Goal: Task Accomplishment & Management: Complete application form

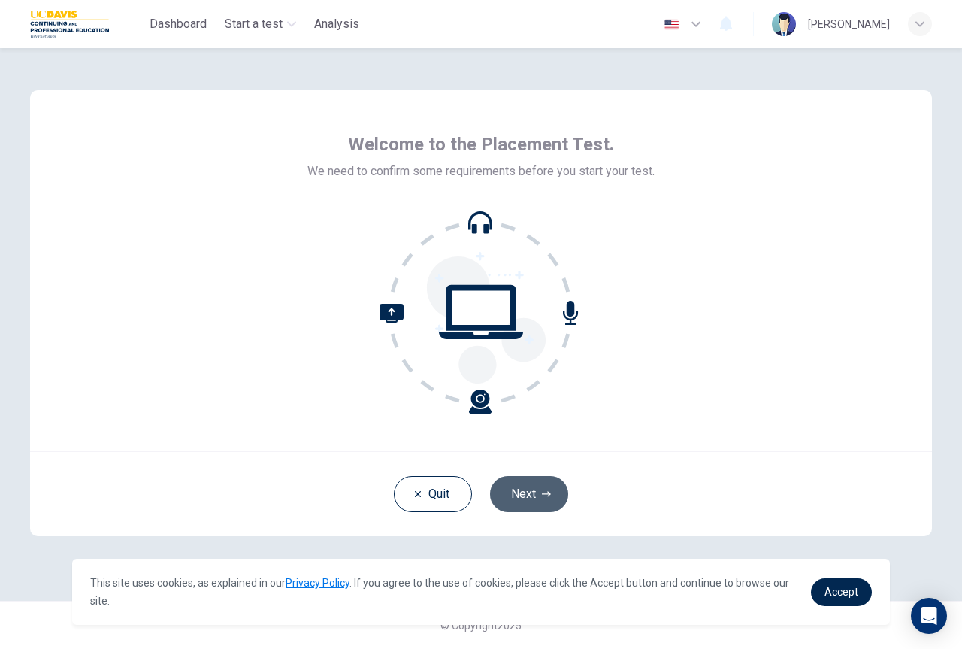
click at [526, 497] on button "Next" at bounding box center [529, 494] width 78 height 36
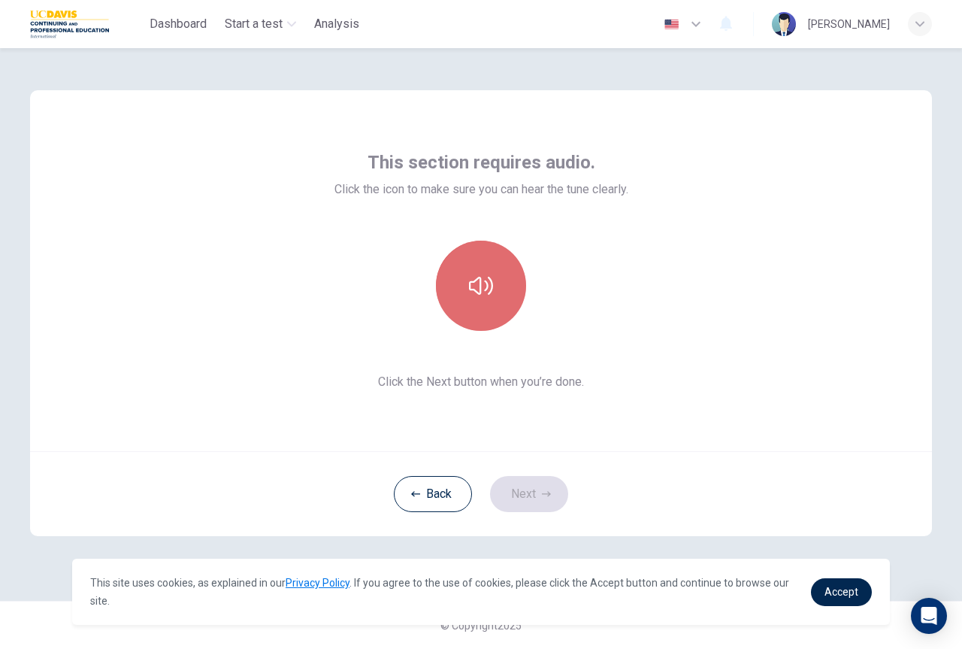
click at [480, 291] on icon "button" at bounding box center [481, 286] width 24 height 18
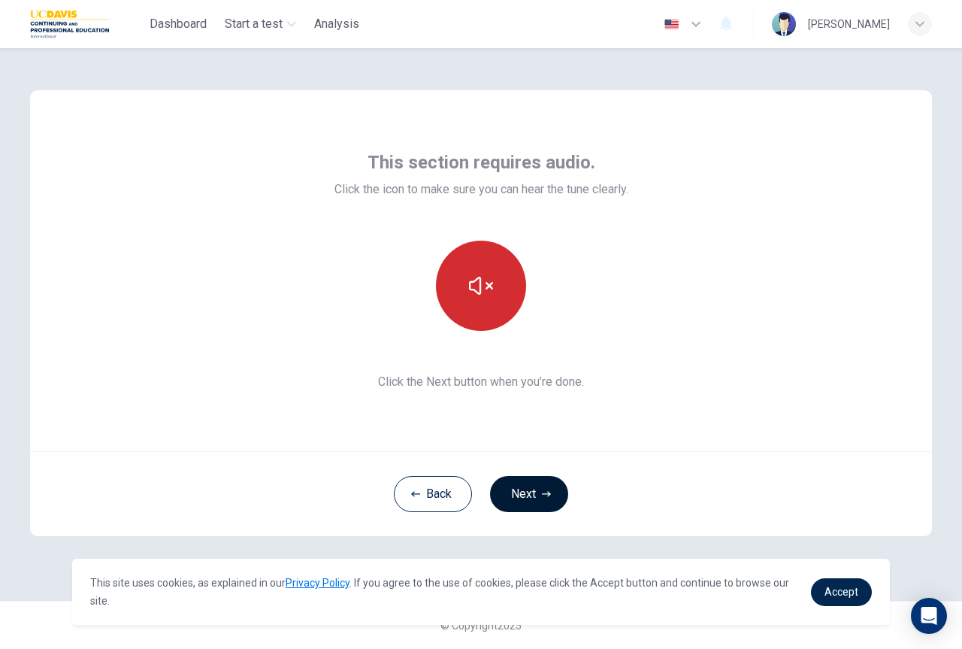
click at [536, 491] on button "Next" at bounding box center [529, 494] width 78 height 36
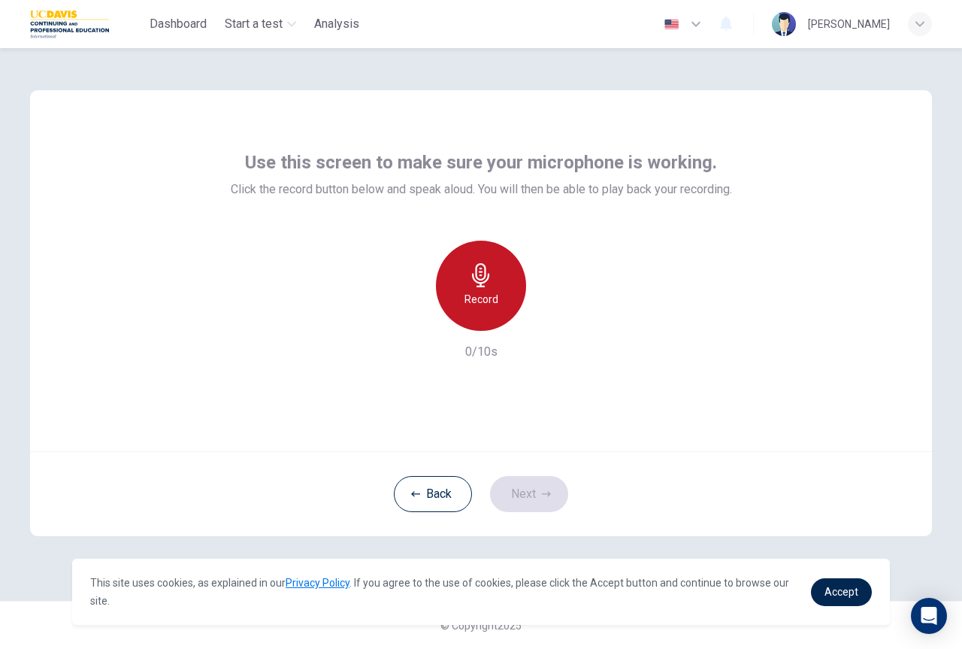
click at [483, 292] on h6 "Record" at bounding box center [482, 299] width 34 height 18
click at [481, 286] on icon "button" at bounding box center [480, 275] width 17 height 24
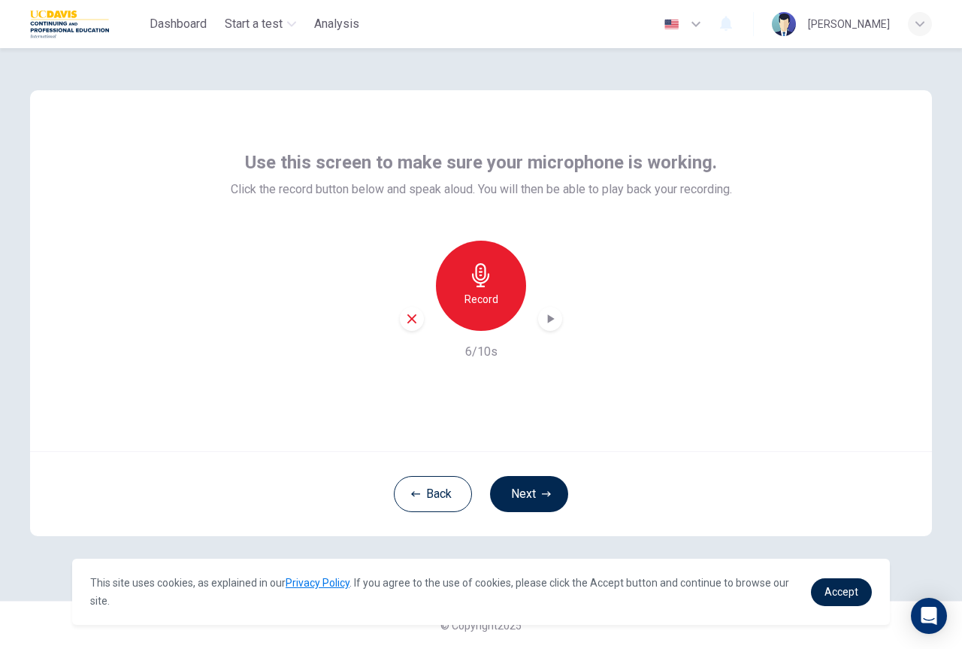
click at [553, 322] on icon "button" at bounding box center [550, 318] width 15 height 15
click at [409, 319] on icon "button" at bounding box center [412, 319] width 14 height 14
click at [539, 492] on button "Next" at bounding box center [529, 494] width 78 height 36
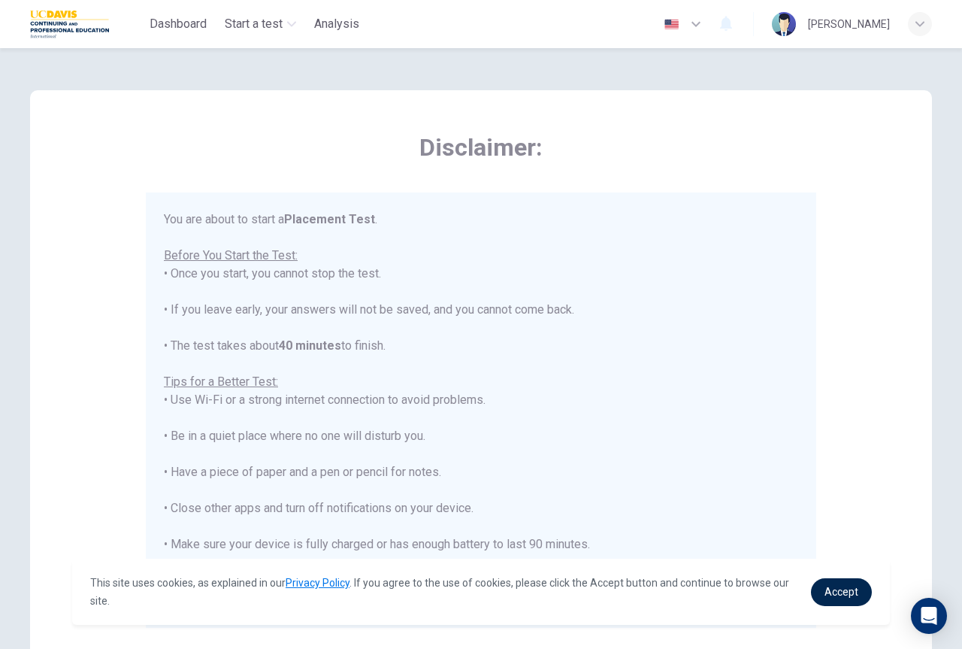
click at [894, 513] on div "Disclaimer: You are about to start a Placement Test . Before You Start the Test…" at bounding box center [481, 375] width 902 height 571
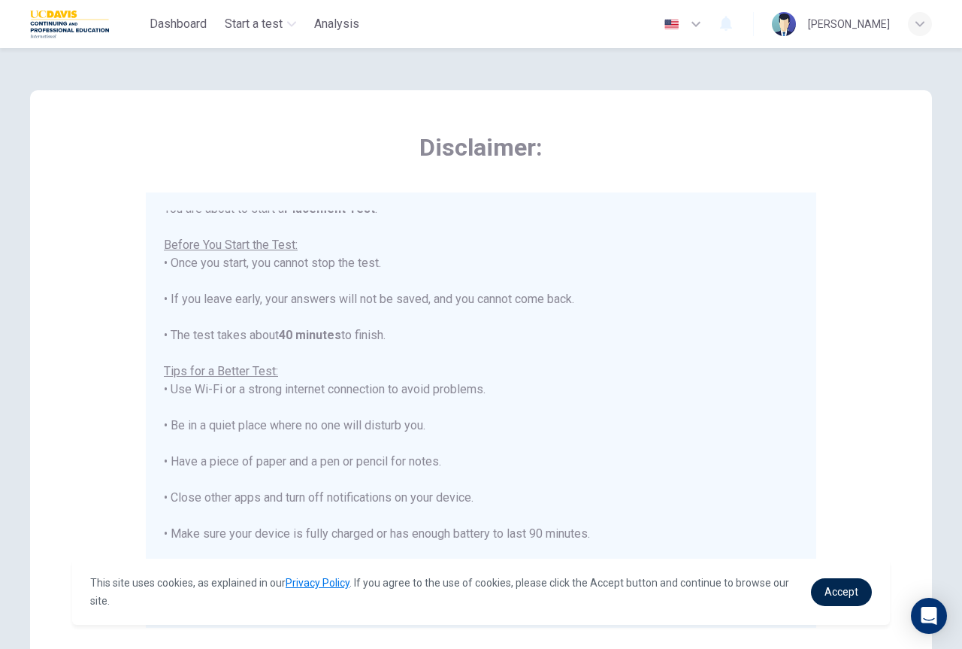
scroll to position [17, 0]
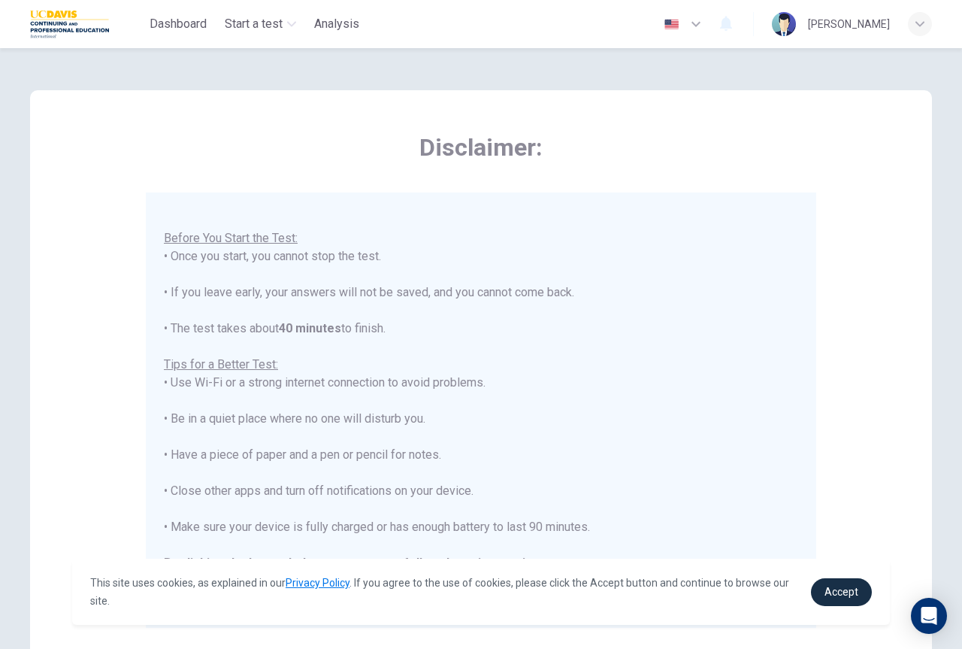
click at [843, 594] on span "Accept" at bounding box center [842, 592] width 34 height 12
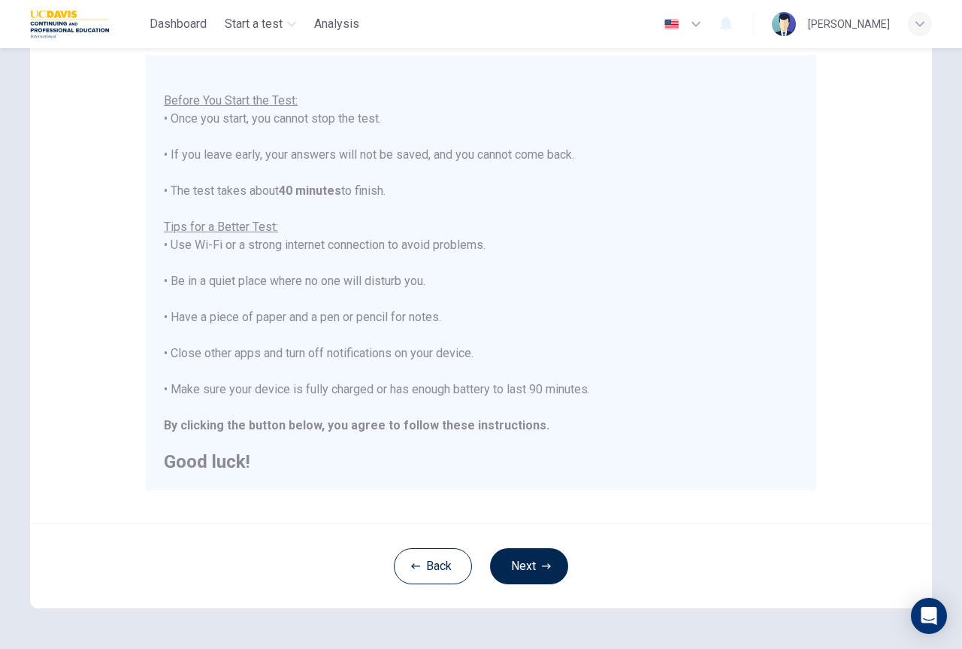
scroll to position [187, 0]
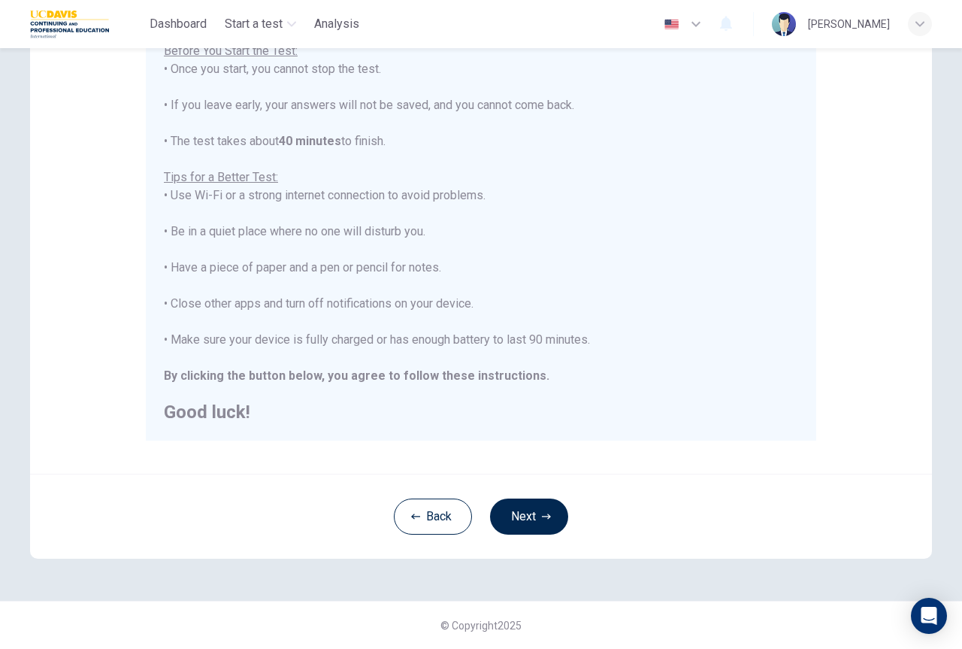
click at [521, 513] on button "Next" at bounding box center [529, 516] width 78 height 36
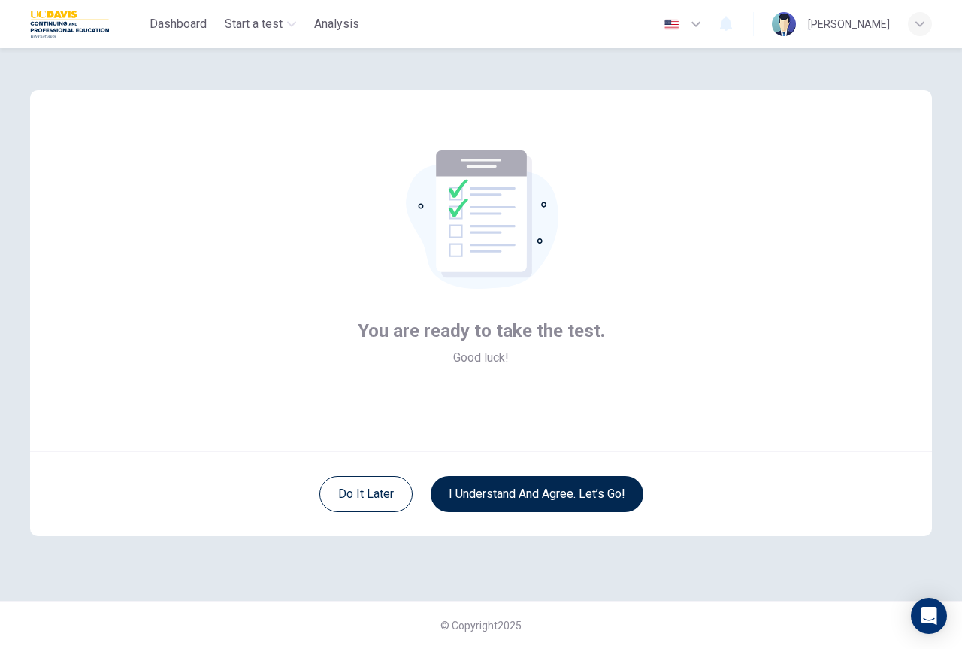
scroll to position [0, 0]
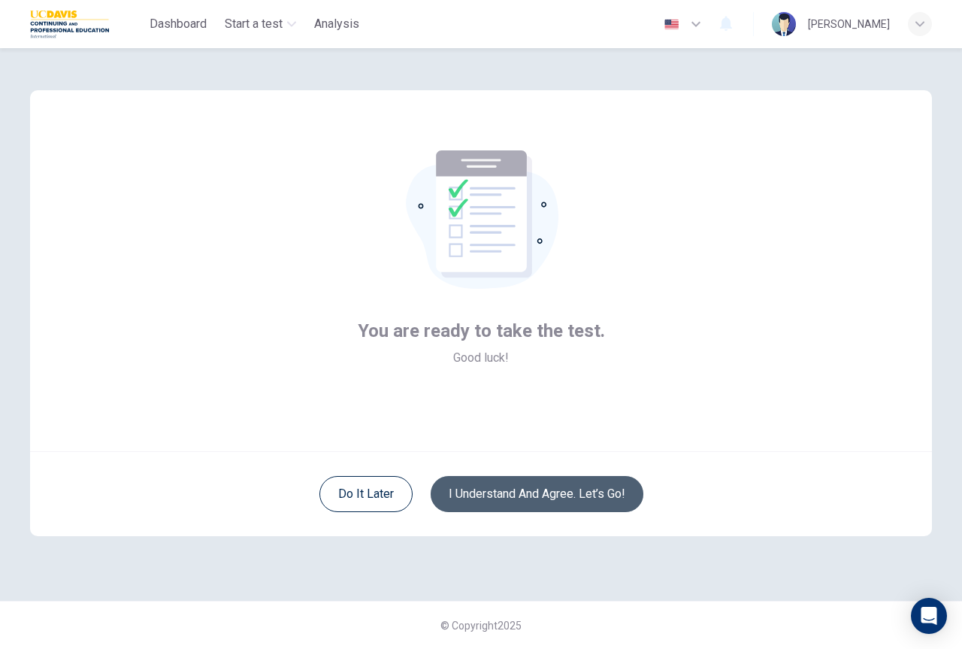
click at [518, 492] on button "I understand and agree. Let’s go!" at bounding box center [537, 494] width 213 height 36
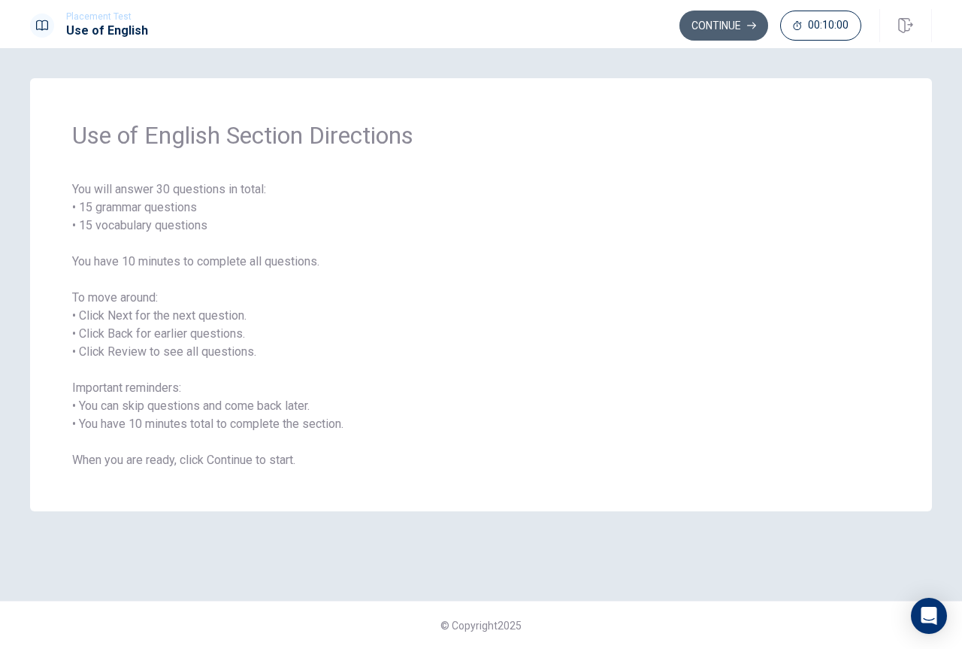
click at [725, 23] on button "Continue" at bounding box center [724, 26] width 89 height 30
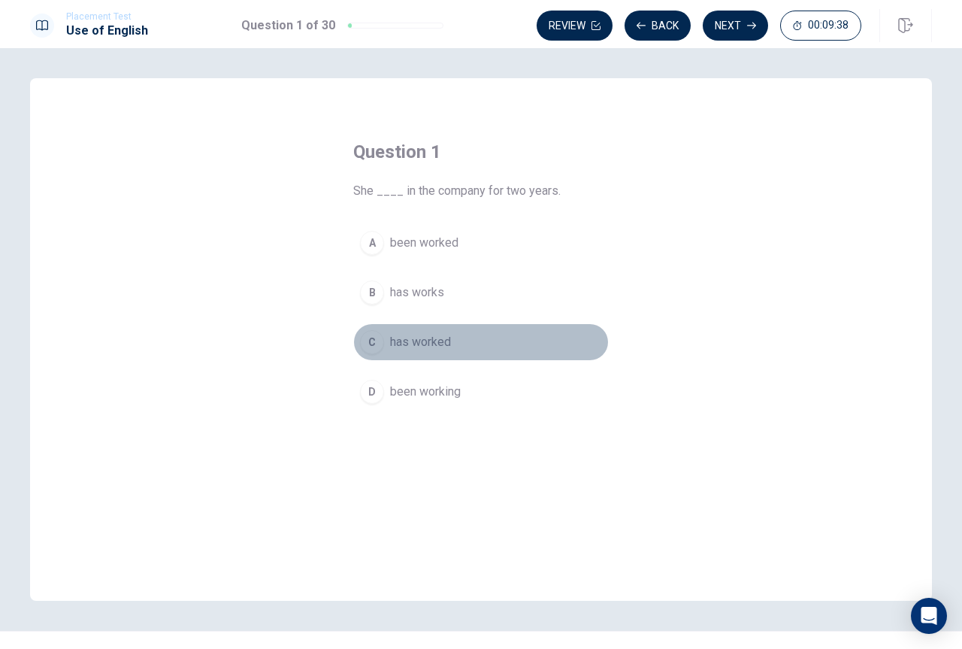
click at [398, 338] on span "has worked" at bounding box center [420, 342] width 61 height 18
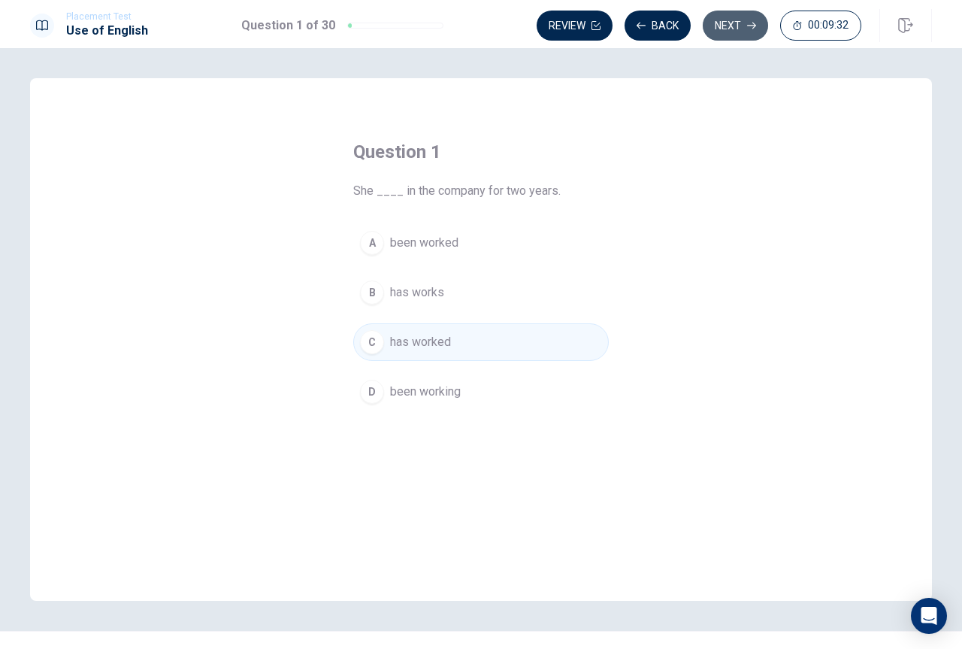
click at [727, 22] on button "Next" at bounding box center [735, 26] width 65 height 30
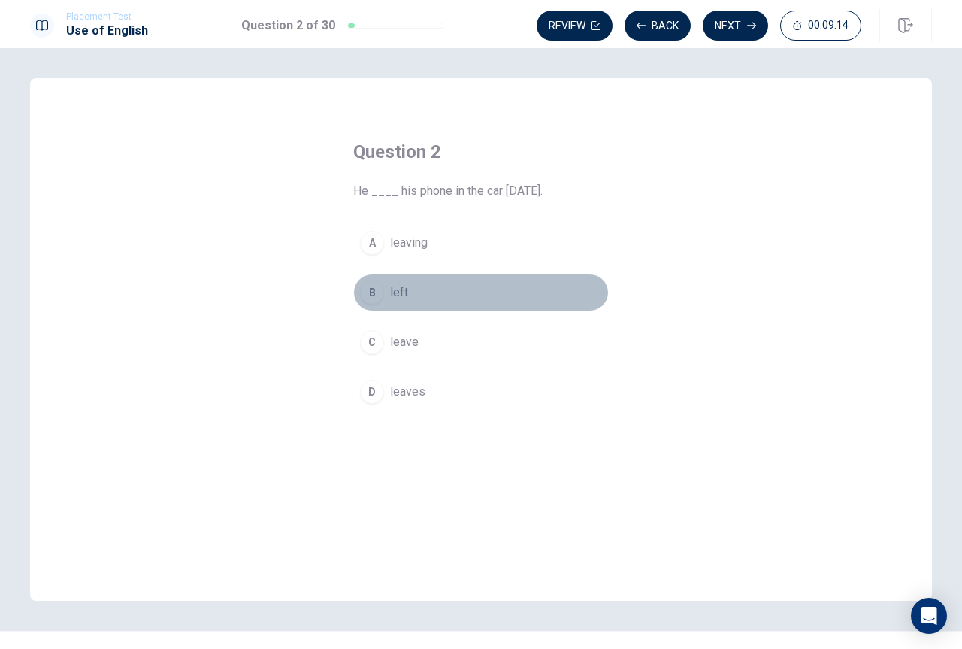
click at [398, 286] on span "left" at bounding box center [399, 292] width 18 height 18
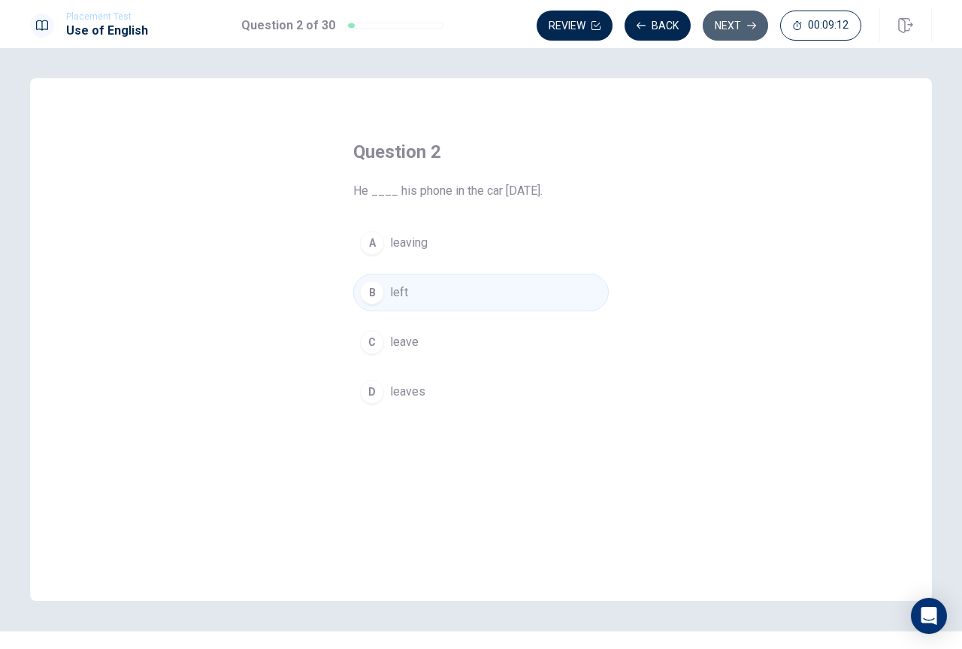
click at [731, 29] on button "Next" at bounding box center [735, 26] width 65 height 30
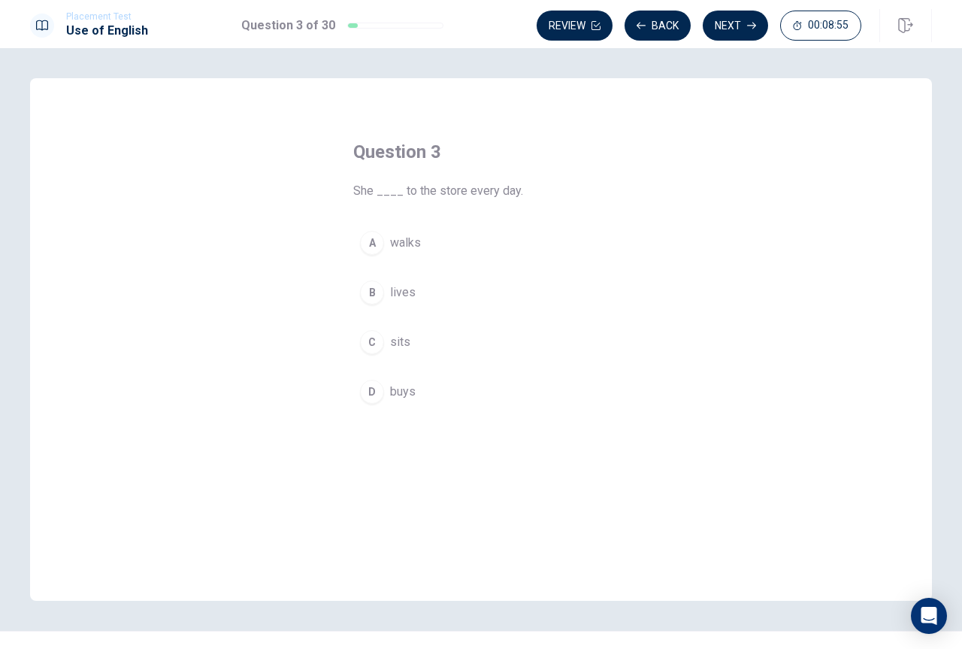
click at [402, 239] on span "walks" at bounding box center [405, 243] width 31 height 18
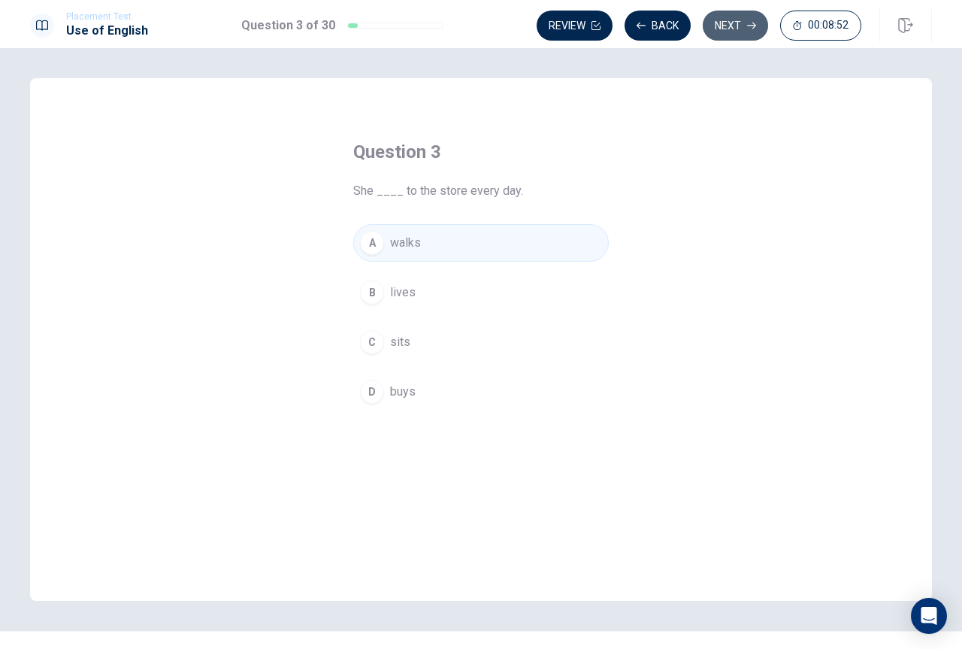
click at [718, 24] on button "Next" at bounding box center [735, 26] width 65 height 30
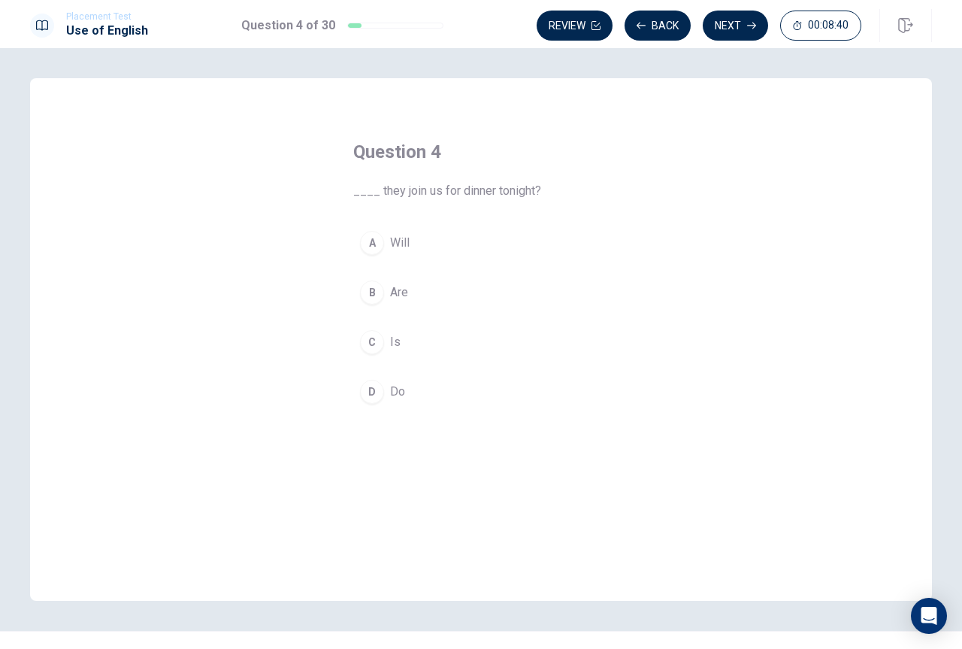
click at [394, 238] on span "Will" at bounding box center [400, 243] width 20 height 18
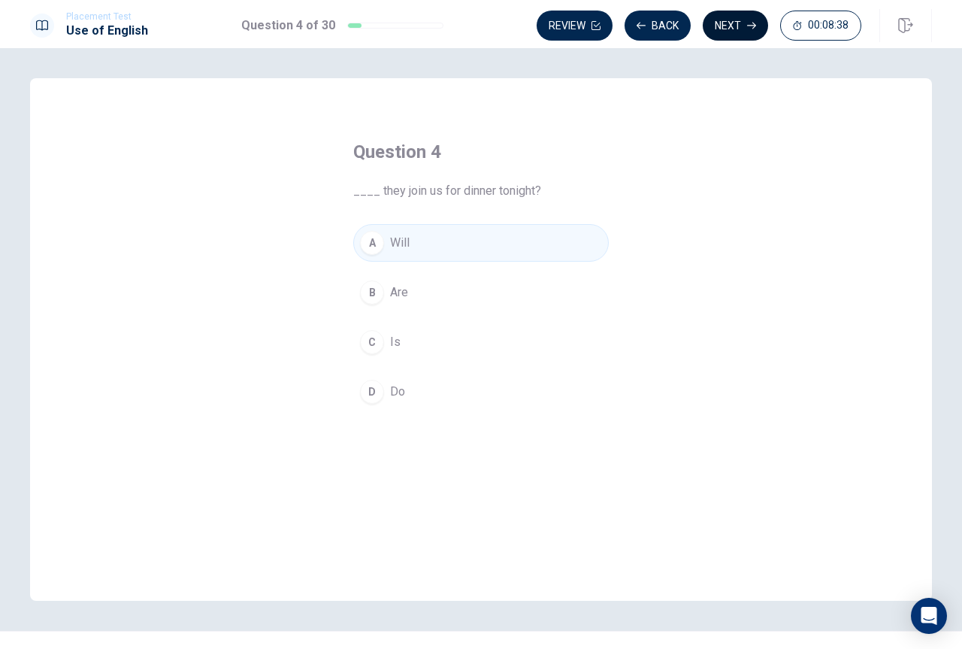
click at [722, 17] on button "Next" at bounding box center [735, 26] width 65 height 30
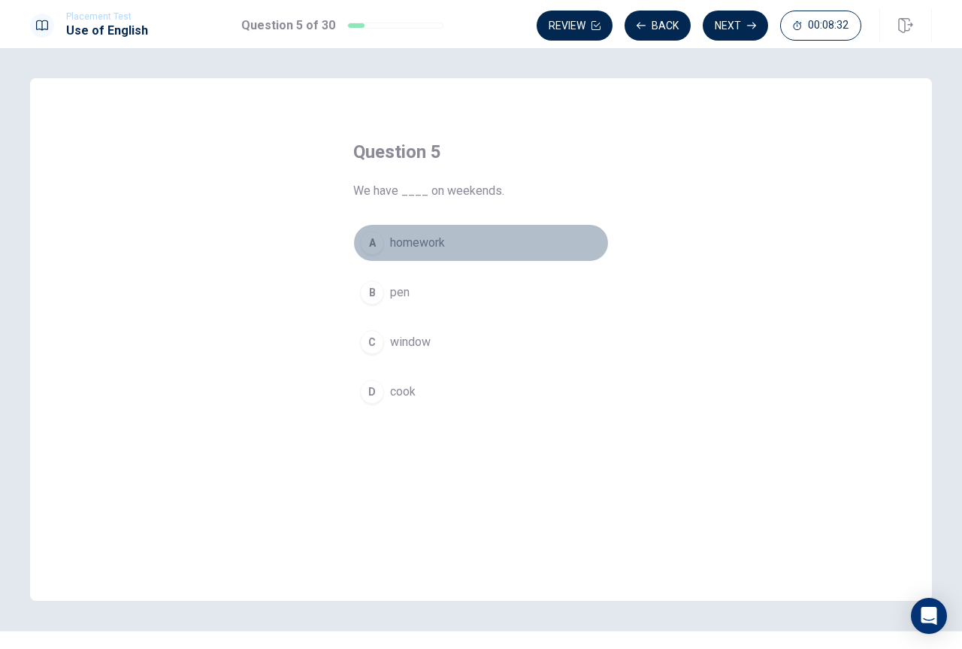
click at [419, 243] on span "homework" at bounding box center [417, 243] width 55 height 18
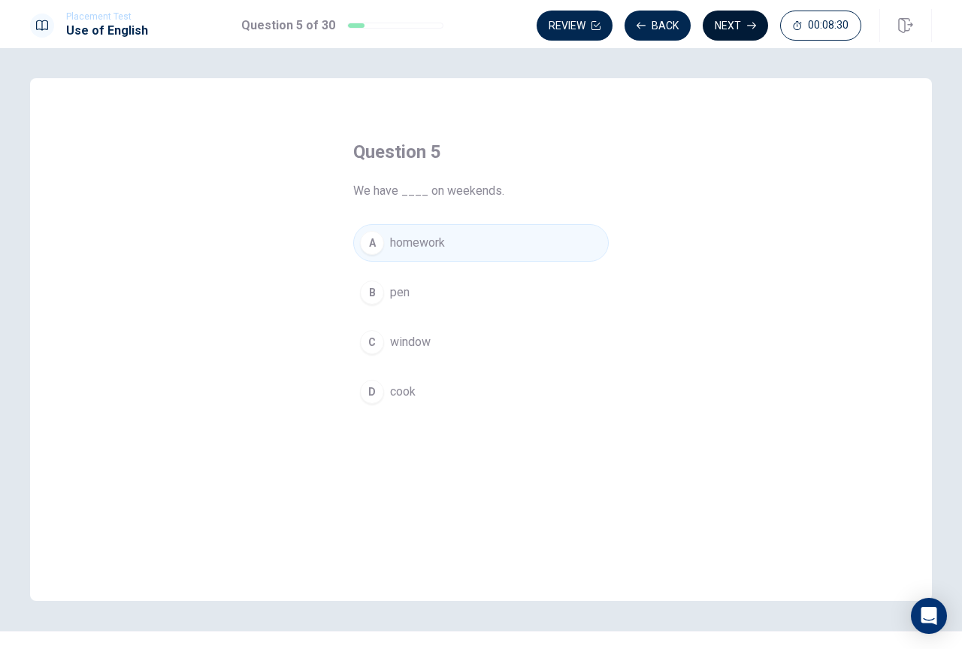
click at [740, 26] on button "Next" at bounding box center [735, 26] width 65 height 30
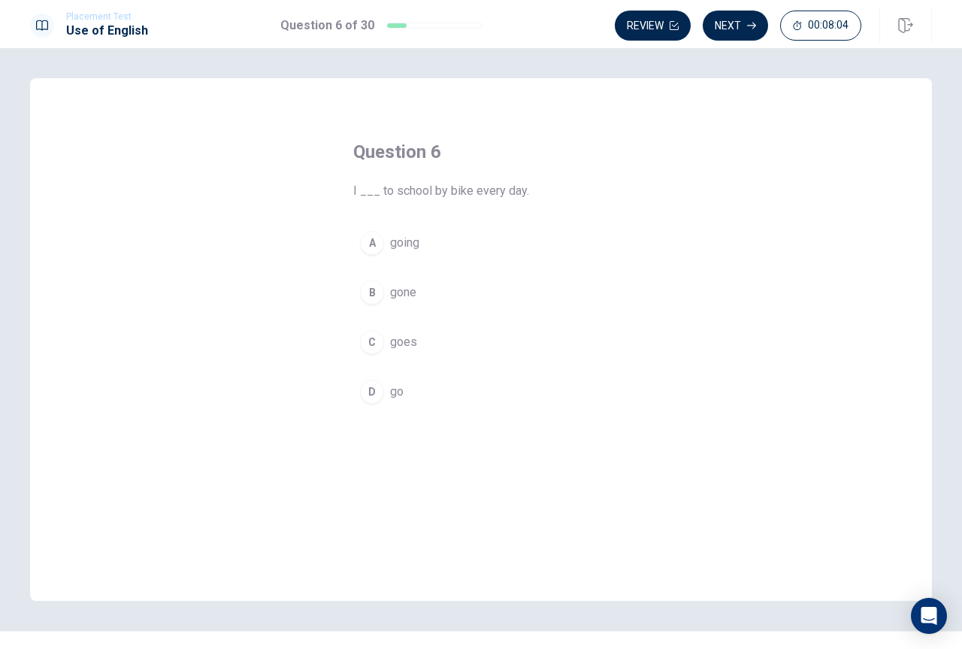
click at [393, 393] on span "go" at bounding box center [397, 392] width 14 height 18
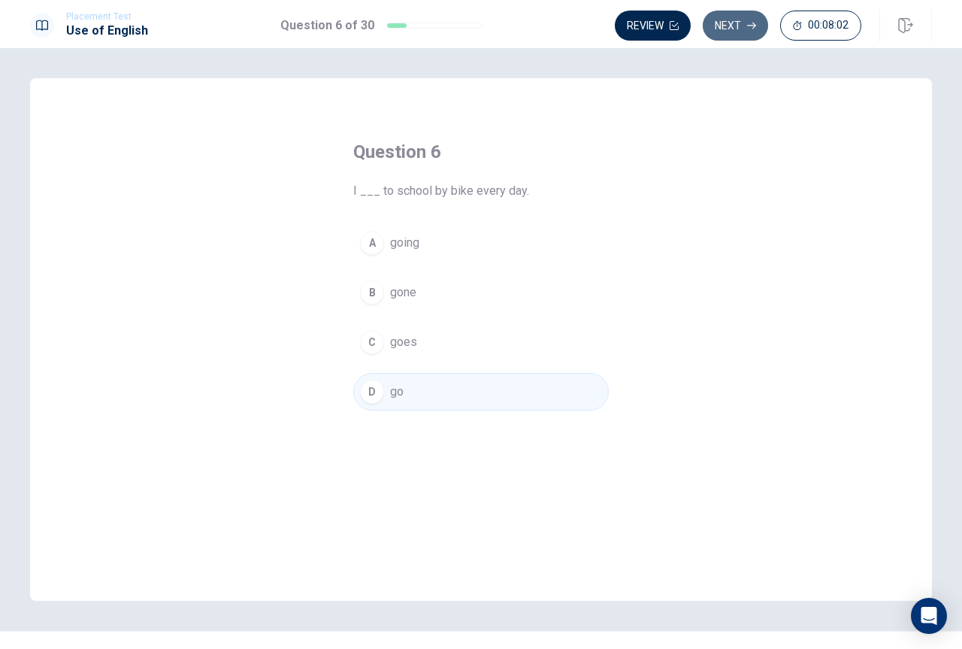
click at [732, 26] on button "Next" at bounding box center [735, 26] width 65 height 30
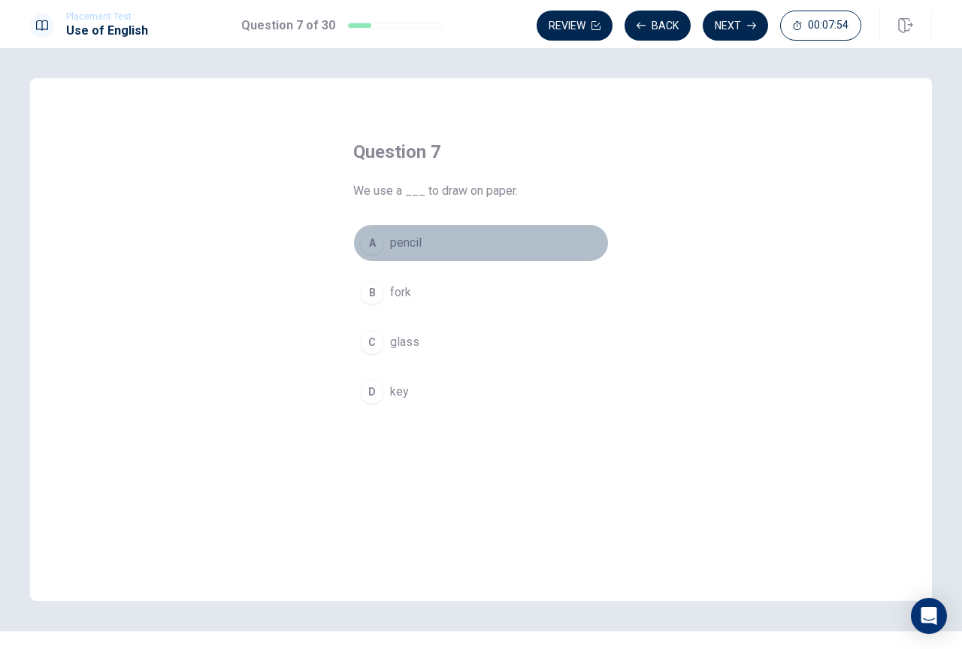
click at [404, 241] on span "pencil" at bounding box center [406, 243] width 32 height 18
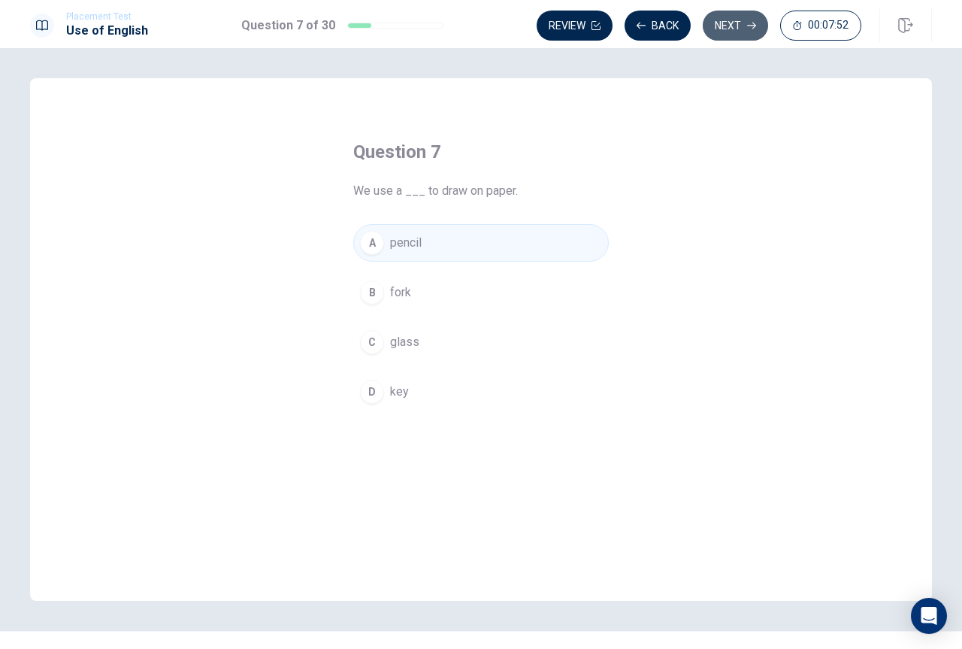
click at [733, 18] on button "Next" at bounding box center [735, 26] width 65 height 30
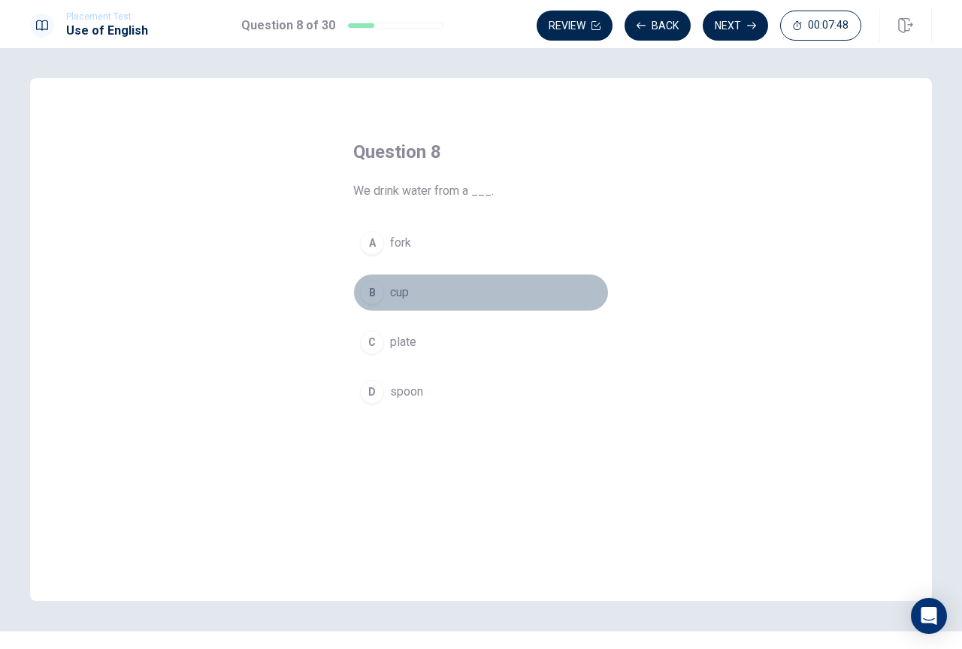
click at [405, 291] on span "cup" at bounding box center [399, 292] width 19 height 18
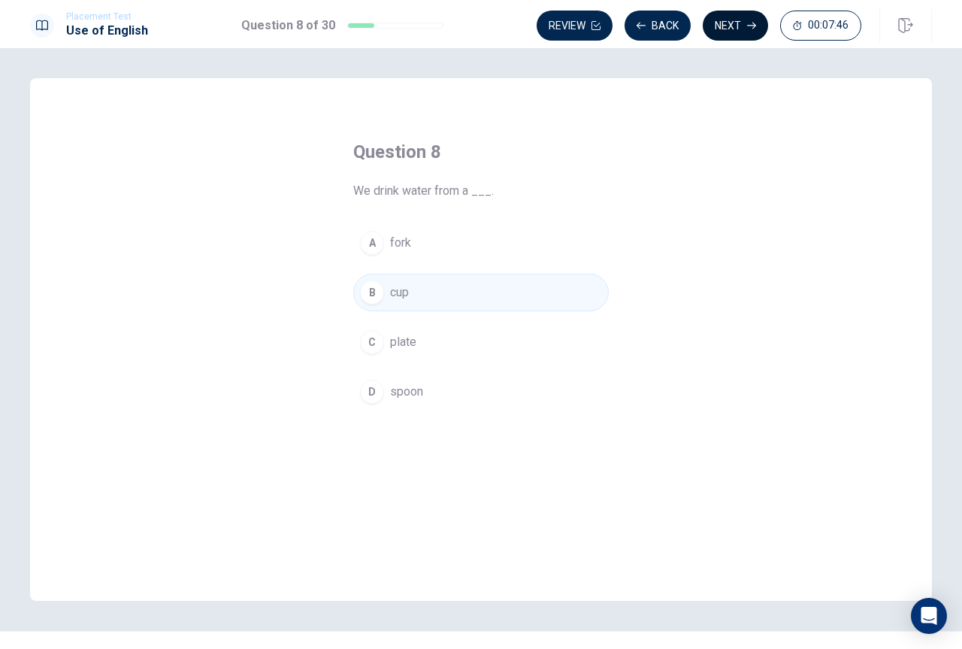
click at [731, 23] on button "Next" at bounding box center [735, 26] width 65 height 30
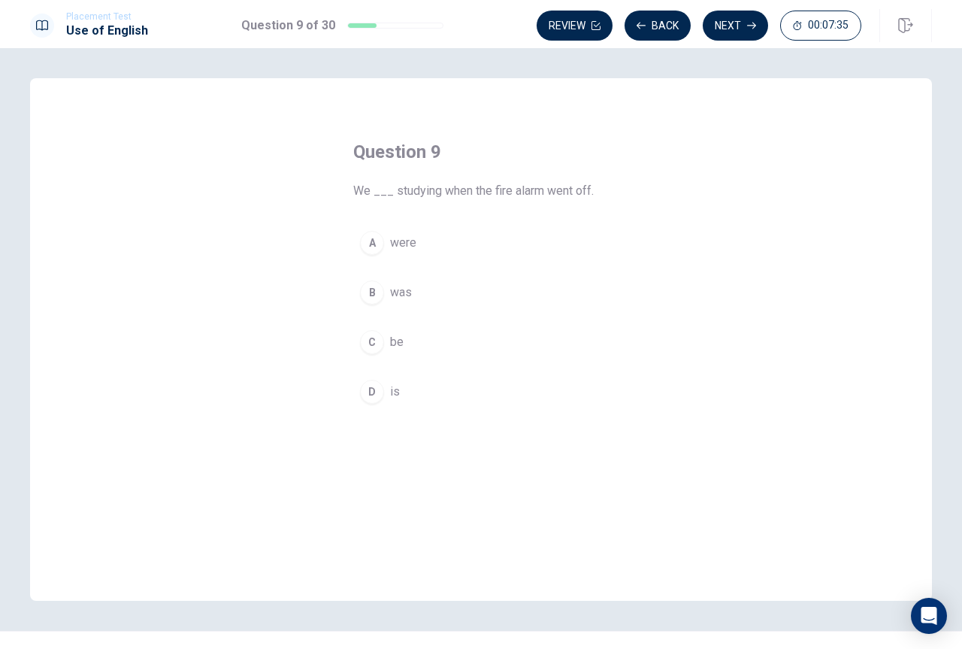
click at [392, 289] on span "was" at bounding box center [401, 292] width 22 height 18
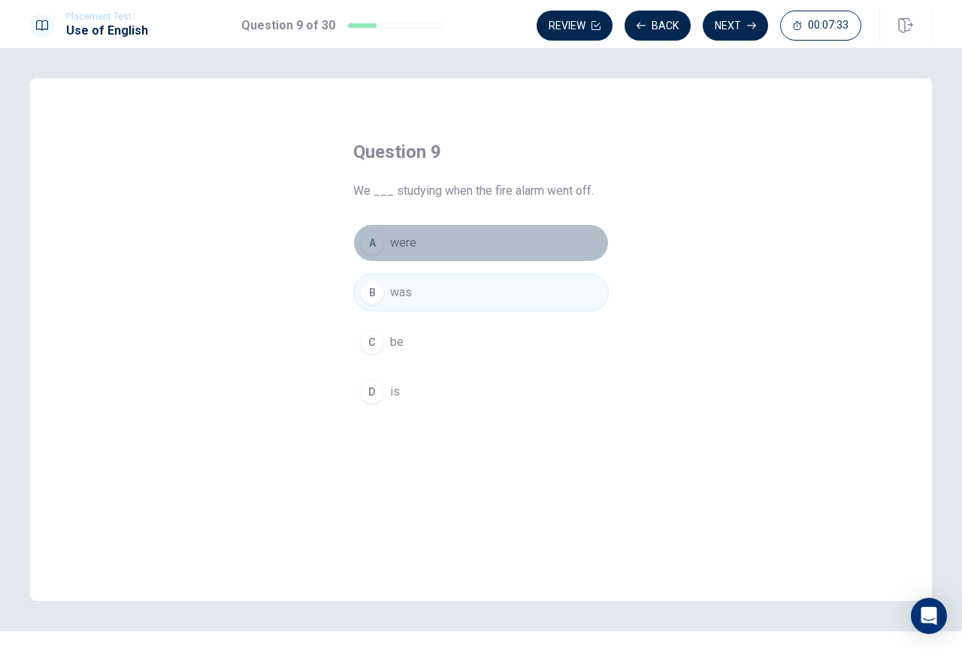
click at [395, 239] on span "were" at bounding box center [403, 243] width 26 height 18
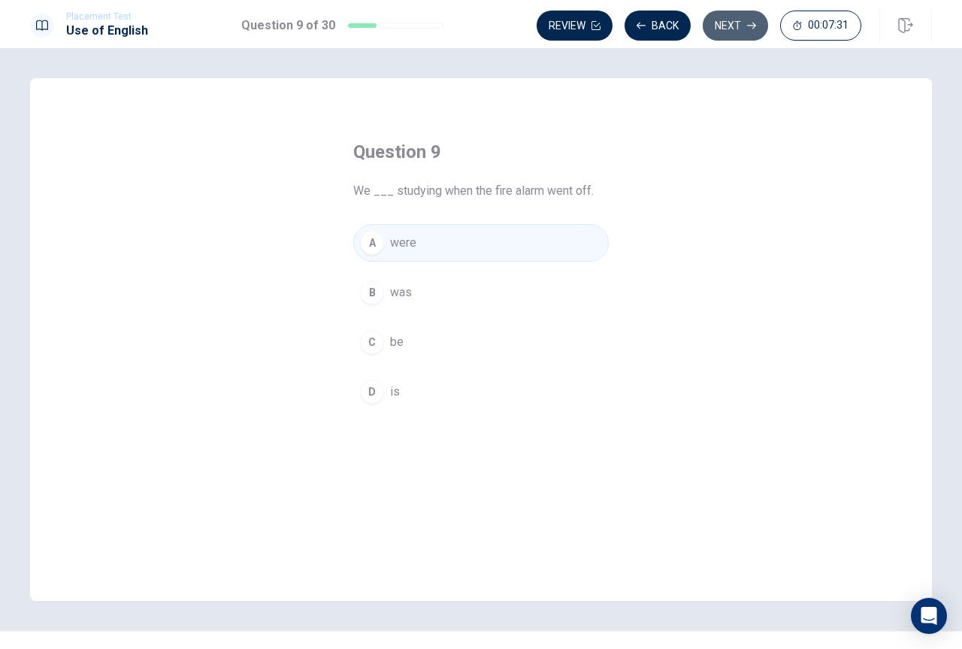
click at [732, 19] on button "Next" at bounding box center [735, 26] width 65 height 30
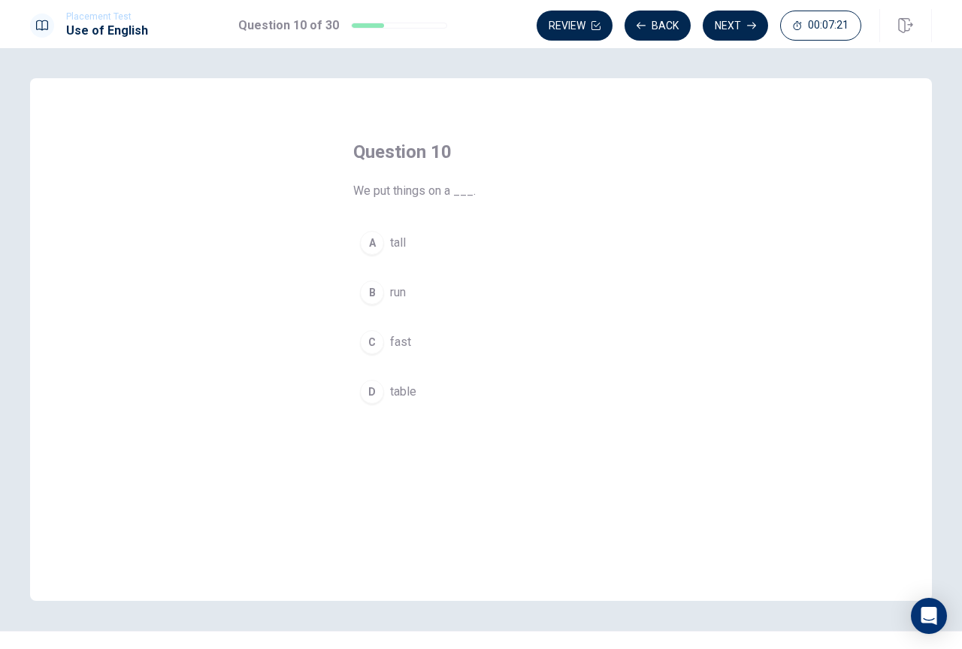
click at [393, 390] on span "table" at bounding box center [403, 392] width 26 height 18
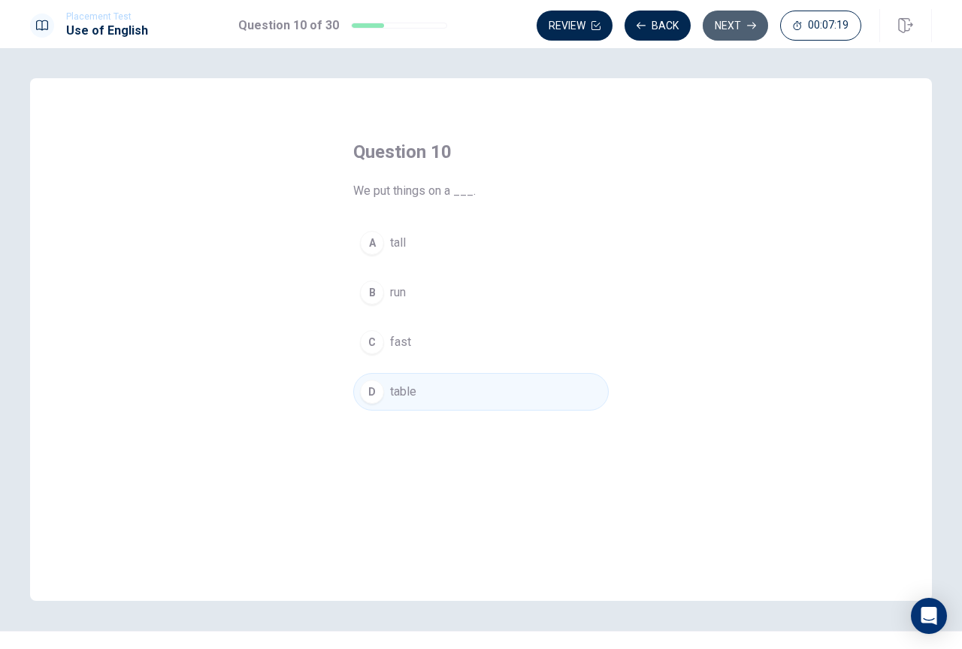
click at [722, 19] on button "Next" at bounding box center [735, 26] width 65 height 30
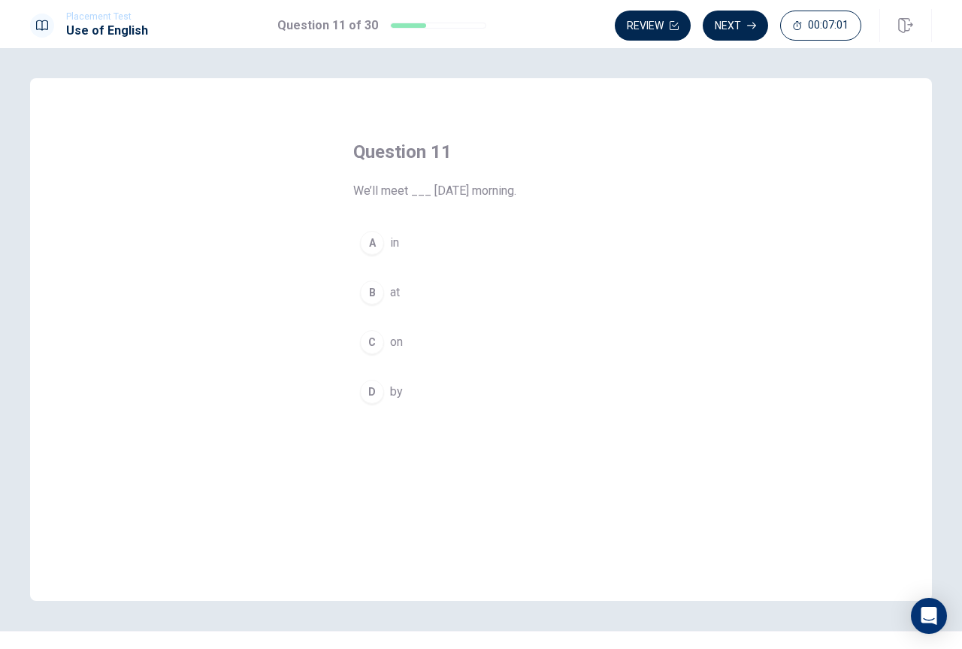
click at [380, 335] on button "C on" at bounding box center [481, 342] width 256 height 38
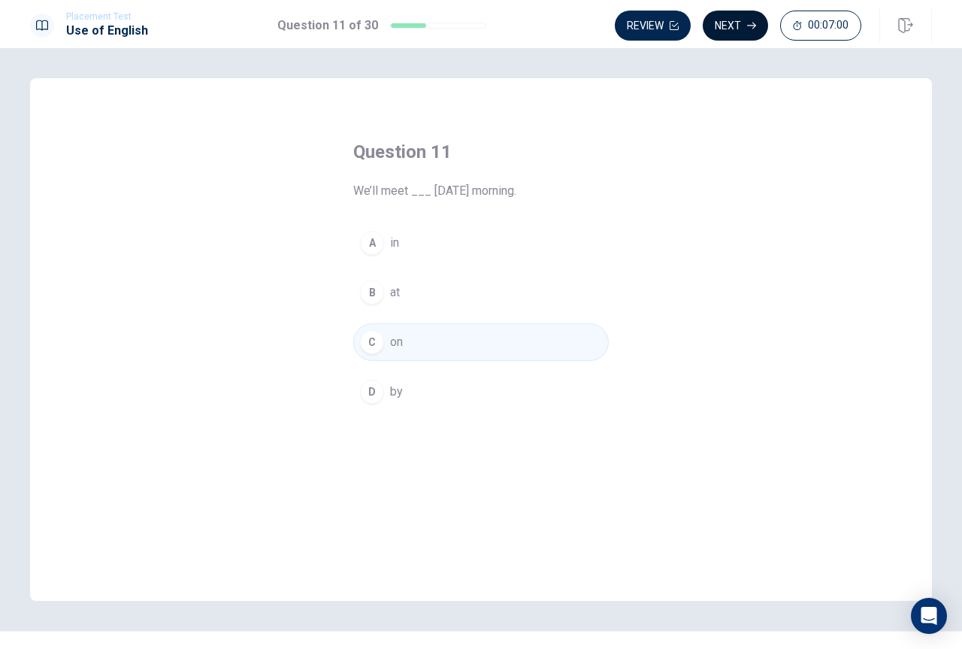
click at [731, 20] on button "Next" at bounding box center [735, 26] width 65 height 30
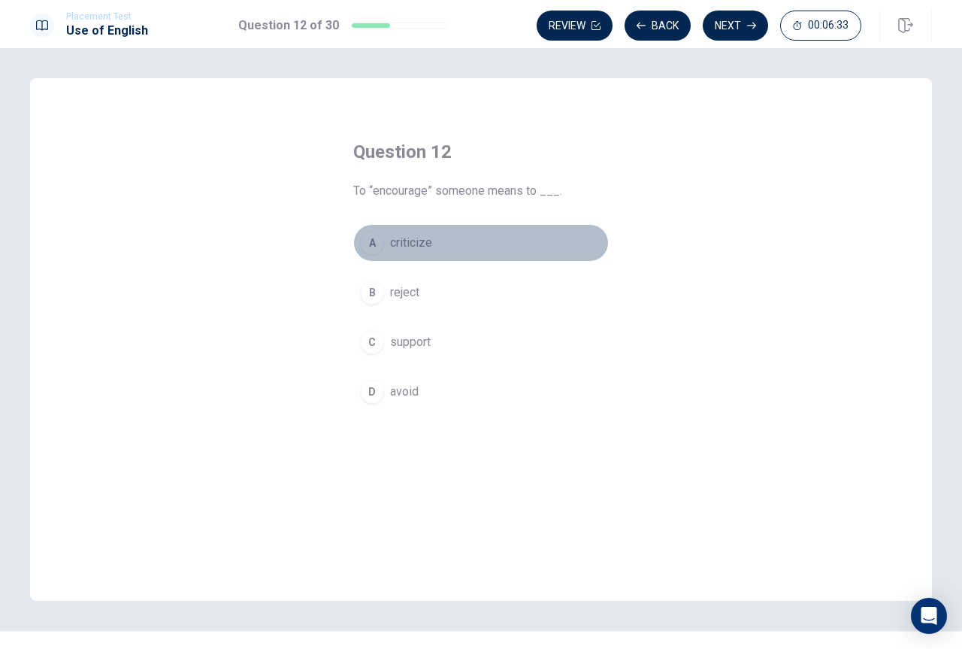
click at [418, 238] on span "criticize" at bounding box center [411, 243] width 42 height 18
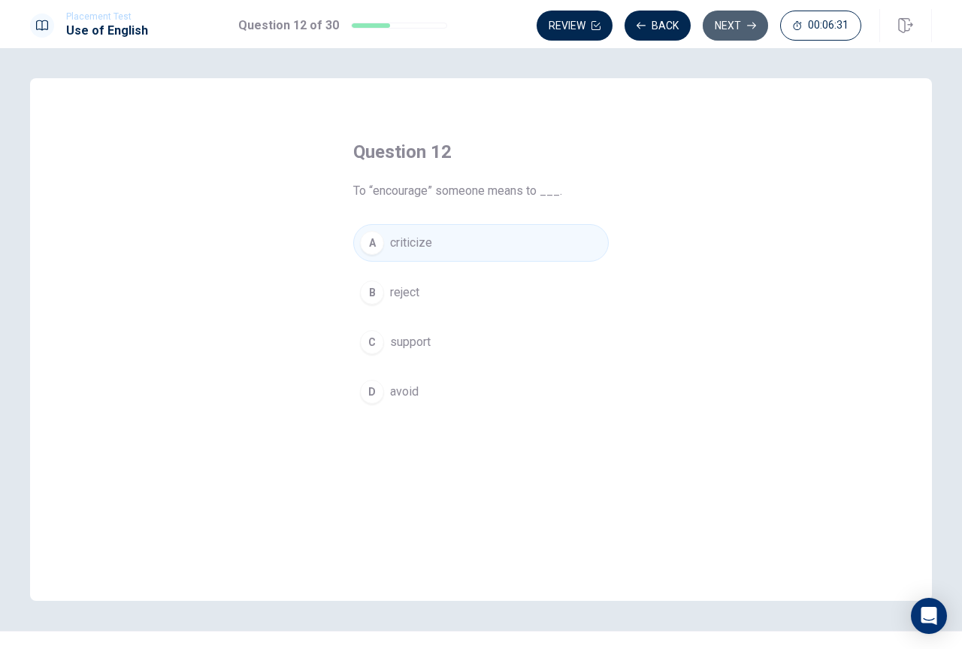
click at [733, 31] on button "Next" at bounding box center [735, 26] width 65 height 30
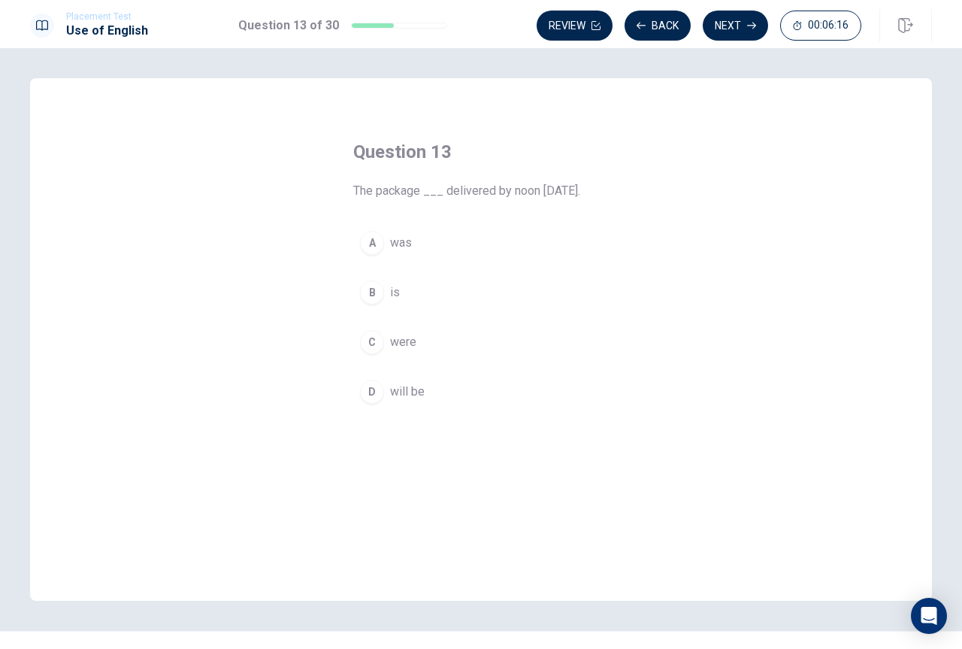
click at [401, 243] on span "was" at bounding box center [401, 243] width 22 height 18
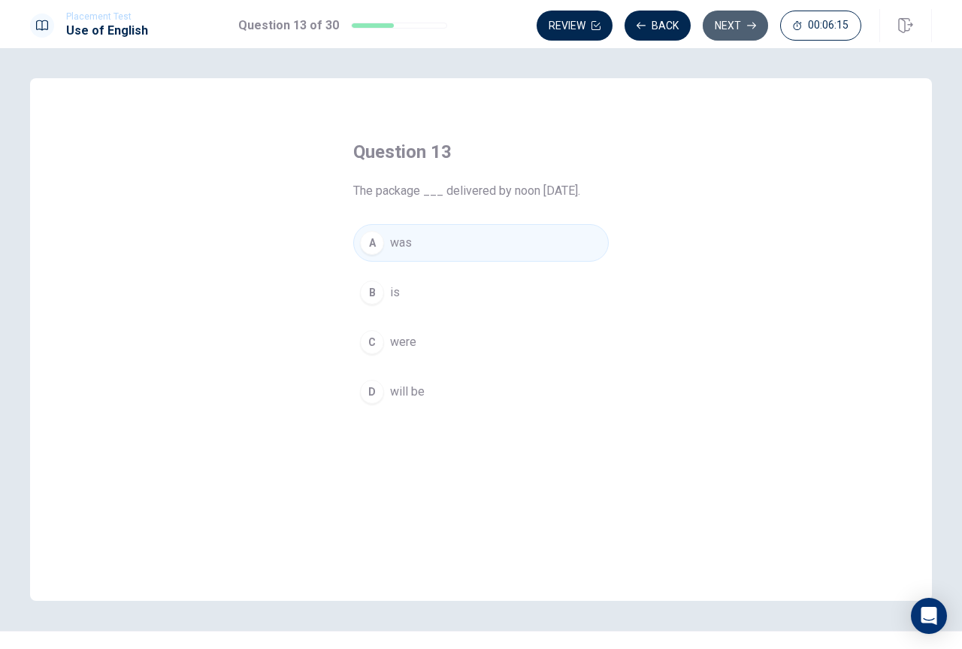
click at [739, 23] on button "Next" at bounding box center [735, 26] width 65 height 30
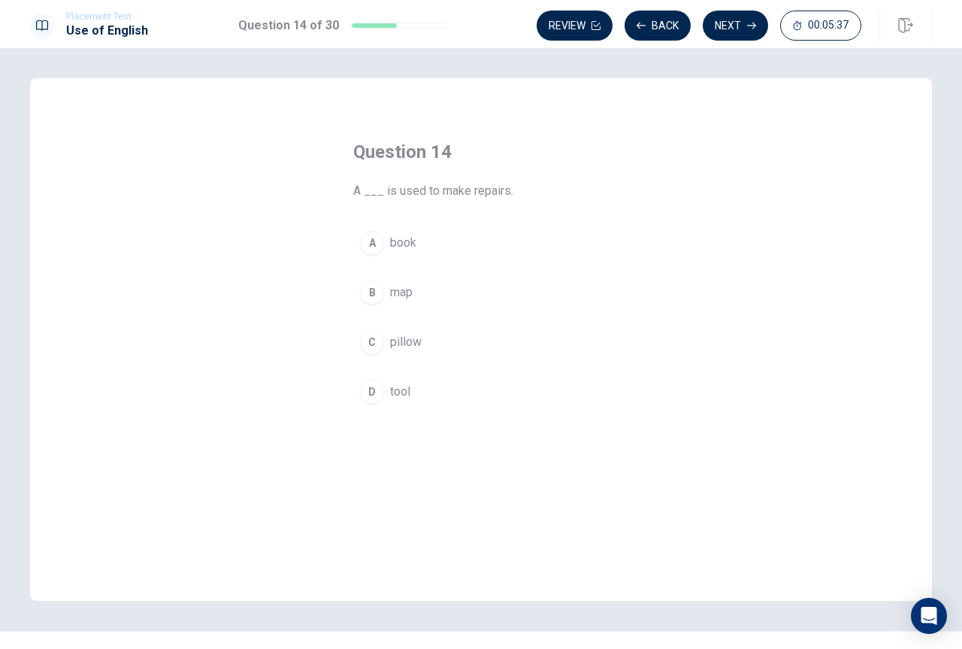
click at [399, 341] on span "pillow" at bounding box center [406, 342] width 32 height 18
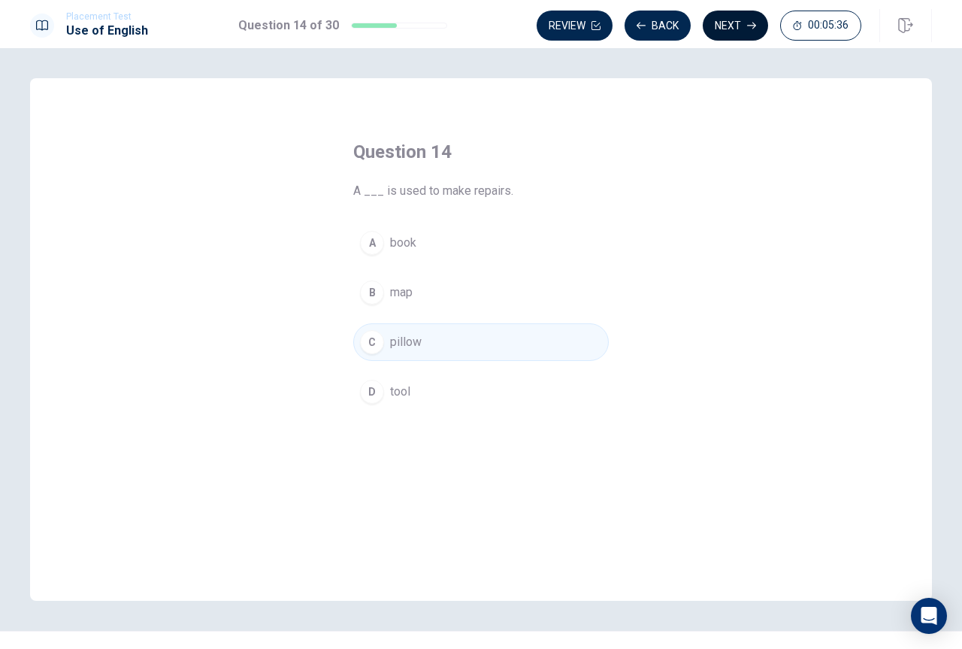
click at [749, 20] on button "Next" at bounding box center [735, 26] width 65 height 30
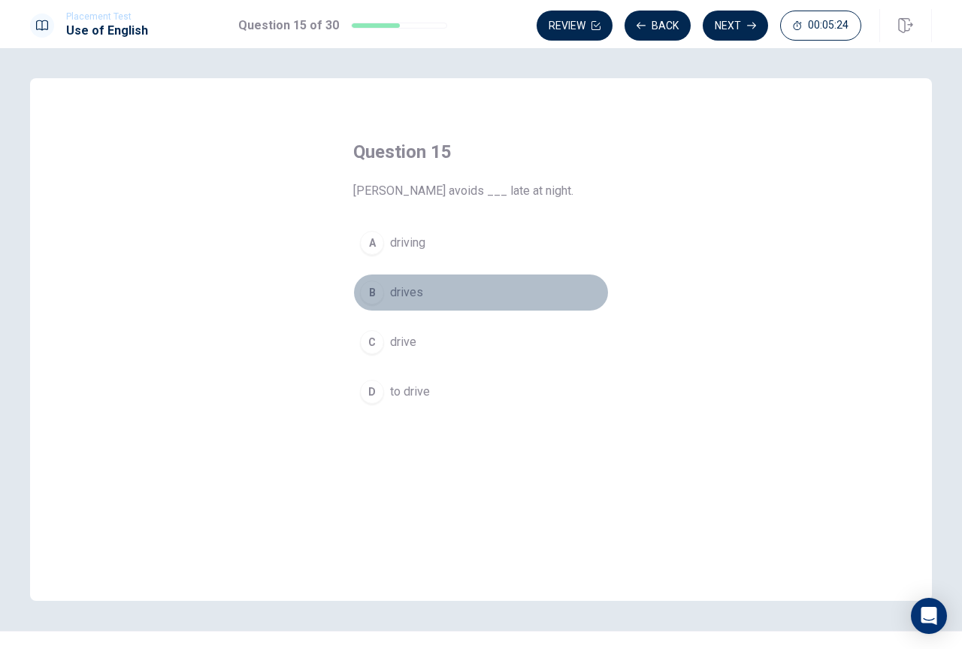
click at [404, 289] on span "drives" at bounding box center [406, 292] width 33 height 18
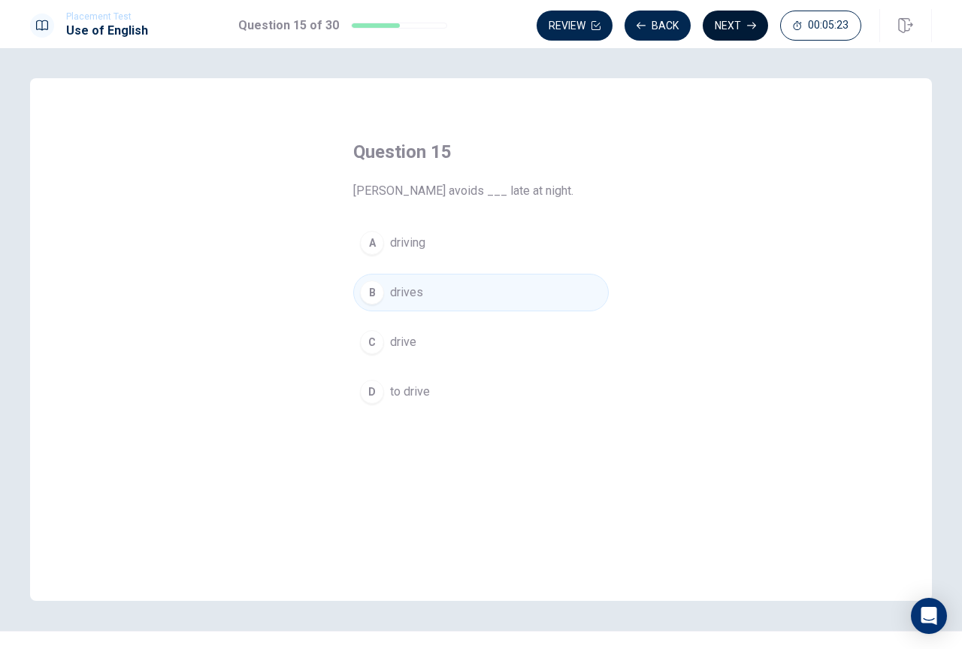
click at [733, 20] on button "Next" at bounding box center [735, 26] width 65 height 30
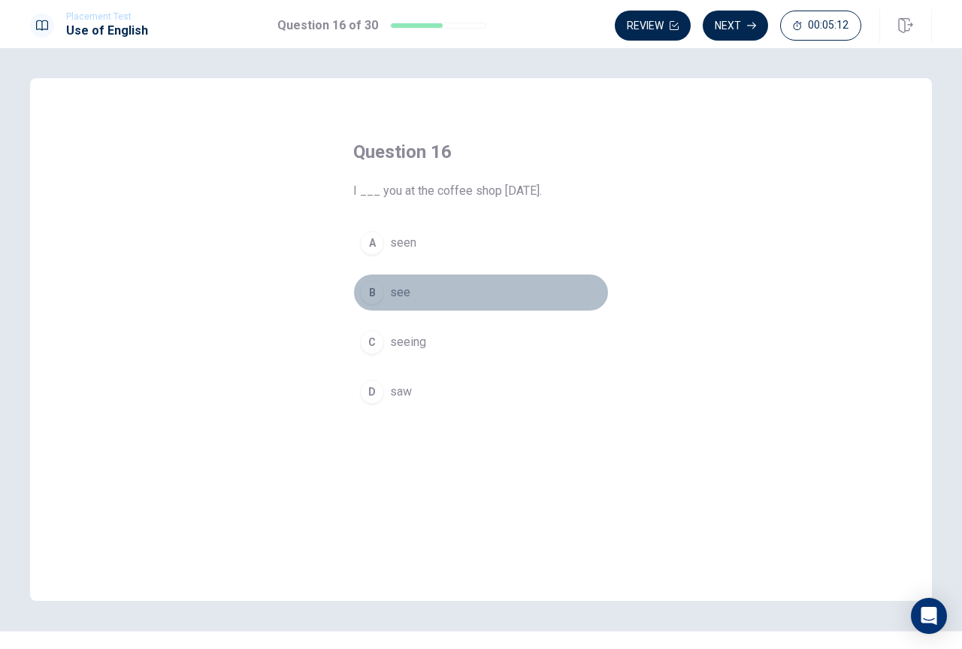
click at [395, 290] on span "see" at bounding box center [400, 292] width 20 height 18
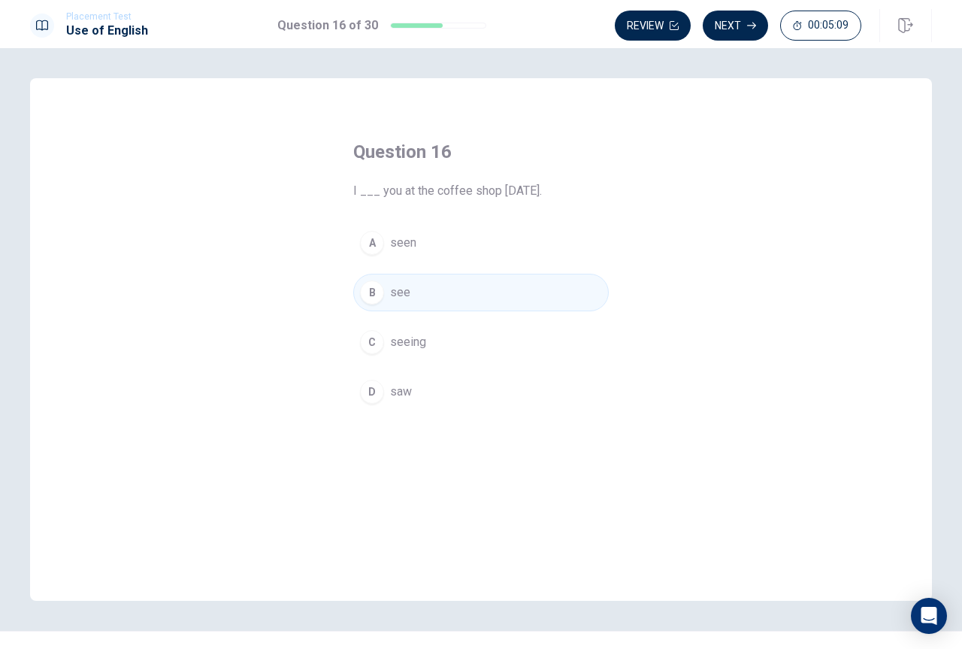
click at [391, 389] on span "saw" at bounding box center [401, 392] width 22 height 18
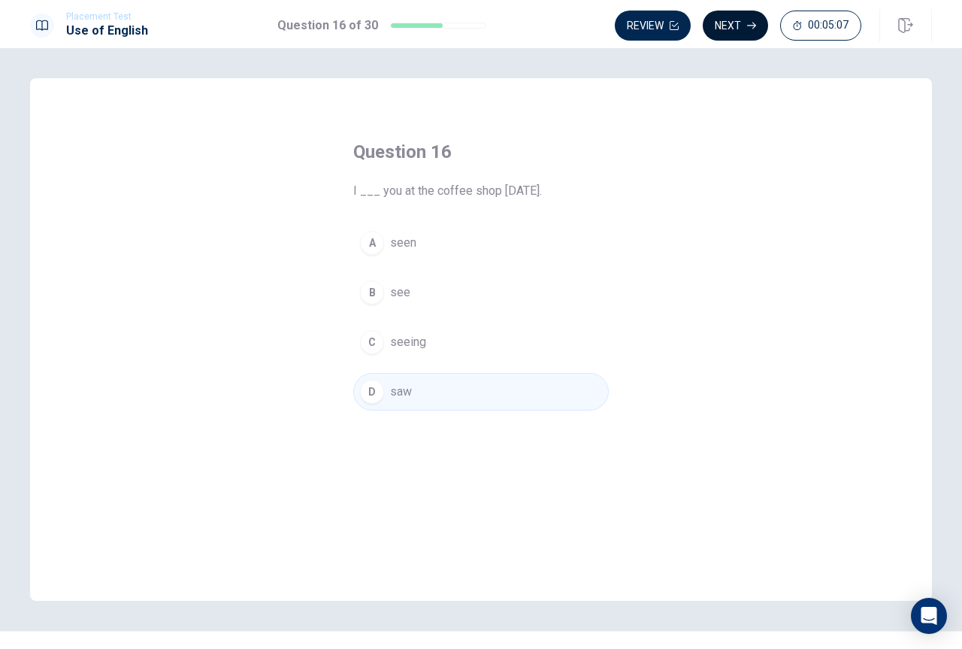
click at [731, 23] on button "Next" at bounding box center [735, 26] width 65 height 30
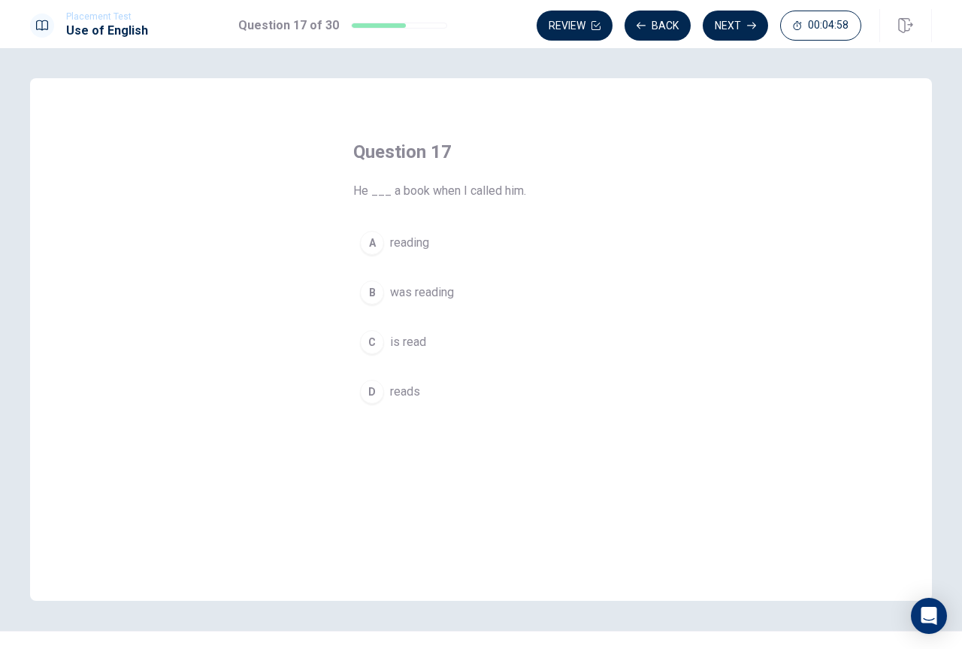
click at [422, 292] on span "was reading" at bounding box center [422, 292] width 64 height 18
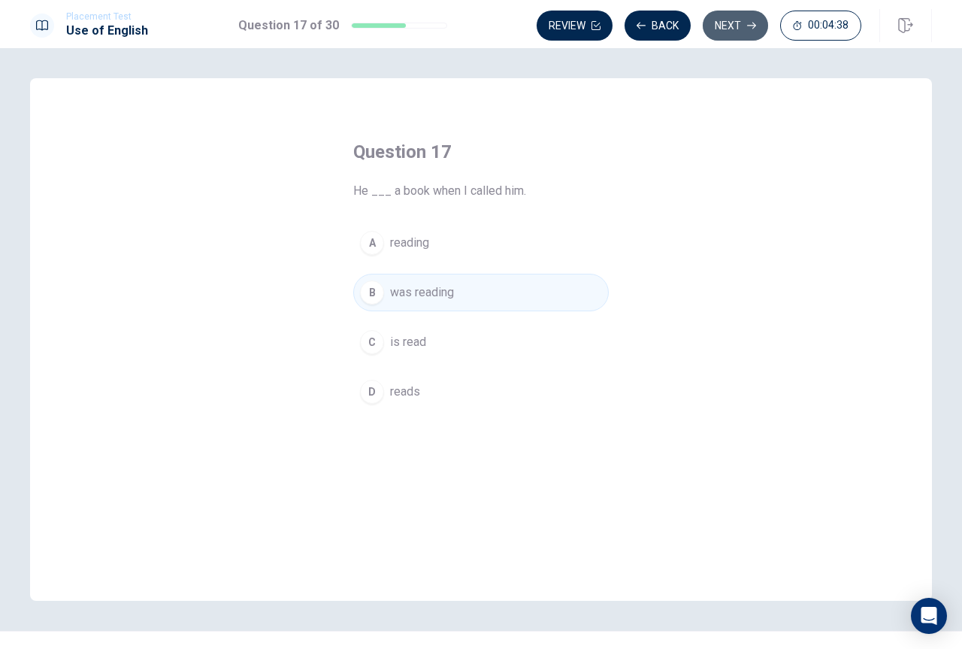
click at [734, 25] on button "Next" at bounding box center [735, 26] width 65 height 30
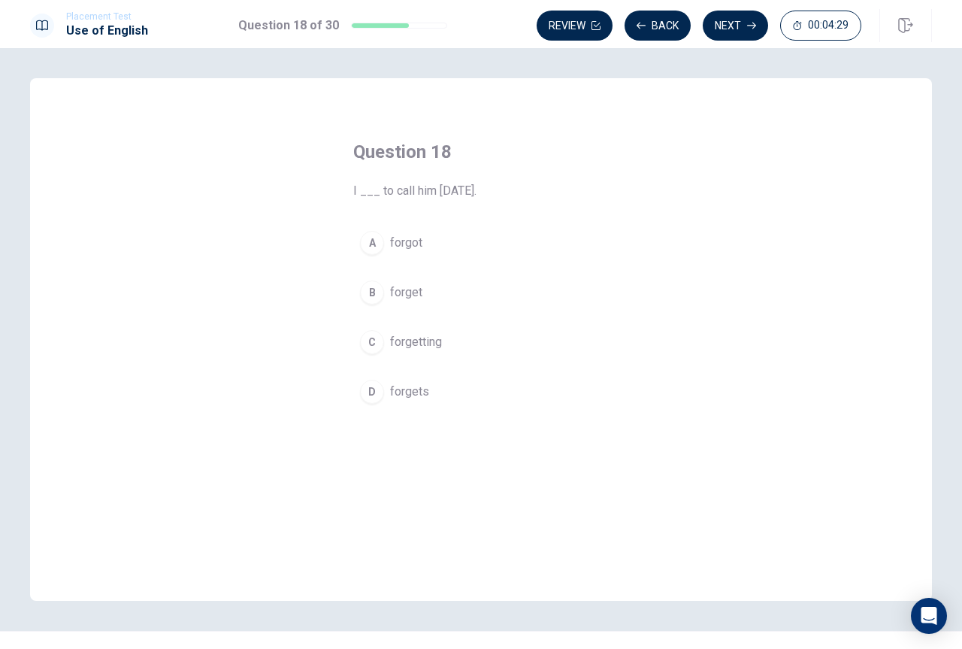
click at [403, 244] on span "forgot" at bounding box center [406, 243] width 32 height 18
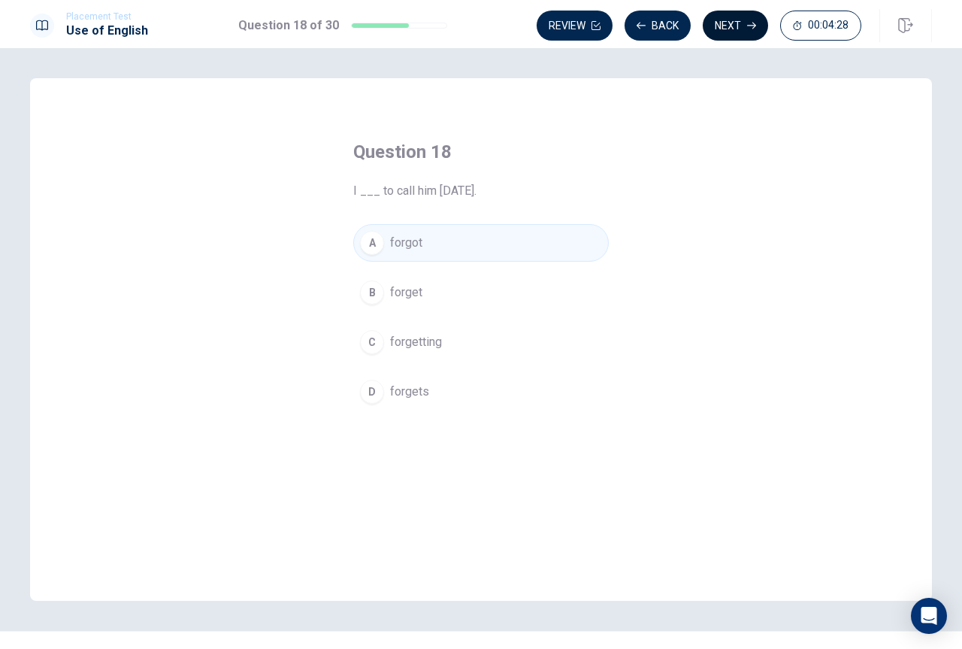
click at [733, 26] on button "Next" at bounding box center [735, 26] width 65 height 30
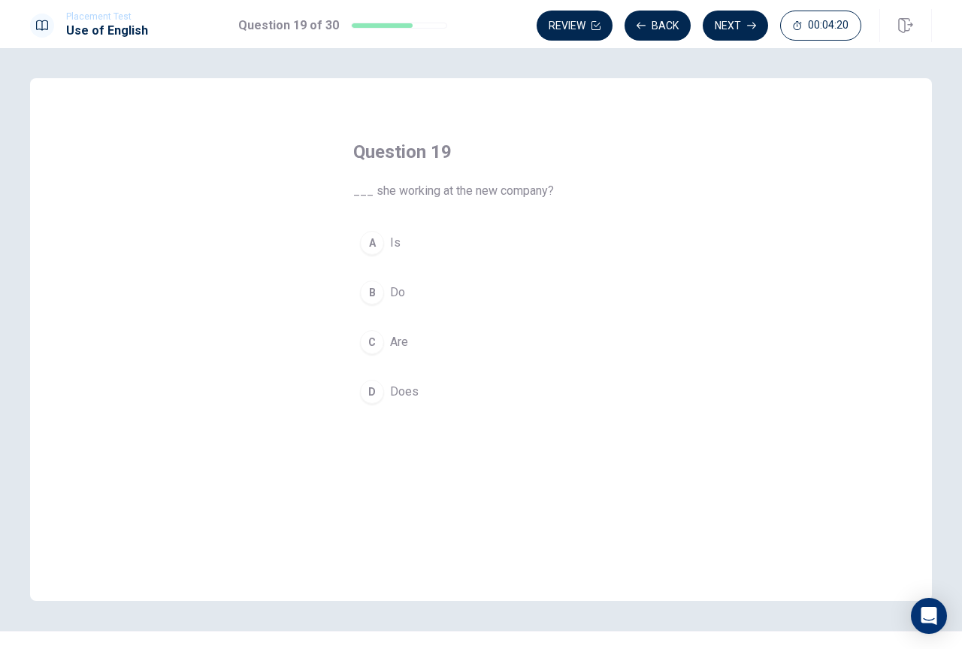
click at [402, 388] on span "Does" at bounding box center [404, 392] width 29 height 18
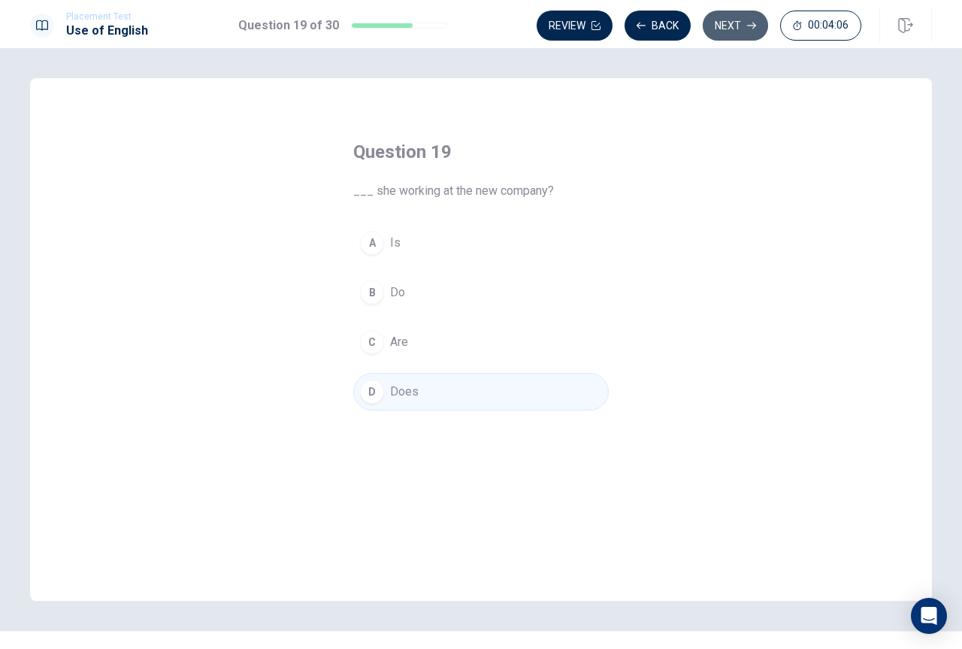
click at [724, 20] on button "Next" at bounding box center [735, 26] width 65 height 30
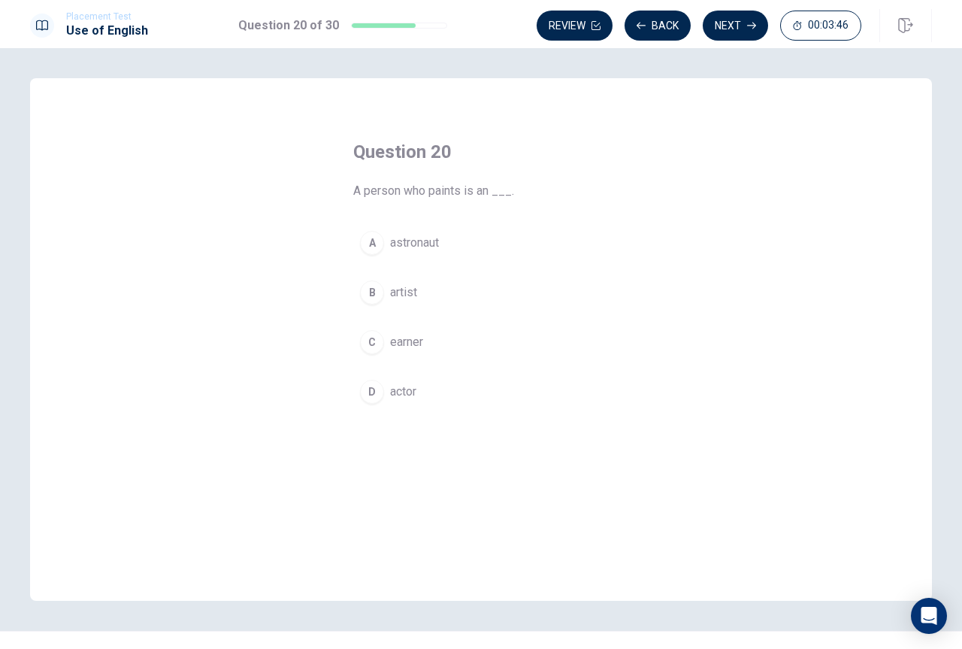
click at [399, 293] on span "artist" at bounding box center [403, 292] width 27 height 18
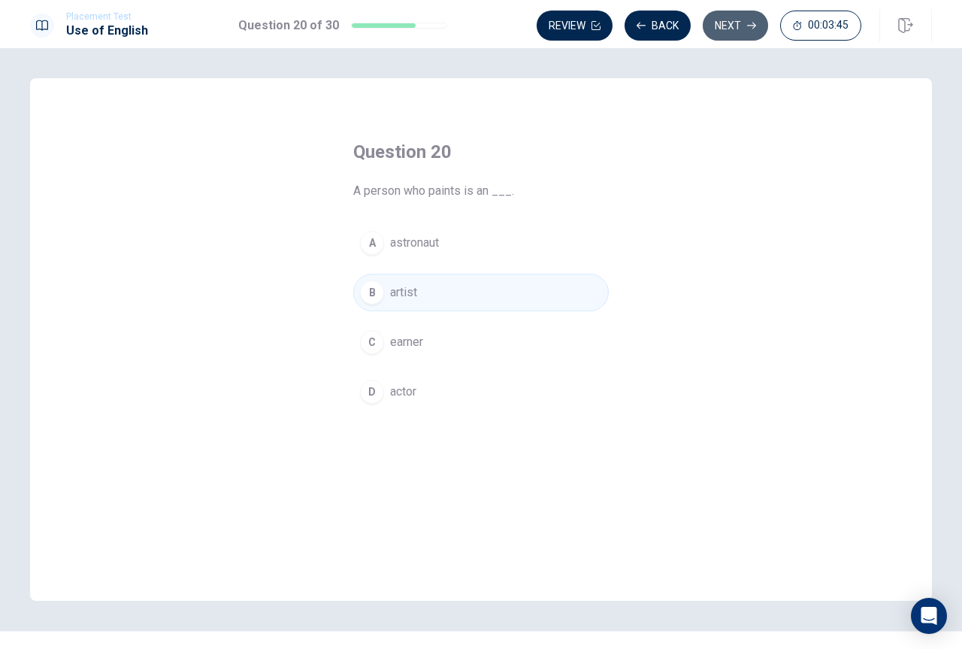
click at [728, 24] on button "Next" at bounding box center [735, 26] width 65 height 30
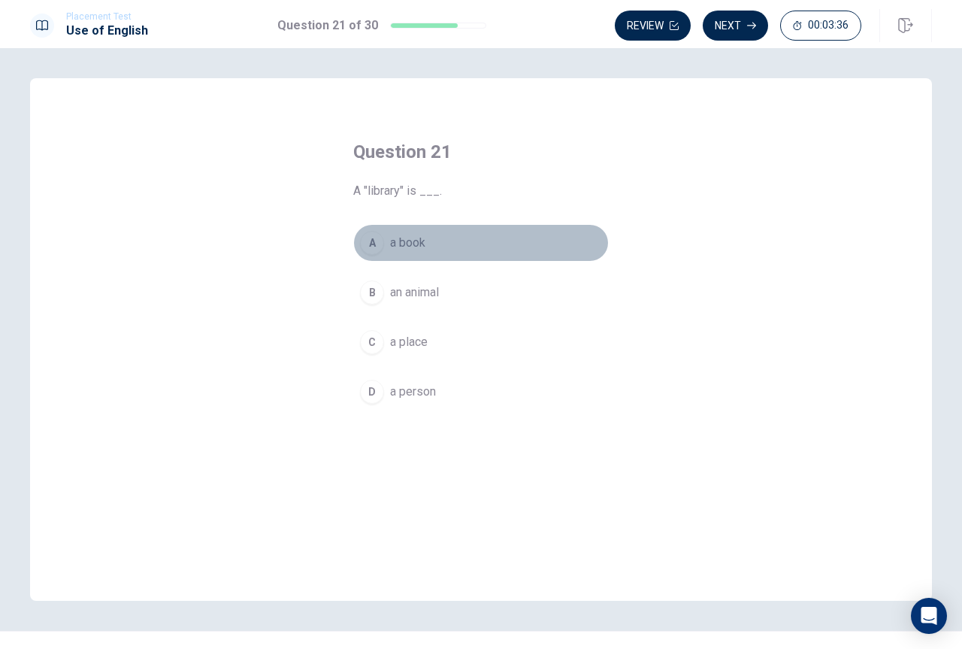
click at [419, 245] on span "a book" at bounding box center [407, 243] width 35 height 18
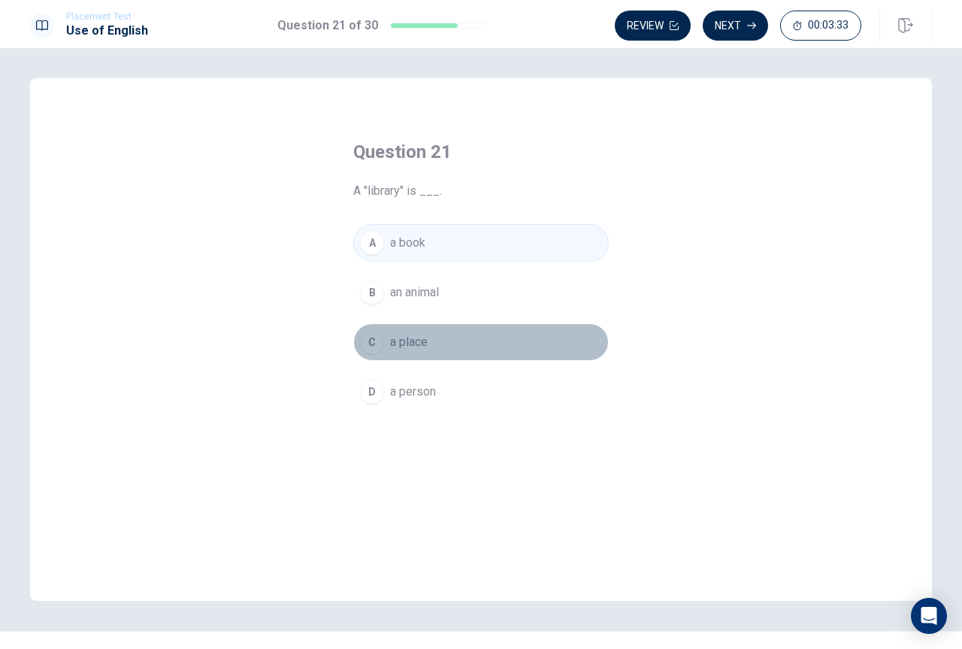
click at [410, 346] on span "a place" at bounding box center [409, 342] width 38 height 18
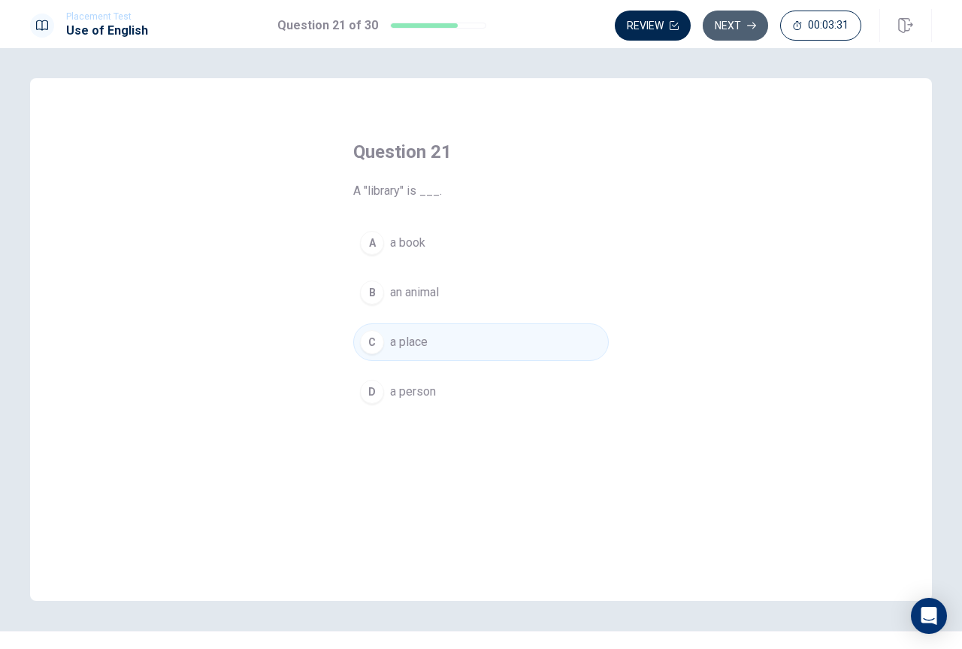
click at [726, 21] on button "Next" at bounding box center [735, 26] width 65 height 30
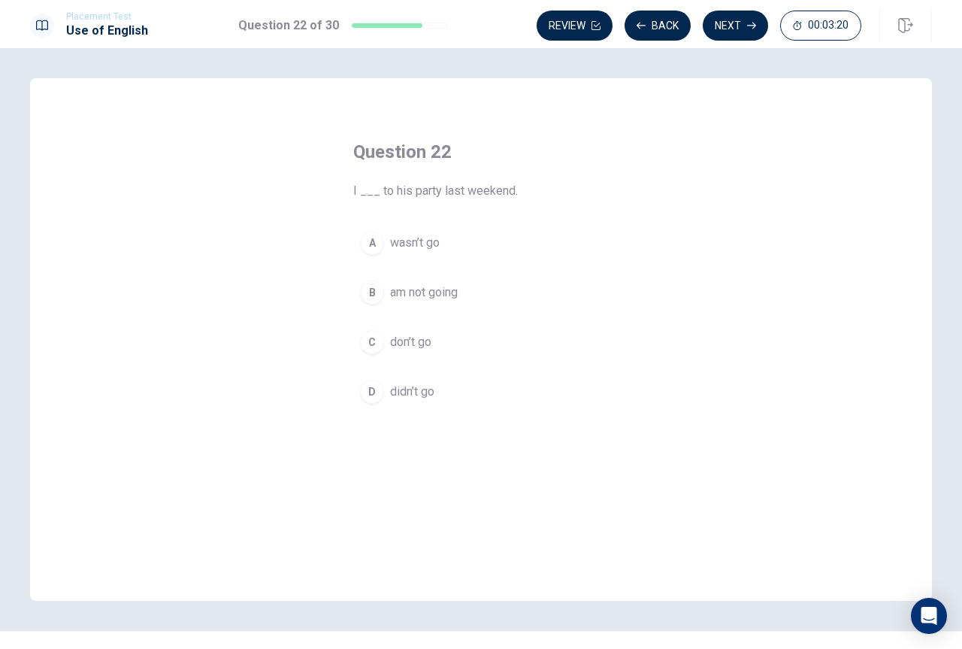
click at [419, 397] on span "didn’t go" at bounding box center [412, 392] width 44 height 18
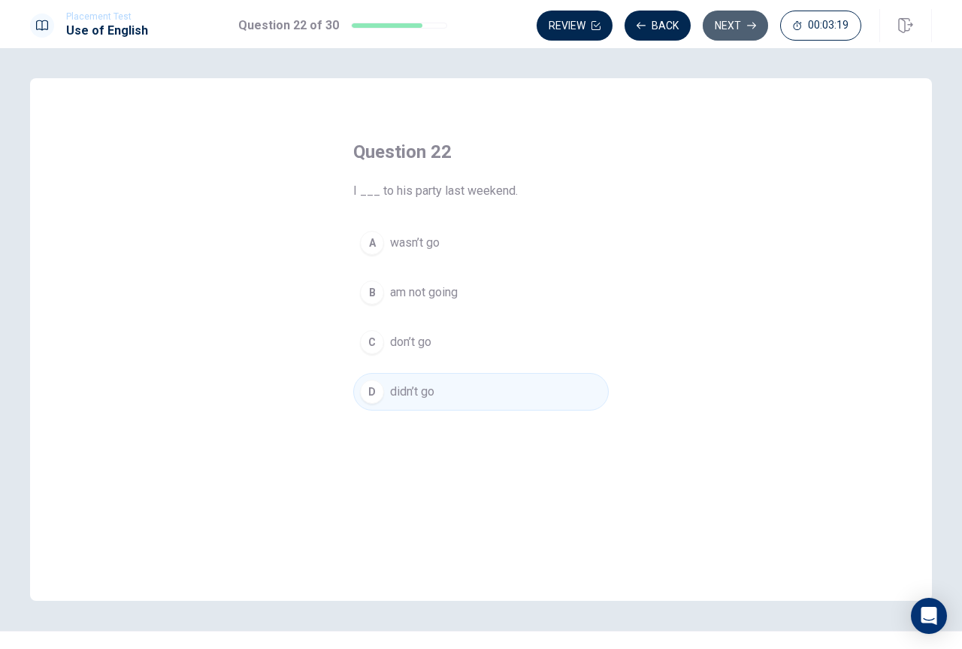
click at [725, 23] on button "Next" at bounding box center [735, 26] width 65 height 30
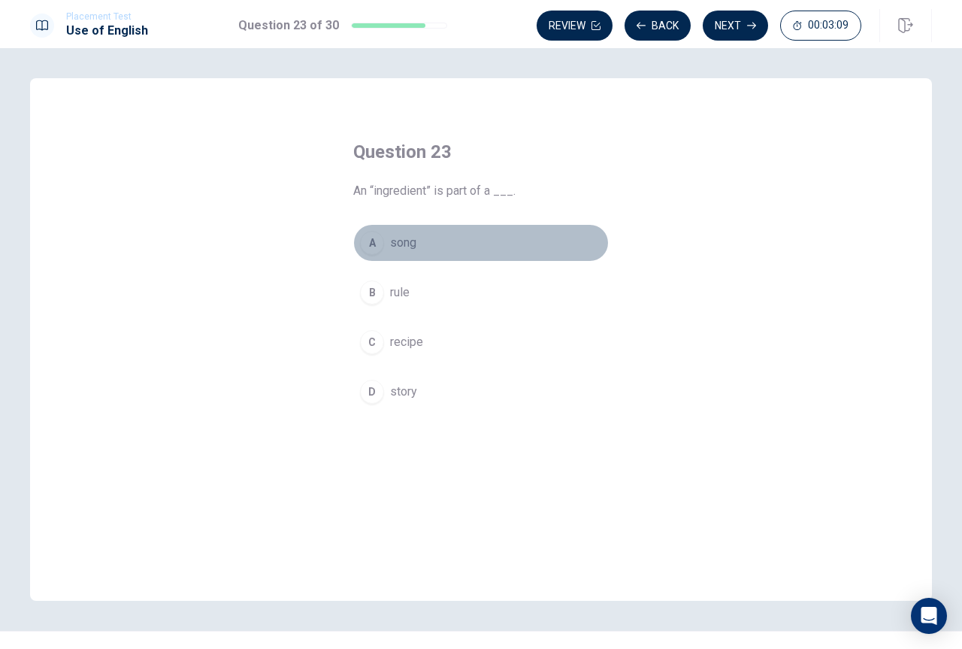
click at [401, 241] on span "song" at bounding box center [403, 243] width 26 height 18
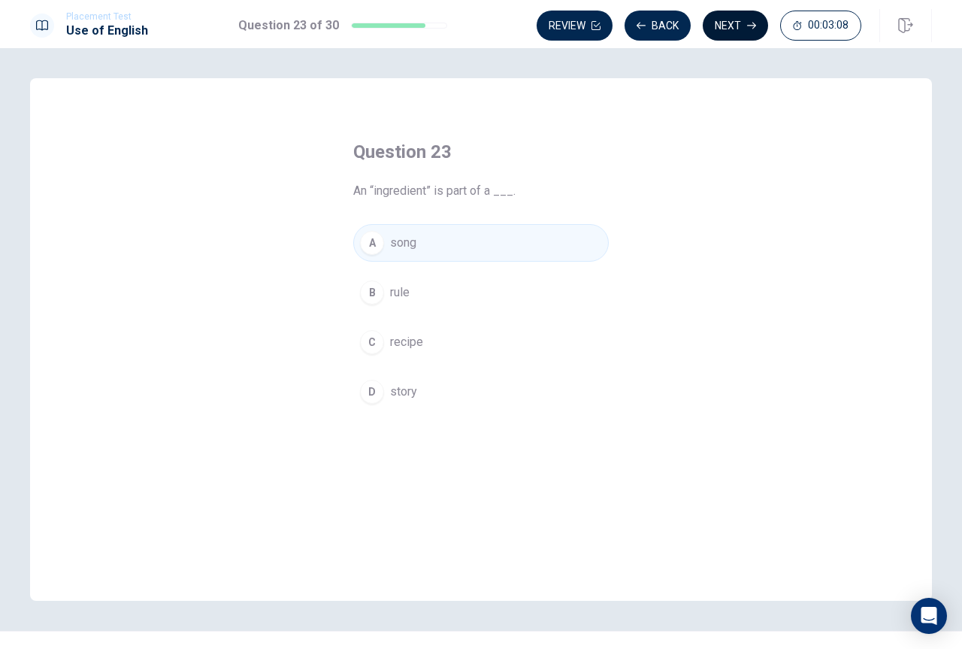
click at [743, 23] on button "Next" at bounding box center [735, 26] width 65 height 30
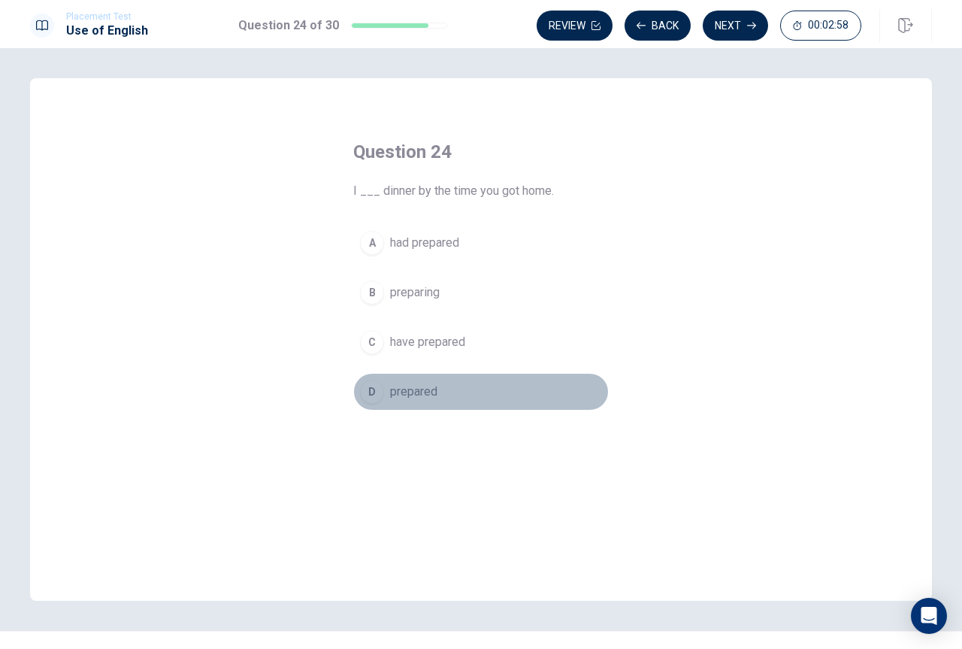
click at [428, 393] on span "prepared" at bounding box center [413, 392] width 47 height 18
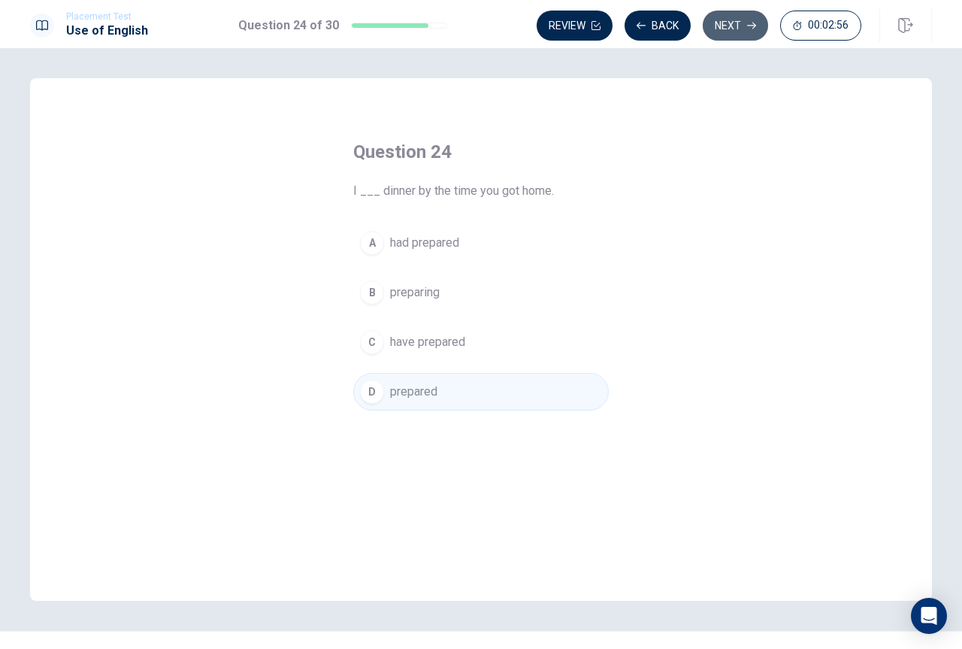
click at [737, 25] on button "Next" at bounding box center [735, 26] width 65 height 30
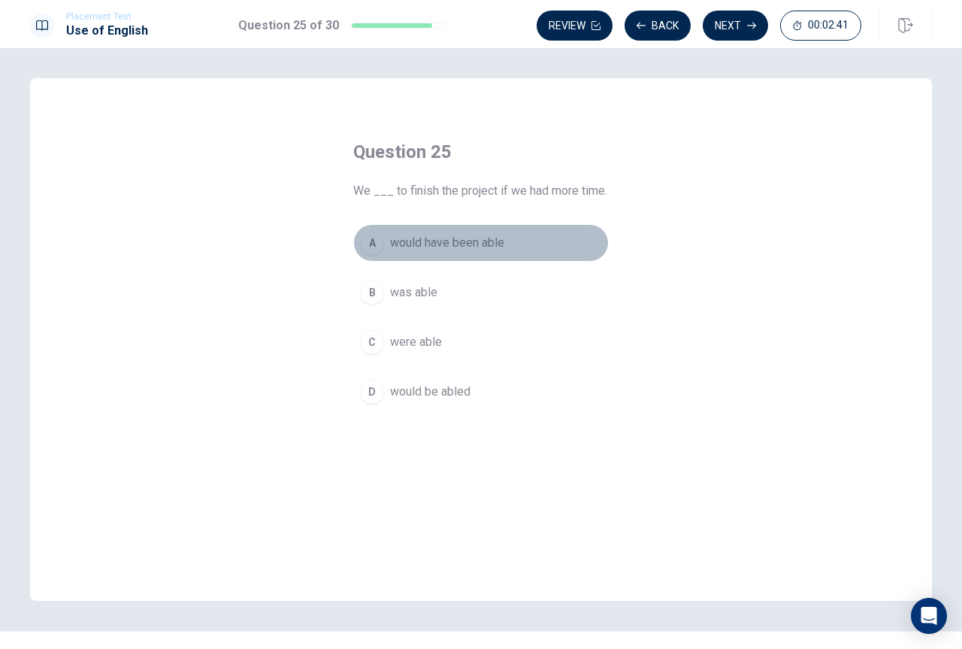
click at [373, 244] on div "A" at bounding box center [372, 243] width 24 height 24
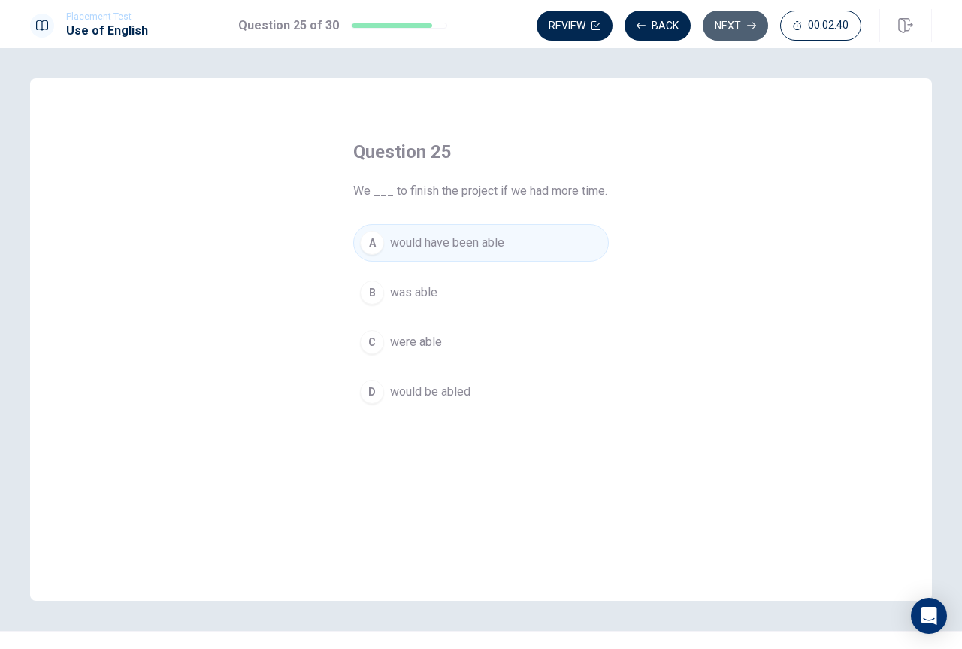
click at [736, 23] on button "Next" at bounding box center [735, 26] width 65 height 30
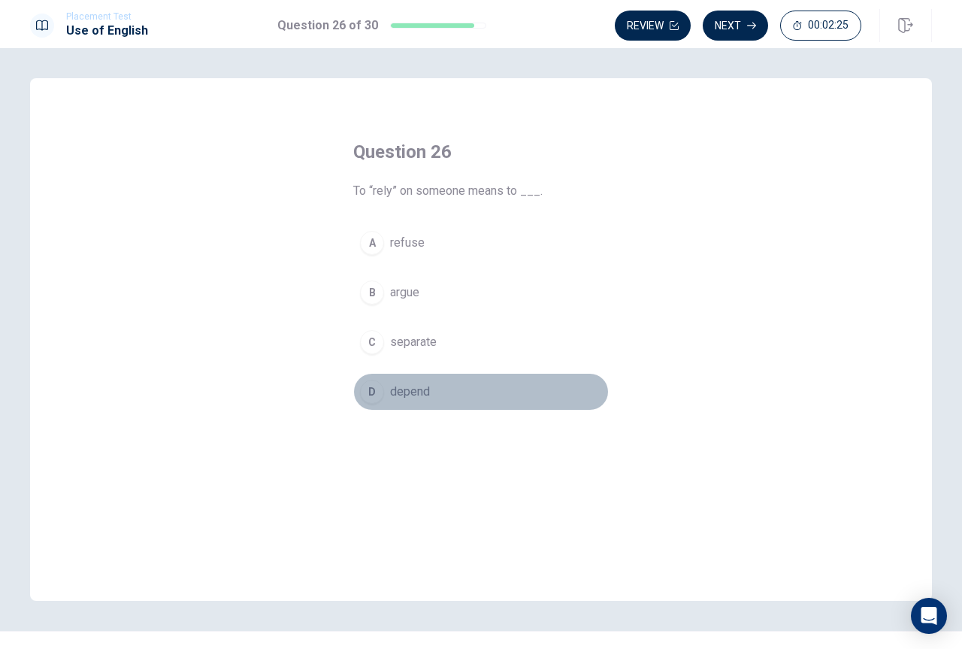
click at [413, 389] on span "depend" at bounding box center [410, 392] width 40 height 18
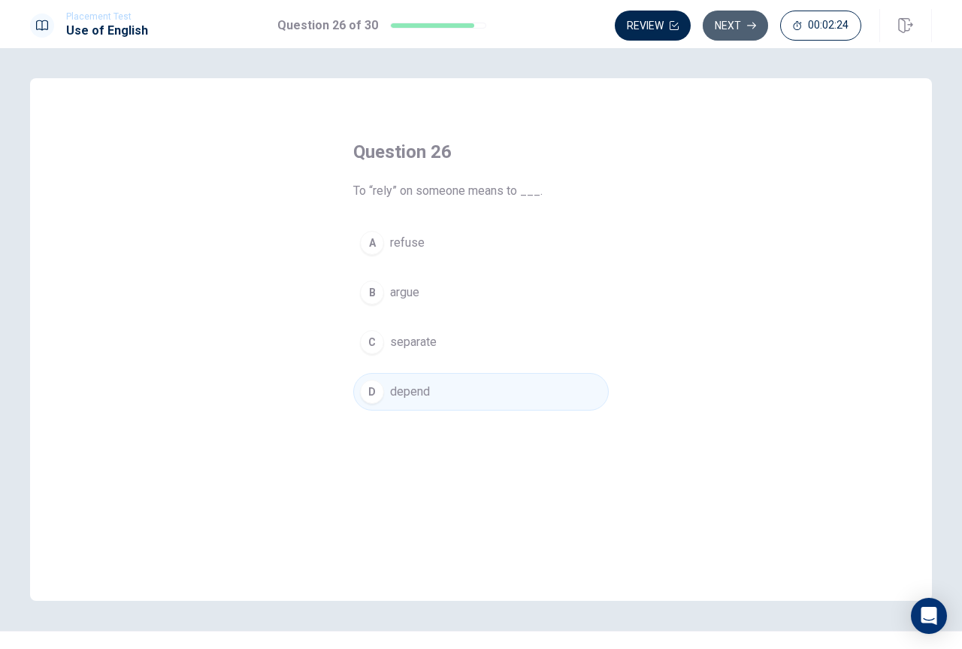
click at [732, 26] on button "Next" at bounding box center [735, 26] width 65 height 30
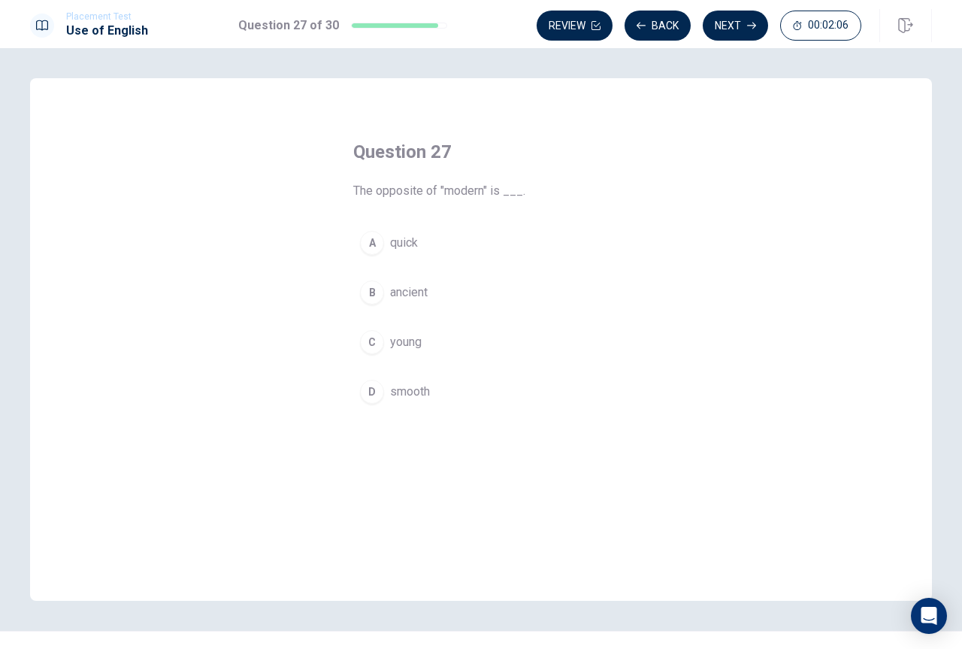
click at [409, 288] on span "ancient" at bounding box center [409, 292] width 38 height 18
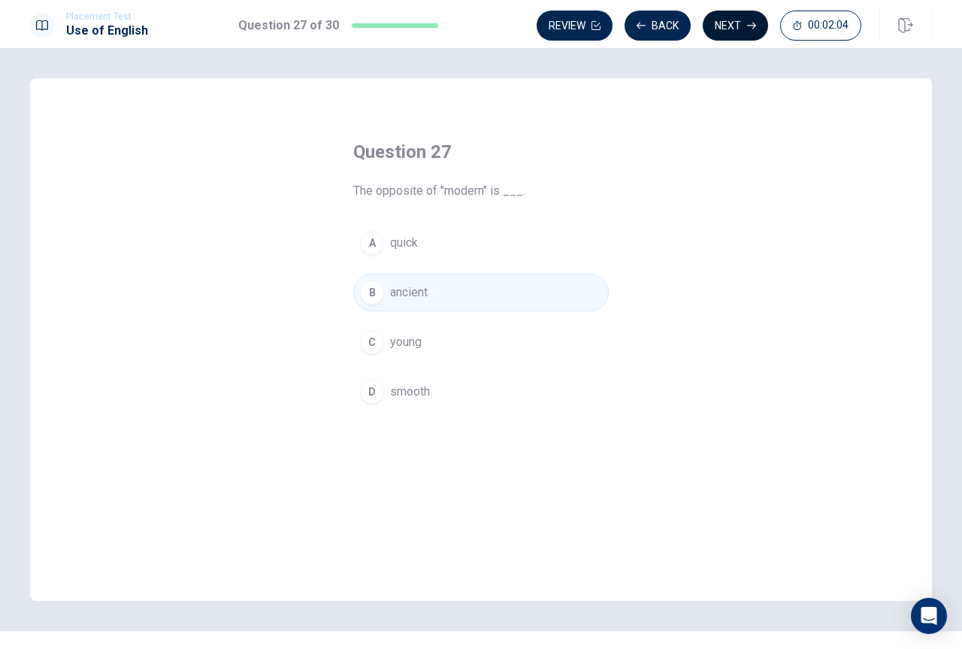
click at [733, 29] on button "Next" at bounding box center [735, 26] width 65 height 30
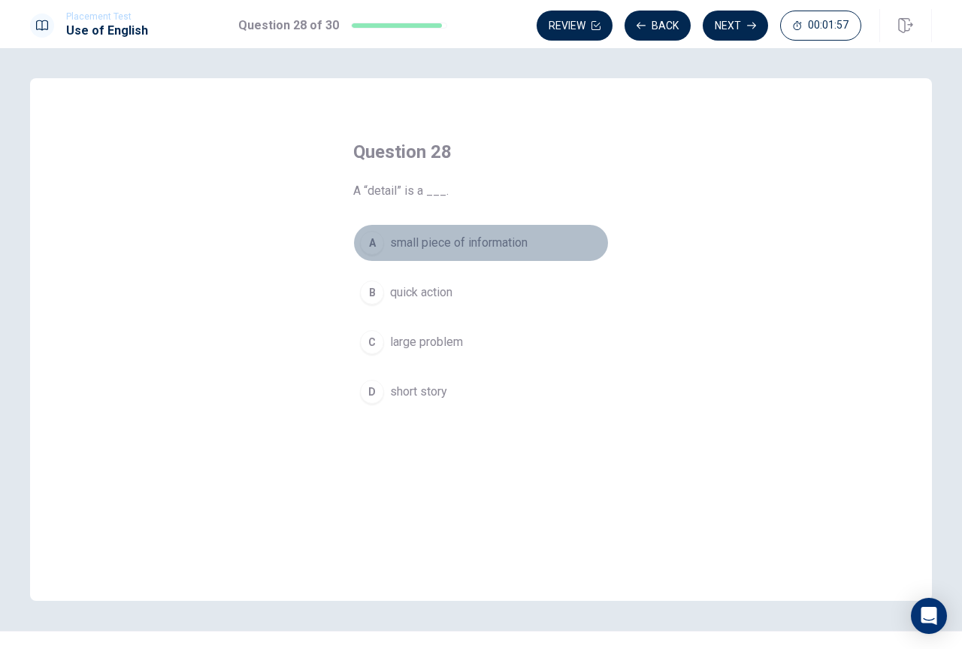
click at [428, 243] on span "small piece of information" at bounding box center [459, 243] width 138 height 18
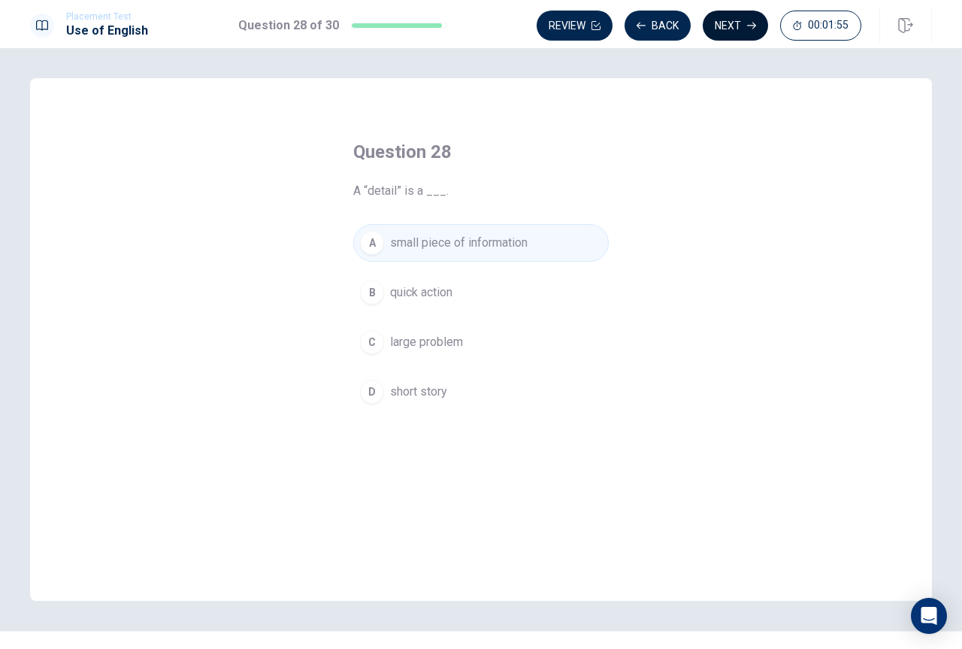
click at [732, 26] on button "Next" at bounding box center [735, 26] width 65 height 30
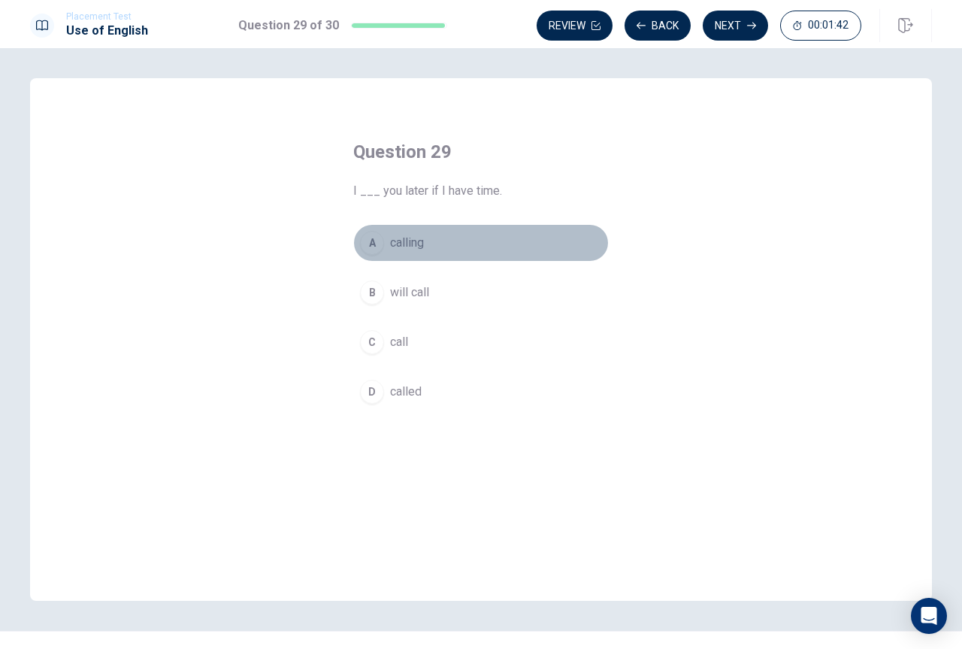
click at [400, 241] on span "calling" at bounding box center [407, 243] width 34 height 18
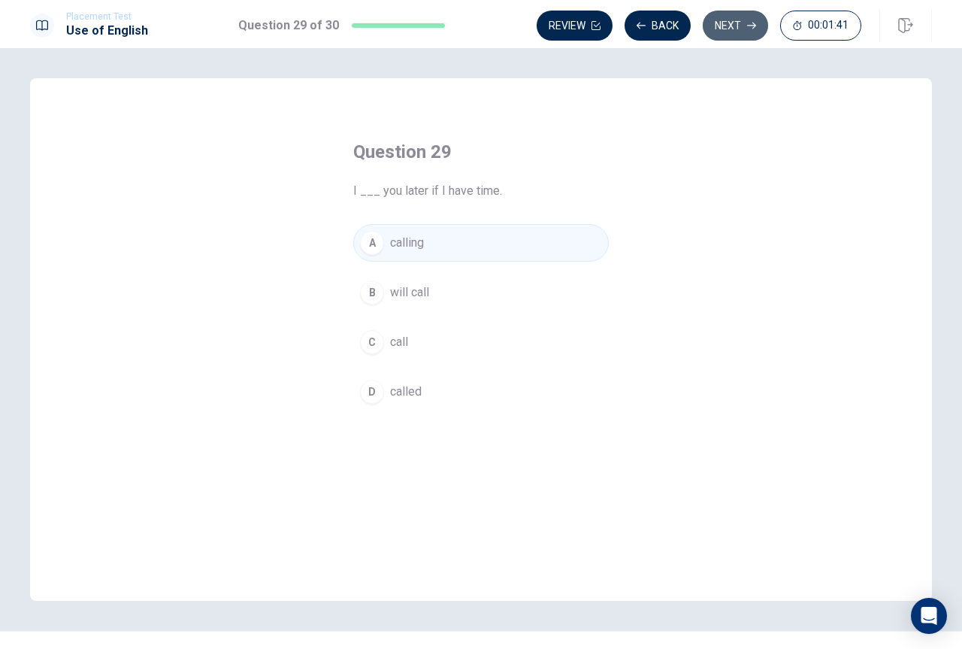
click at [737, 31] on button "Next" at bounding box center [735, 26] width 65 height 30
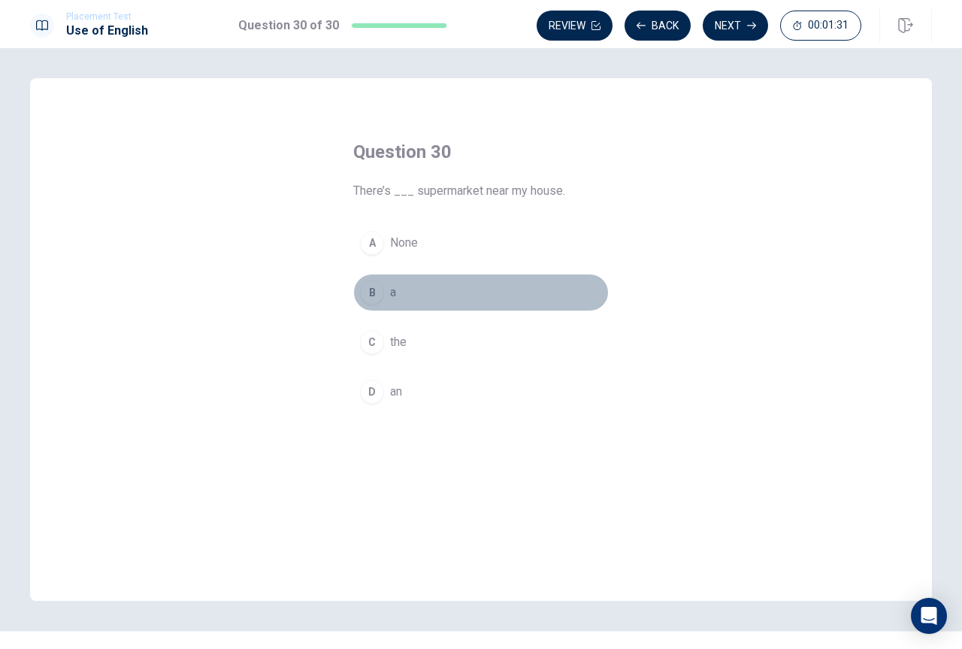
click at [391, 295] on span "a" at bounding box center [393, 292] width 6 height 18
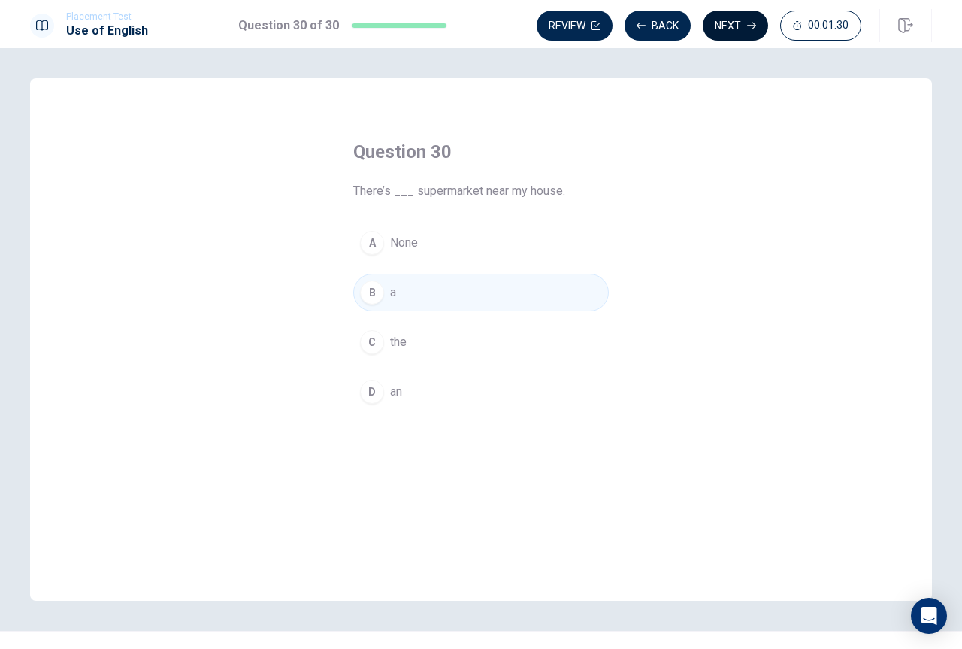
click at [720, 23] on button "Next" at bounding box center [735, 26] width 65 height 30
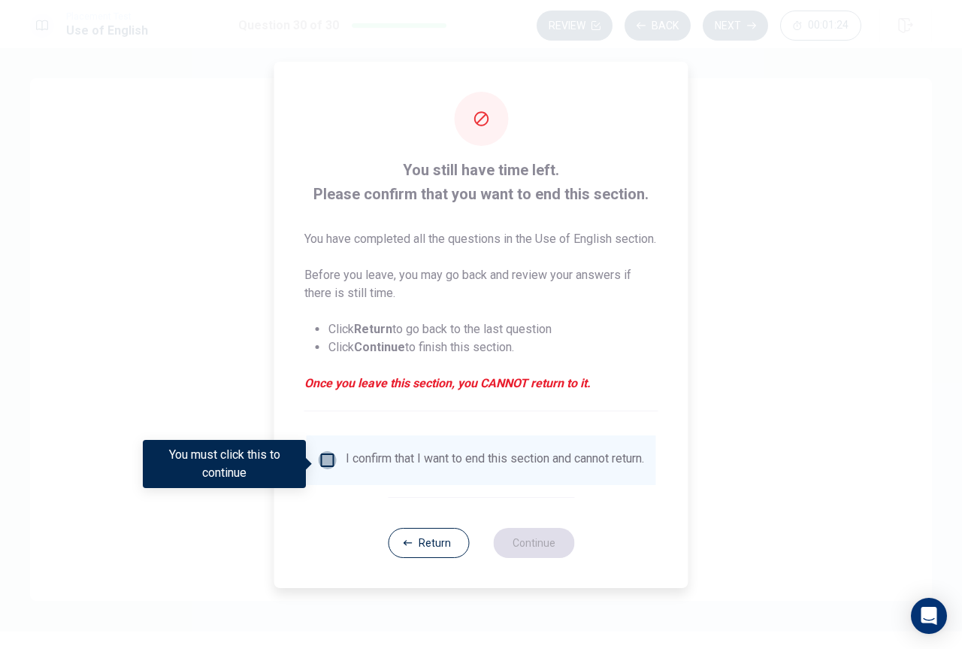
click at [322, 465] on input "You must click this to continue" at bounding box center [328, 460] width 18 height 18
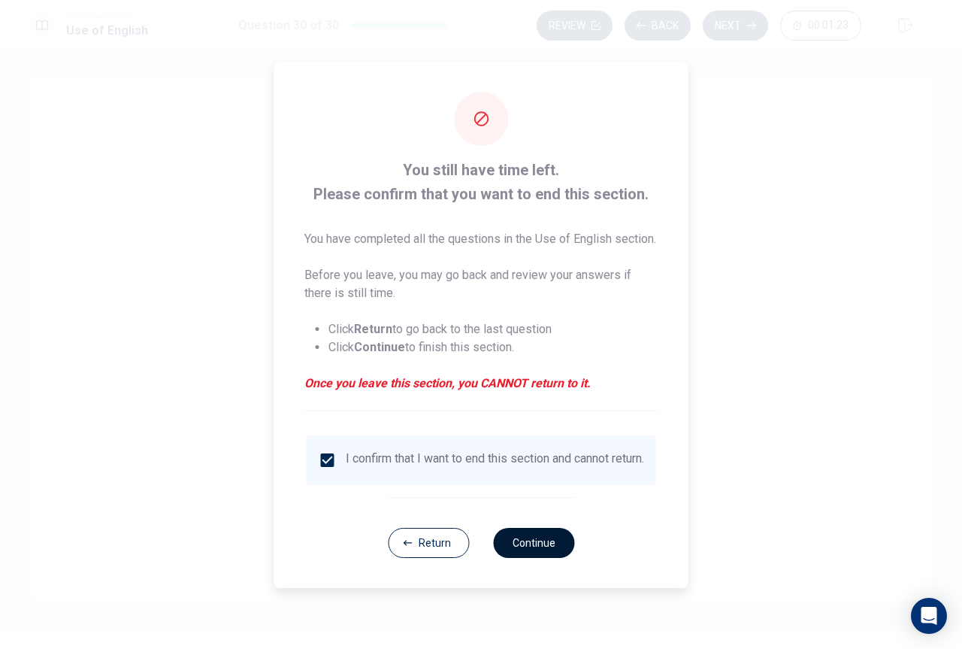
click at [540, 557] on button "Continue" at bounding box center [533, 543] width 81 height 30
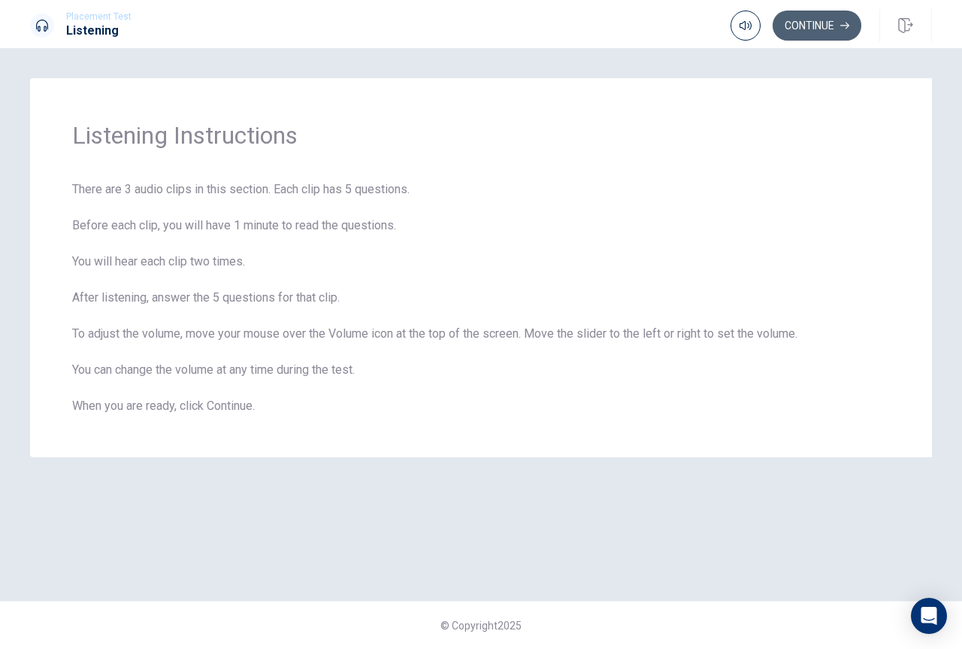
click at [814, 31] on button "Continue" at bounding box center [817, 26] width 89 height 30
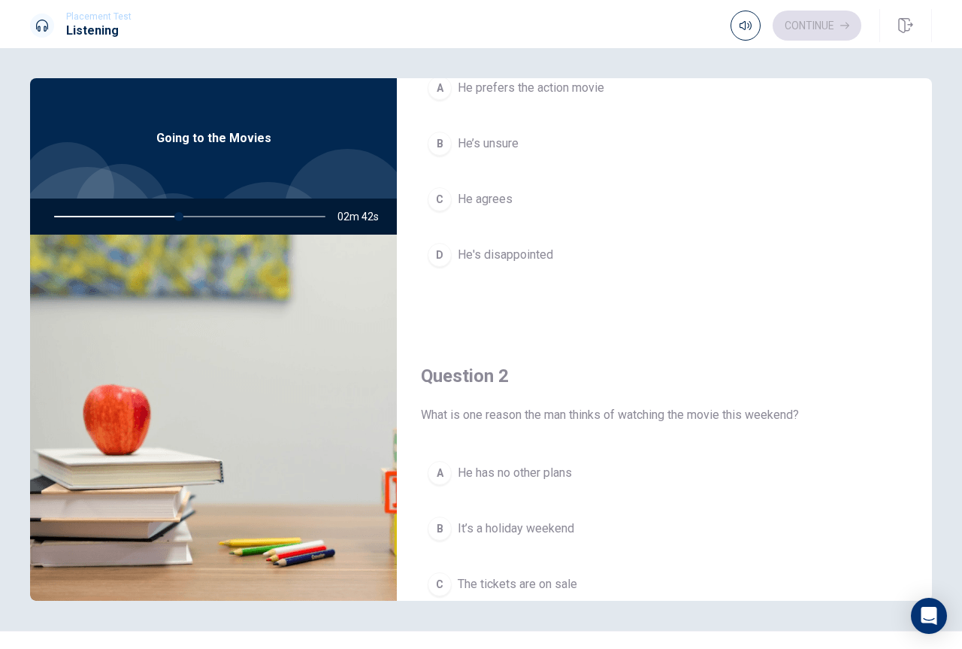
scroll to position [132, 0]
click at [438, 198] on div "C" at bounding box center [440, 197] width 24 height 24
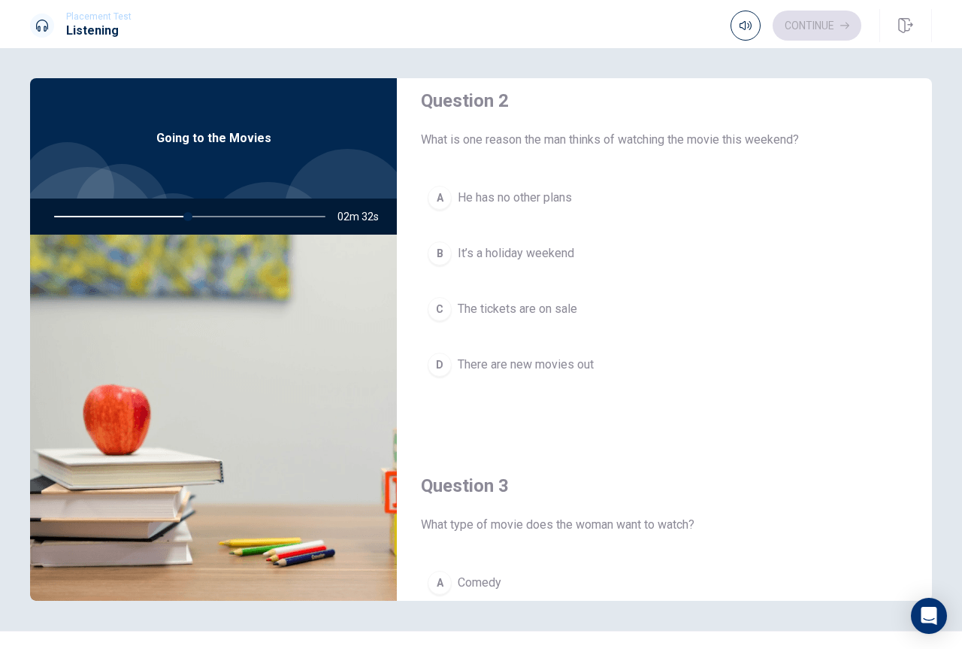
scroll to position [407, 0]
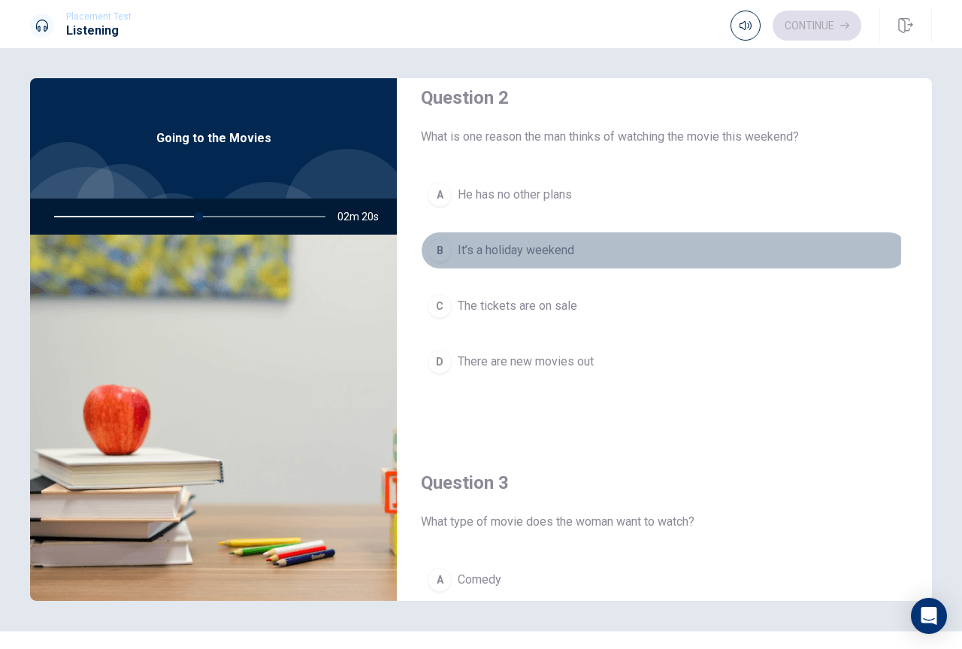
click at [436, 250] on div "B" at bounding box center [440, 250] width 24 height 24
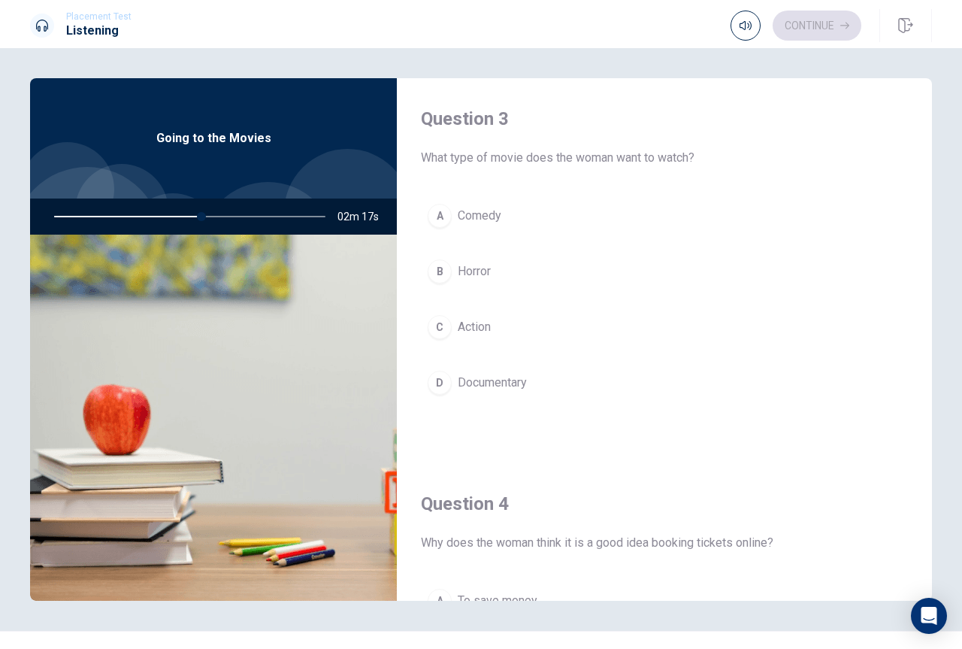
scroll to position [792, 0]
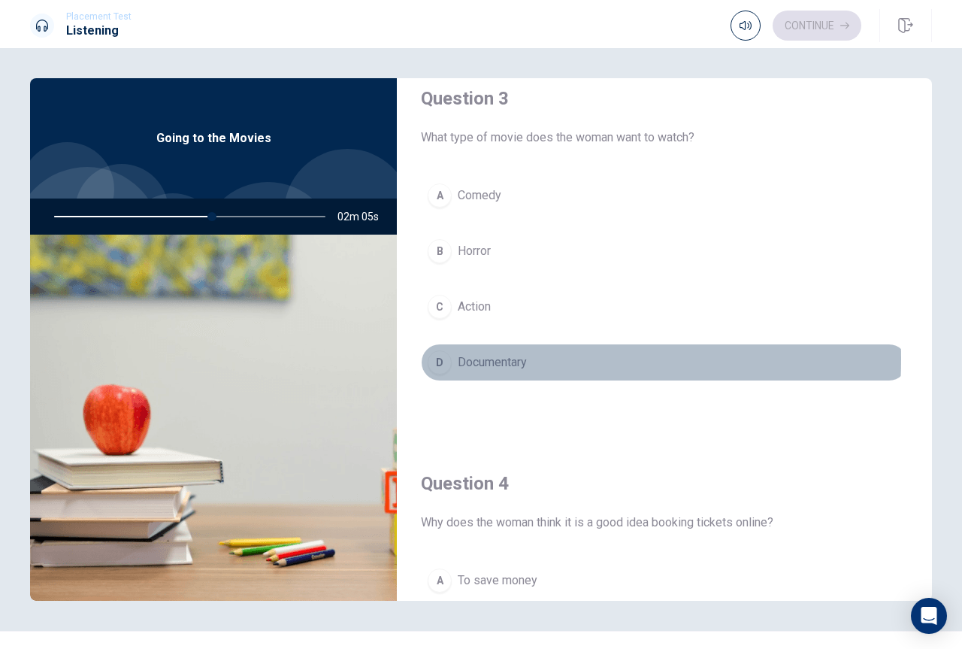
click at [436, 359] on div "D" at bounding box center [440, 362] width 24 height 24
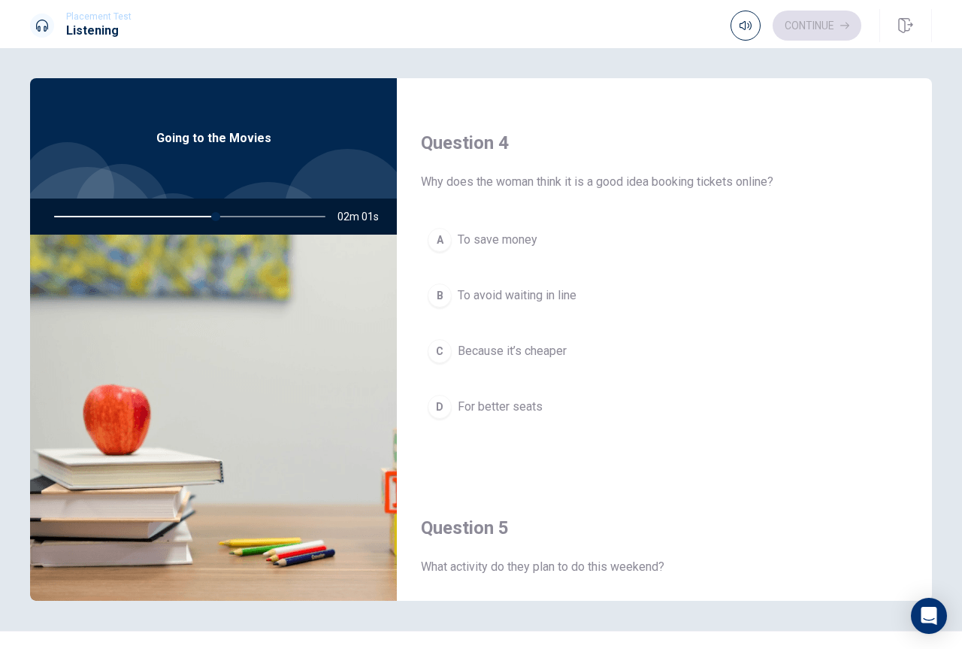
scroll to position [1124, 0]
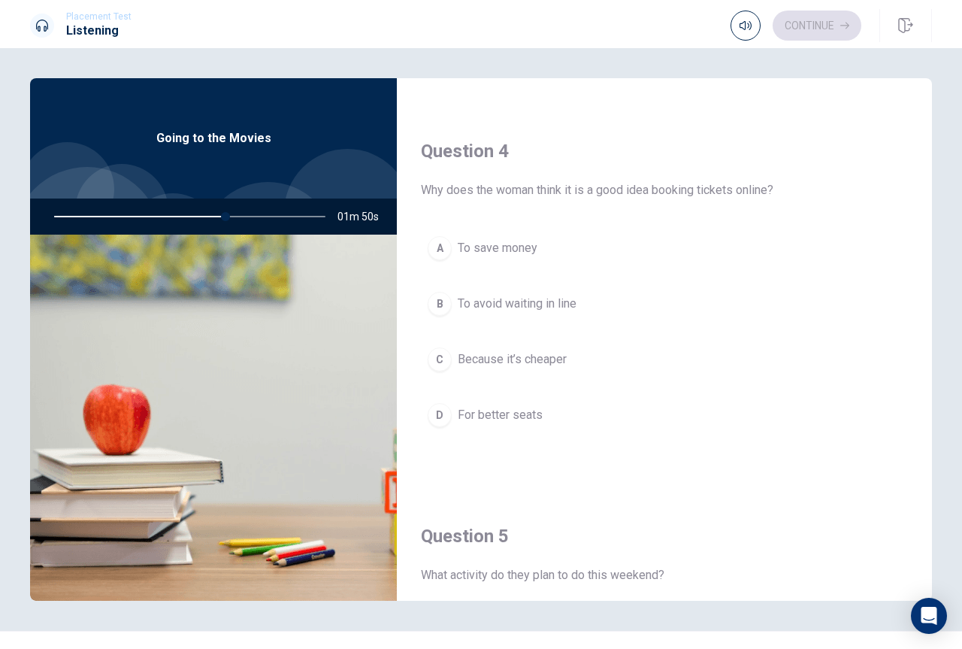
click at [437, 244] on div "A" at bounding box center [440, 248] width 24 height 24
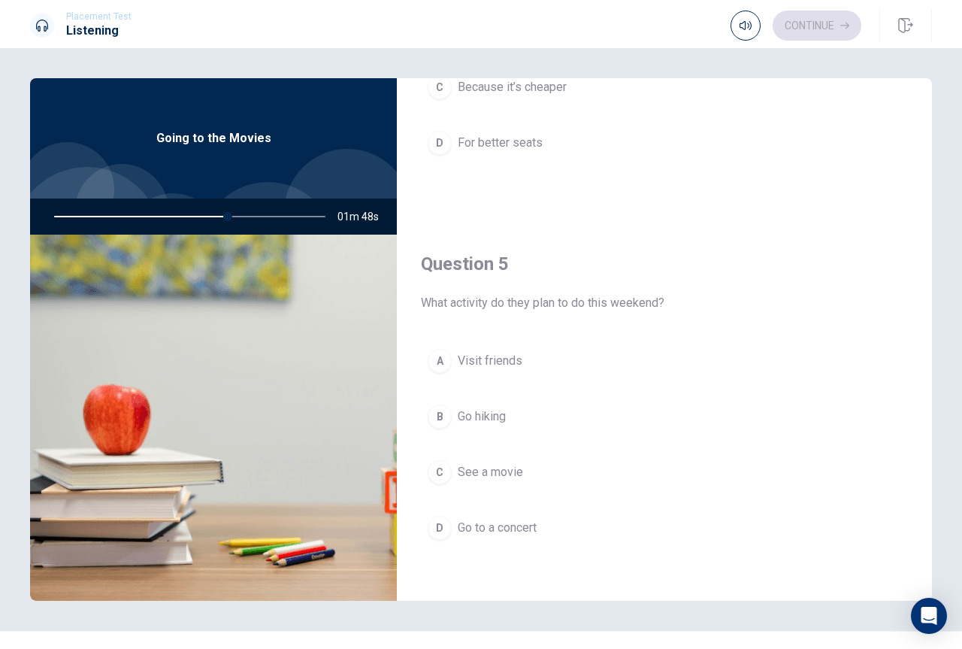
scroll to position [1402, 0]
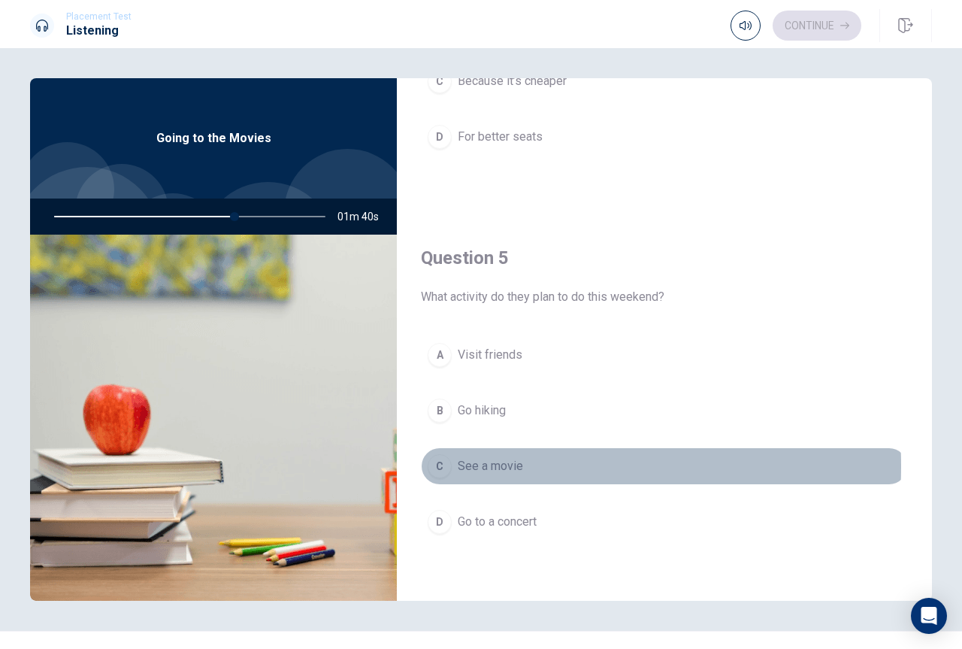
click at [470, 466] on span "See a movie" at bounding box center [490, 466] width 65 height 18
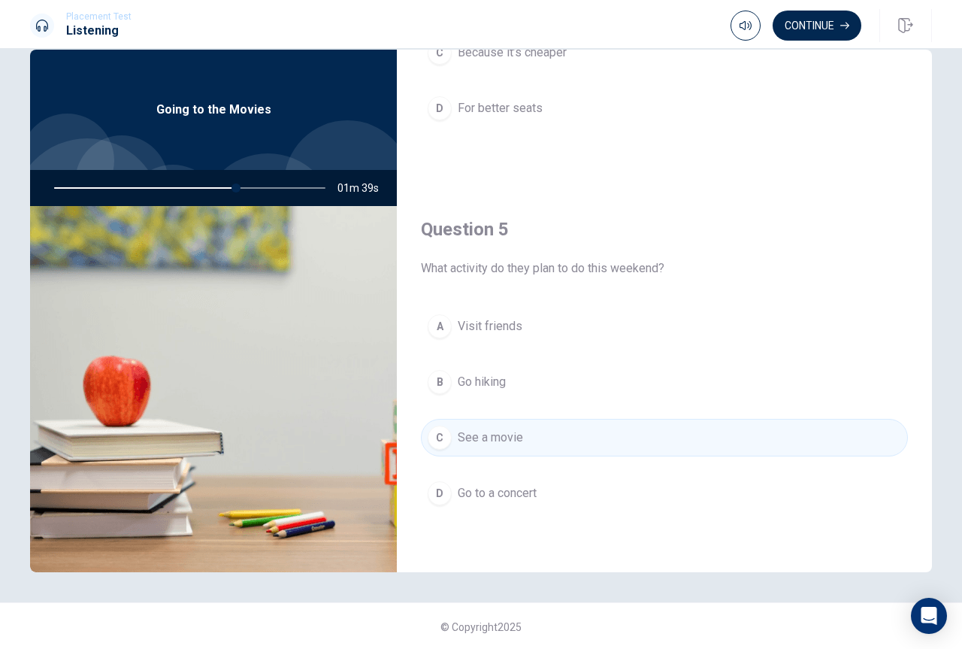
scroll to position [30, 0]
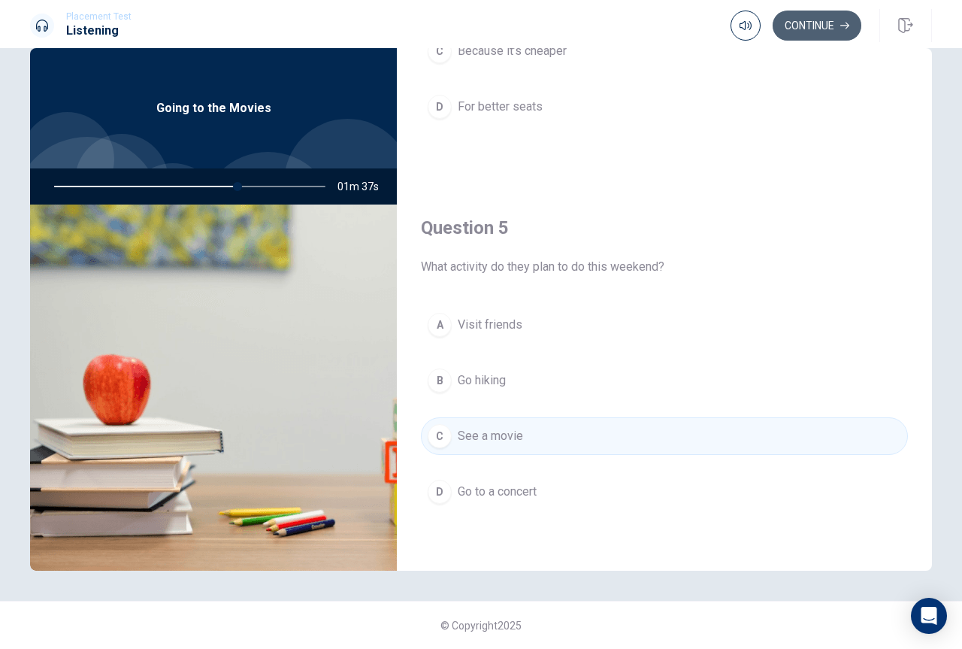
click at [813, 19] on button "Continue" at bounding box center [817, 26] width 89 height 30
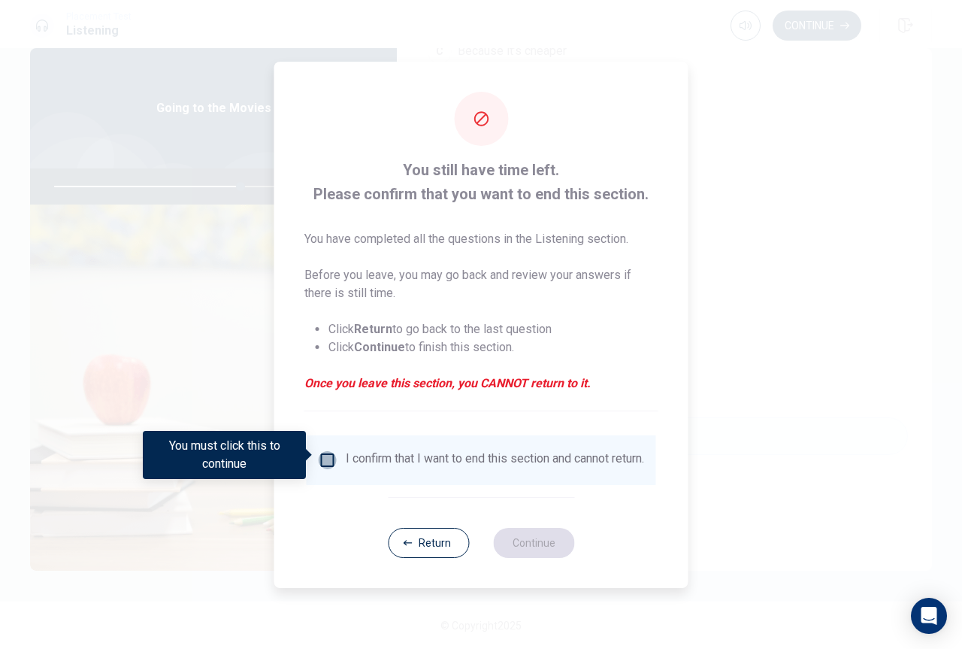
click at [323, 457] on input "You must click this to continue" at bounding box center [328, 460] width 18 height 18
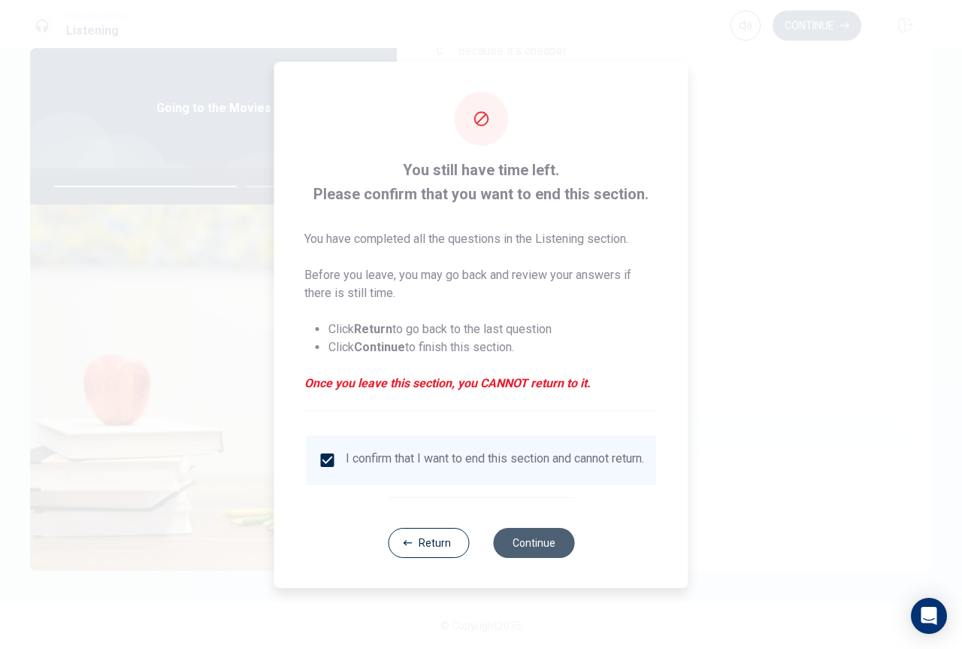
click at [544, 548] on button "Continue" at bounding box center [533, 543] width 81 height 30
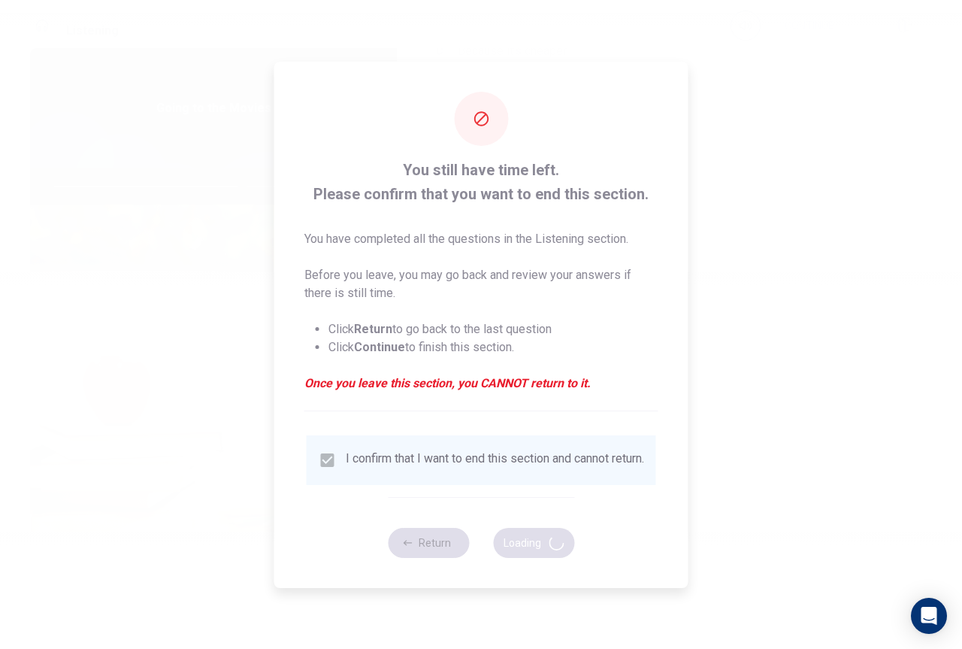
type input "70"
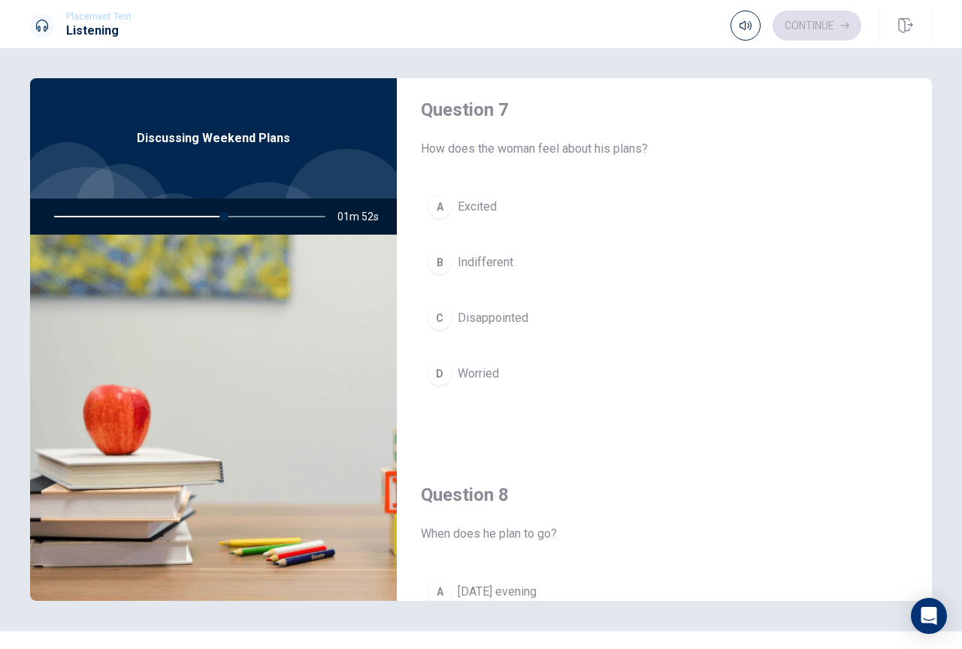
scroll to position [398, 0]
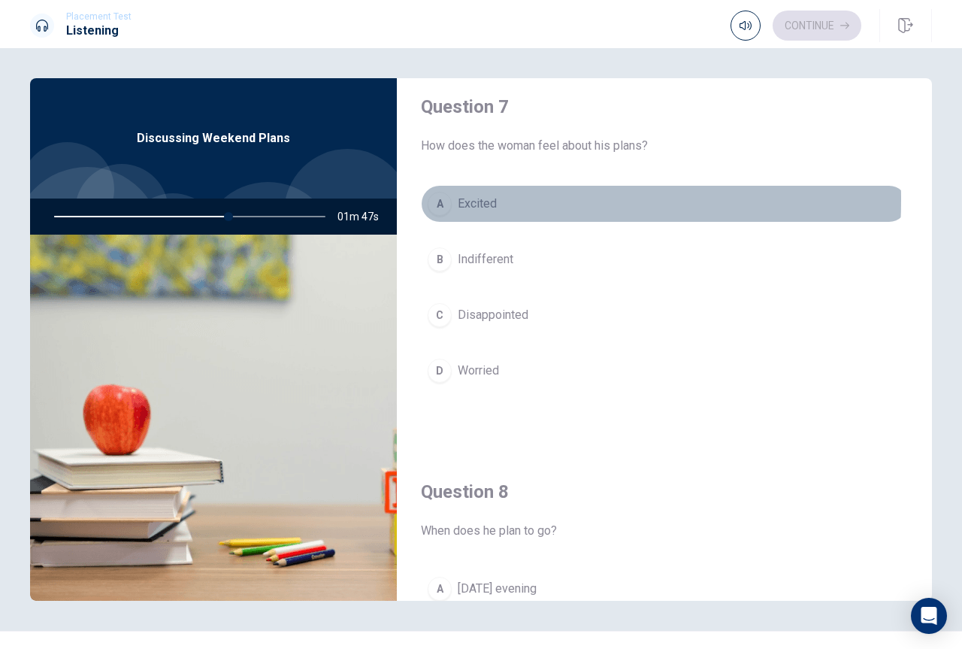
click at [444, 199] on div "A" at bounding box center [440, 204] width 24 height 24
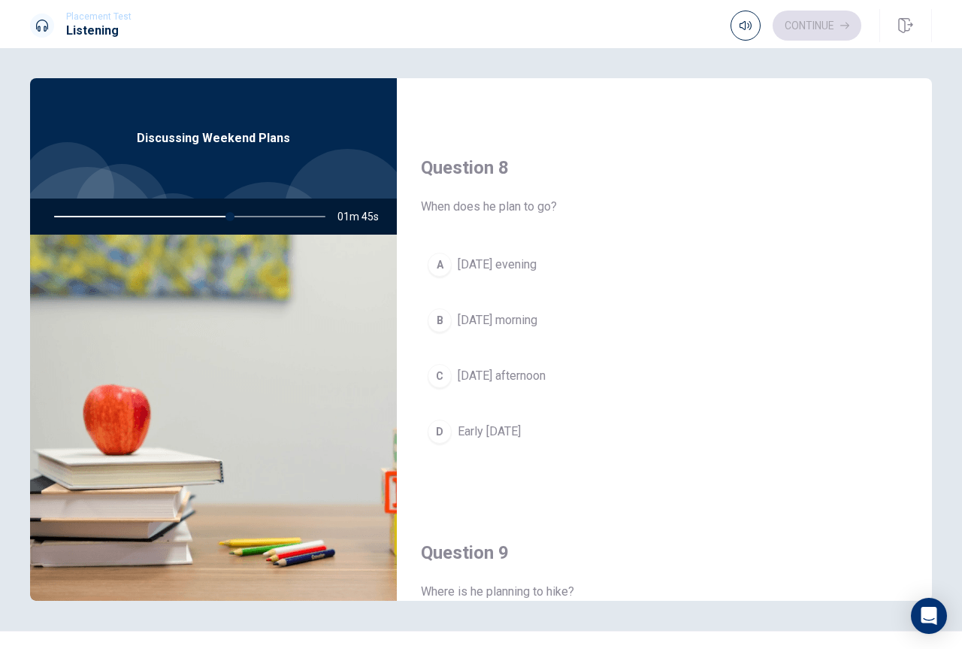
scroll to position [740, 0]
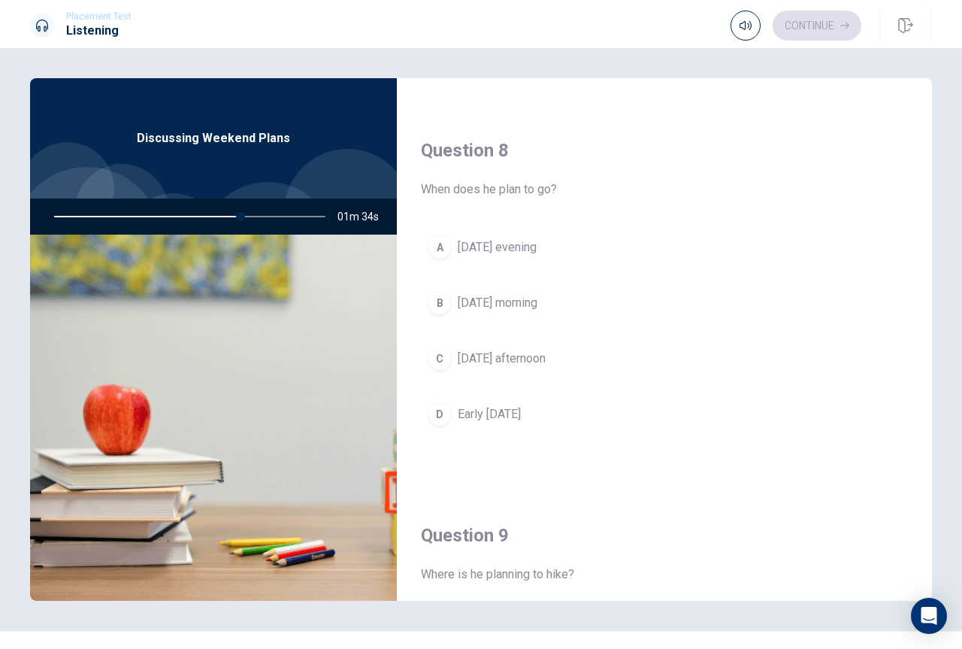
click at [438, 409] on div "D" at bounding box center [440, 414] width 24 height 24
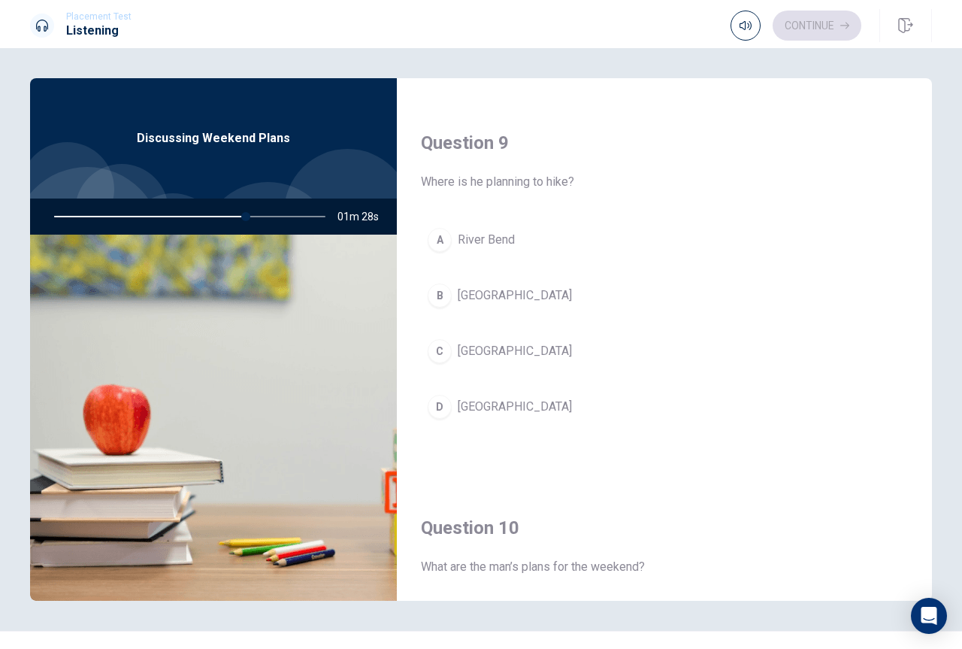
scroll to position [1135, 0]
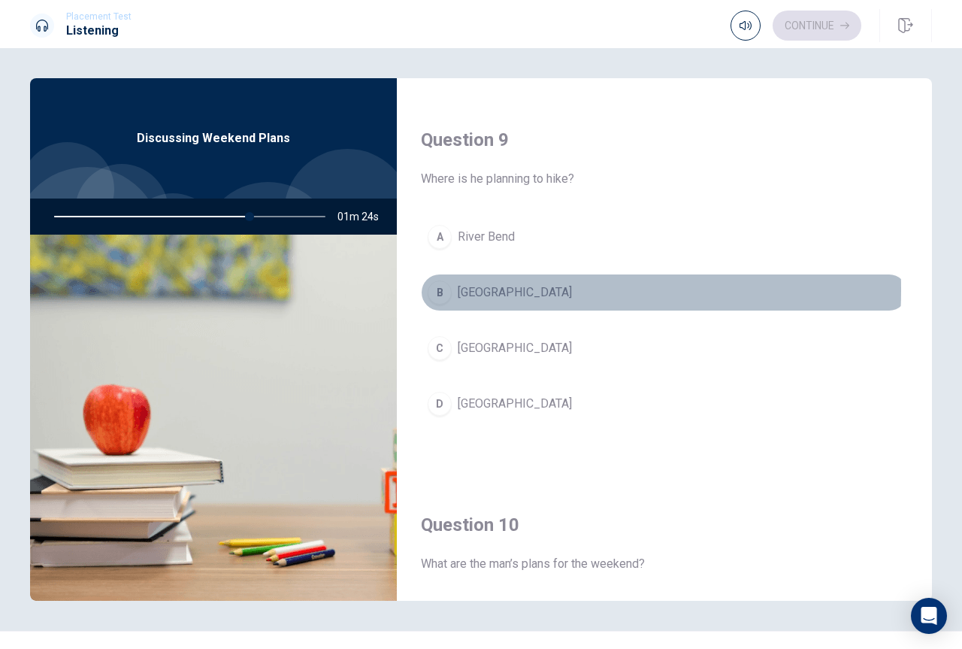
click at [435, 290] on div "B" at bounding box center [440, 292] width 24 height 24
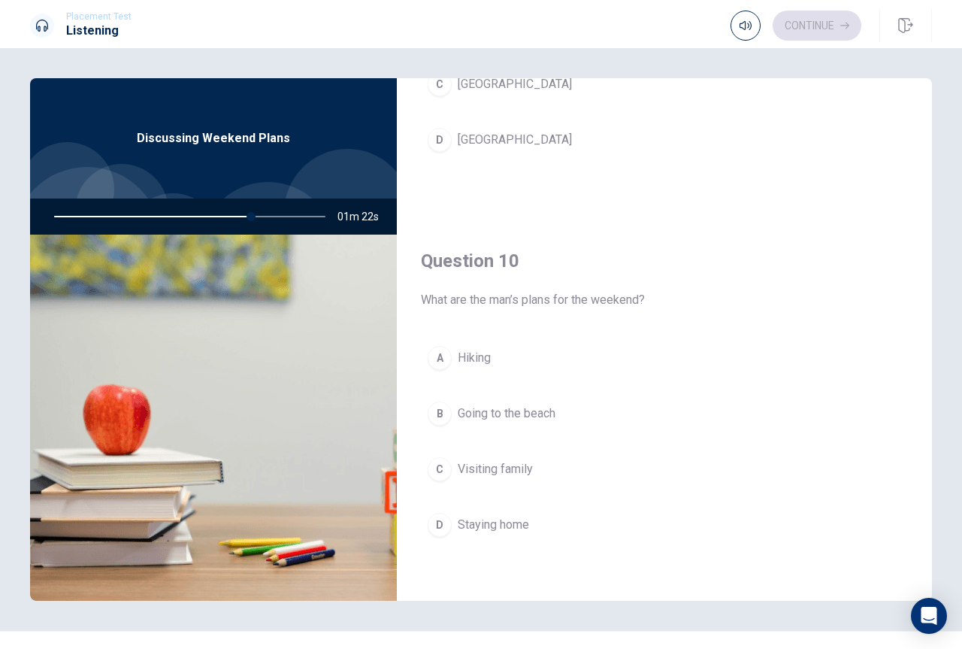
scroll to position [1402, 0]
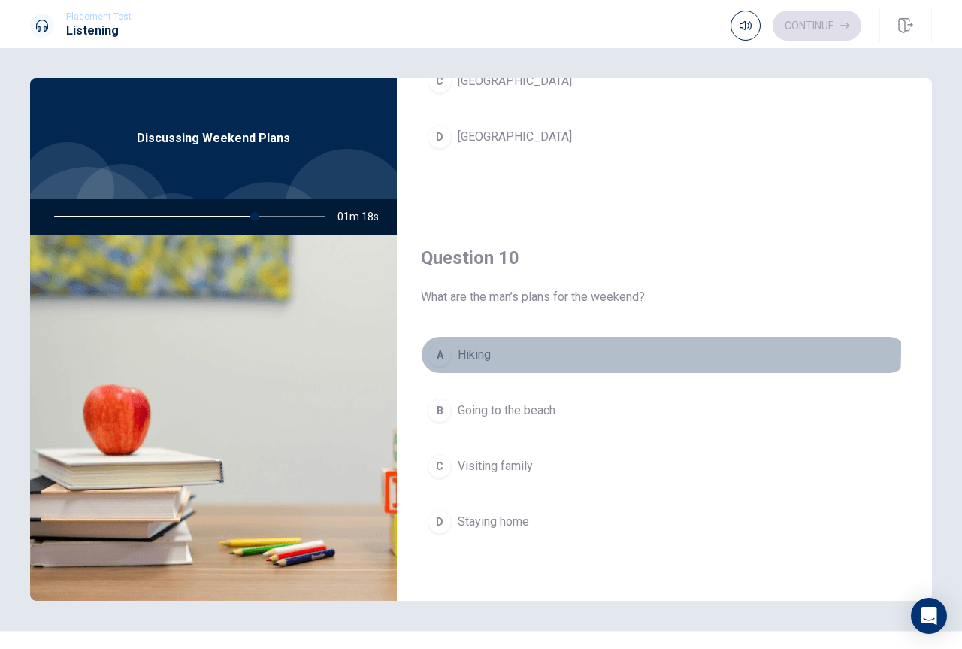
click at [432, 349] on div "A" at bounding box center [440, 355] width 24 height 24
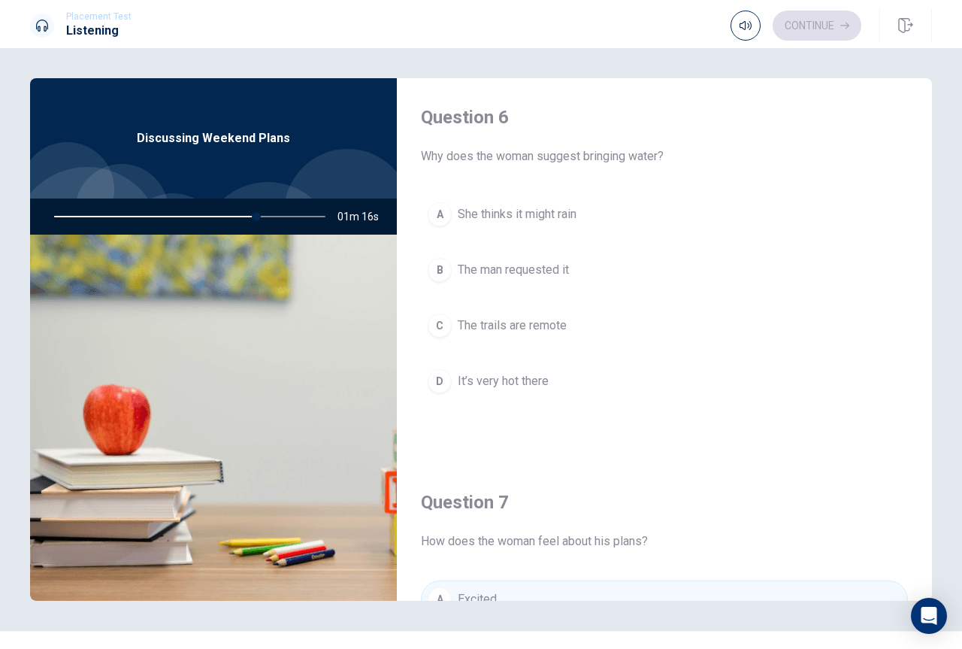
scroll to position [0, 0]
drag, startPoint x: 444, startPoint y: 398, endPoint x: 451, endPoint y: 410, distance: 13.8
click at [451, 410] on div "A She thinks it might rain B The man requested it C The trails are remote D It’…" at bounding box center [664, 315] width 487 height 235
click at [440, 268] on div "B" at bounding box center [440, 273] width 24 height 24
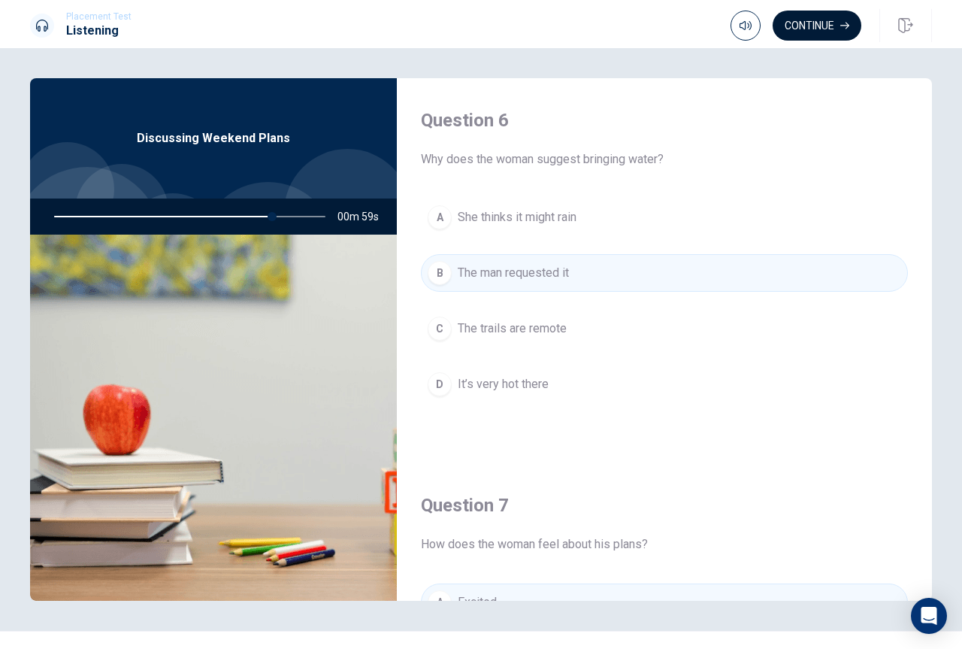
click at [813, 21] on button "Continue" at bounding box center [817, 26] width 89 height 30
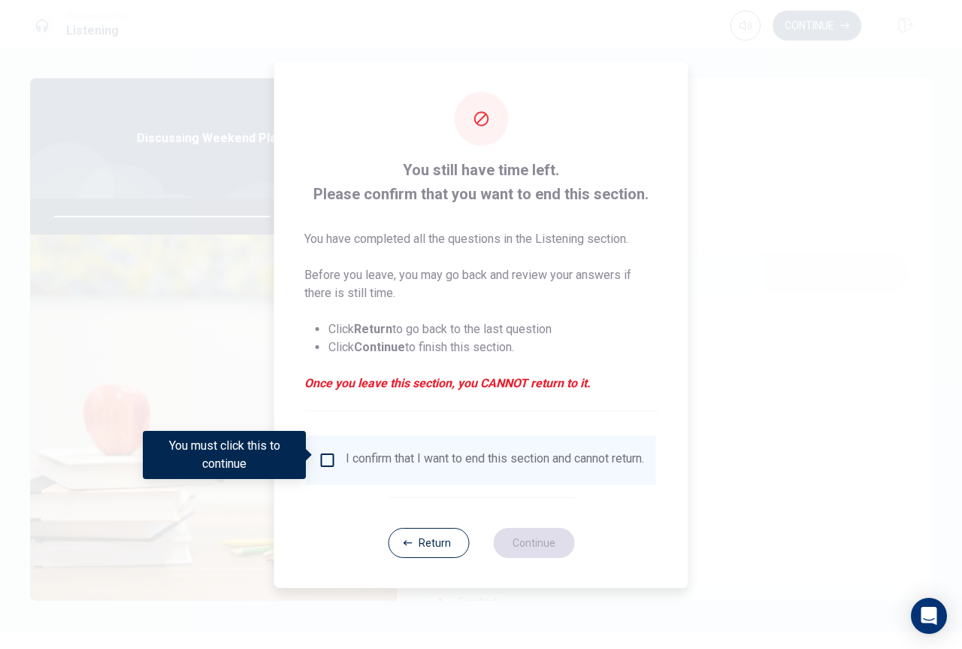
click at [324, 455] on input "You must click this to continue" at bounding box center [328, 460] width 18 height 18
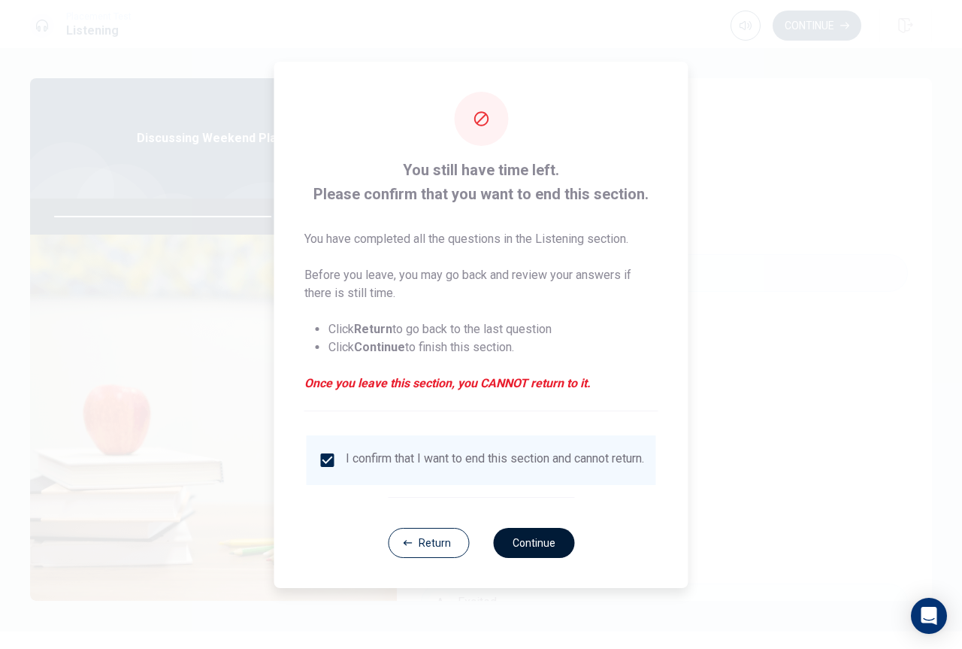
click at [531, 551] on button "Continue" at bounding box center [533, 543] width 81 height 30
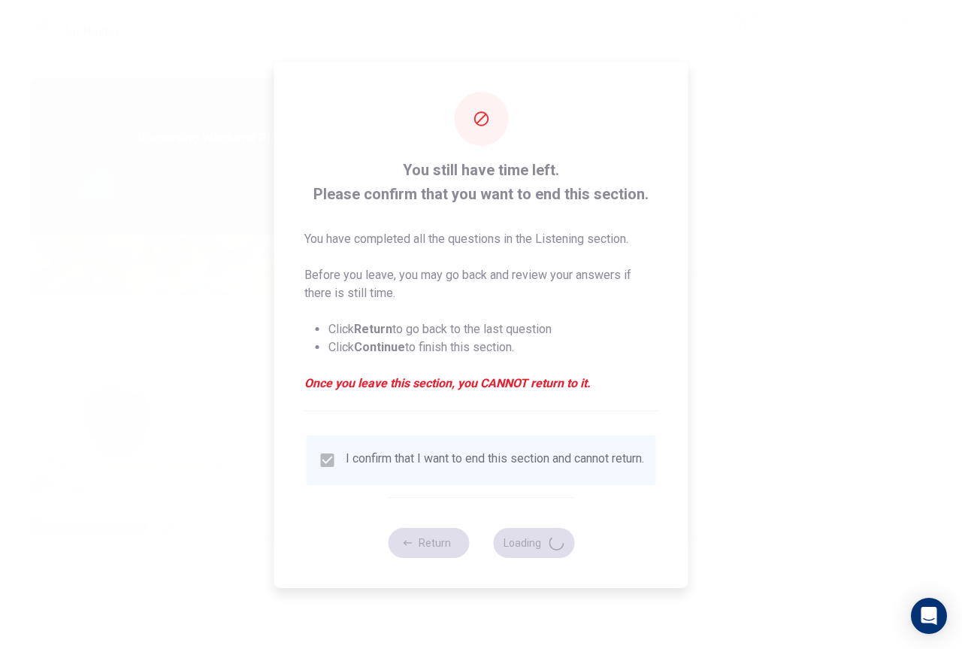
type input "83"
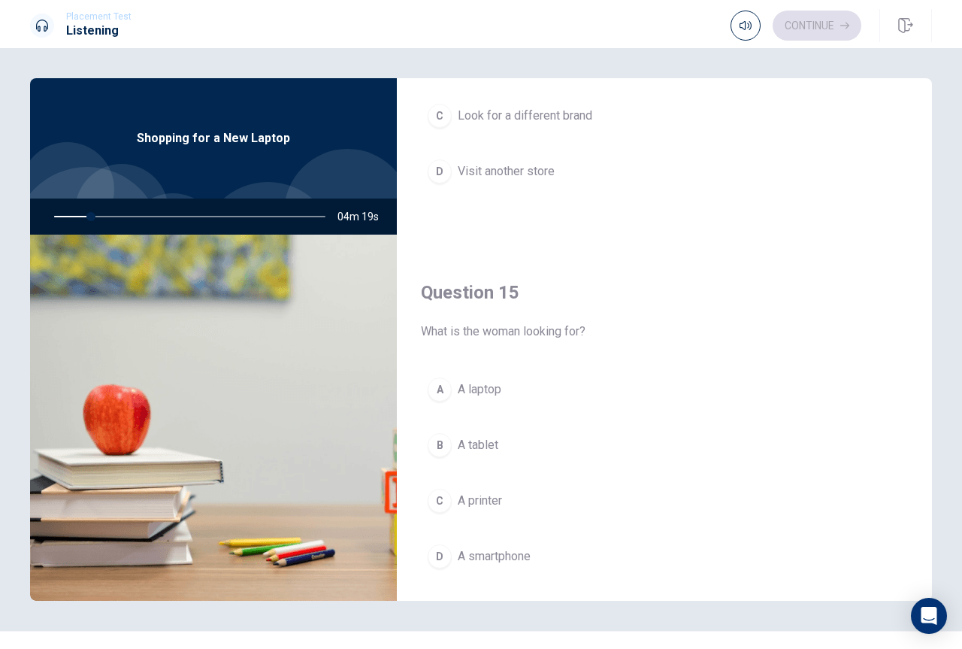
scroll to position [1402, 0]
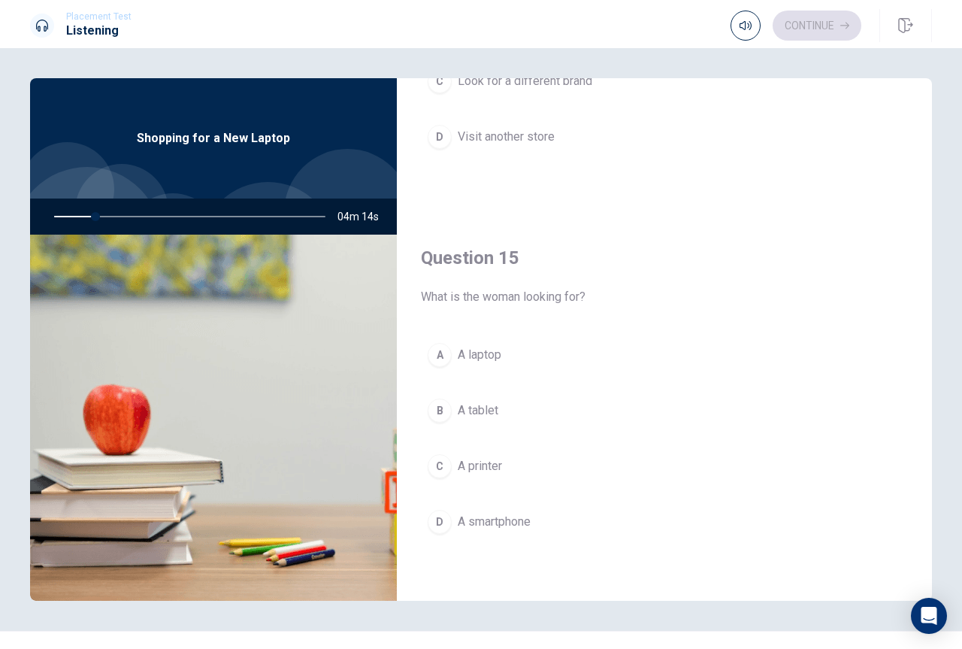
drag, startPoint x: 922, startPoint y: 476, endPoint x: 916, endPoint y: 377, distance: 99.4
click at [918, 344] on div "Question 15 What is the woman looking for? A A laptop B A tablet C A printer D …" at bounding box center [664, 408] width 535 height 385
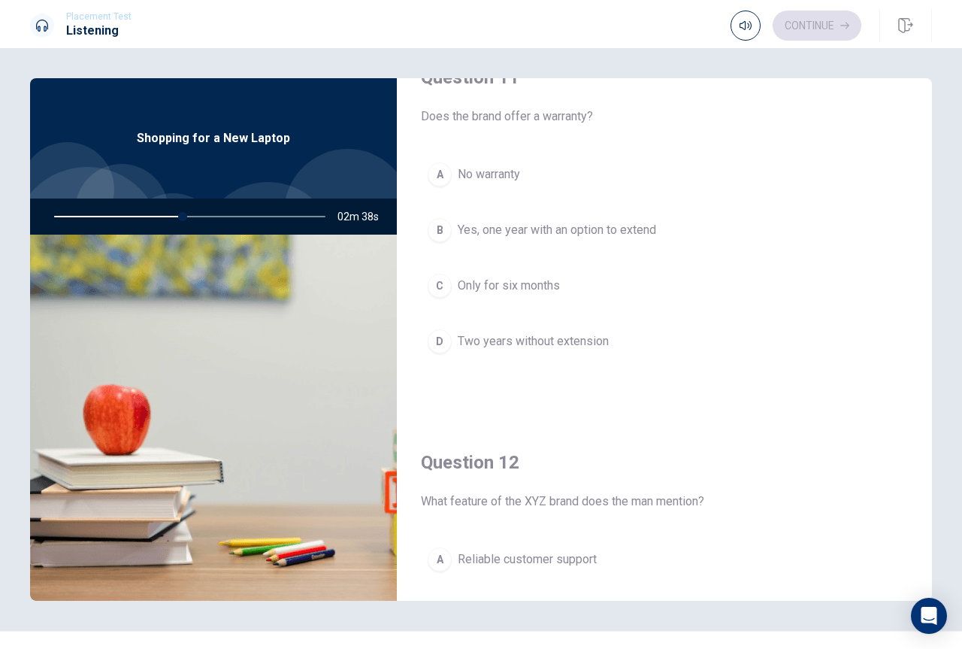
scroll to position [0, 0]
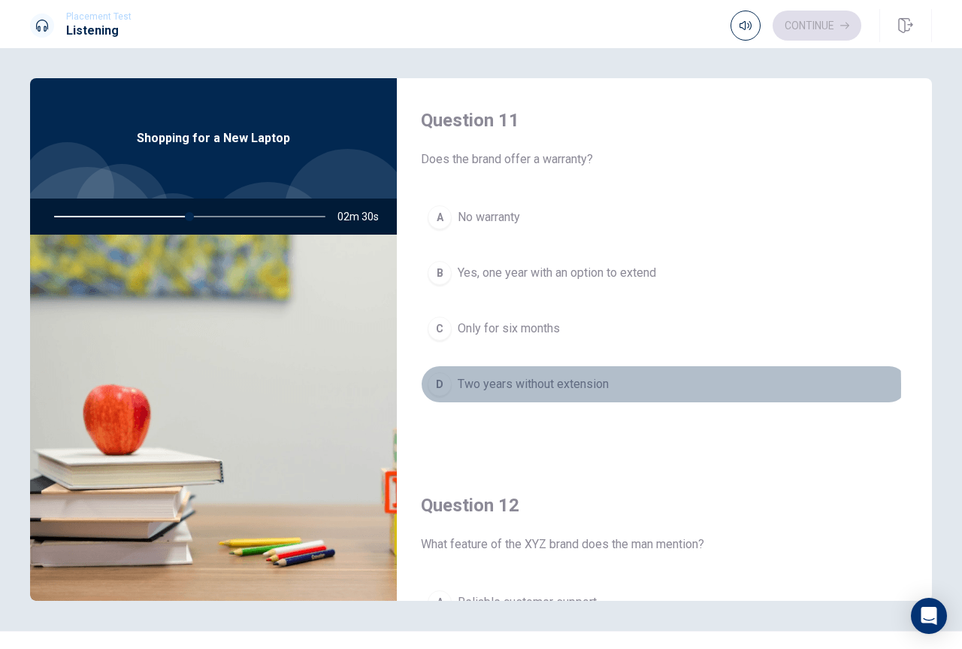
click at [437, 386] on div "D" at bounding box center [440, 384] width 24 height 24
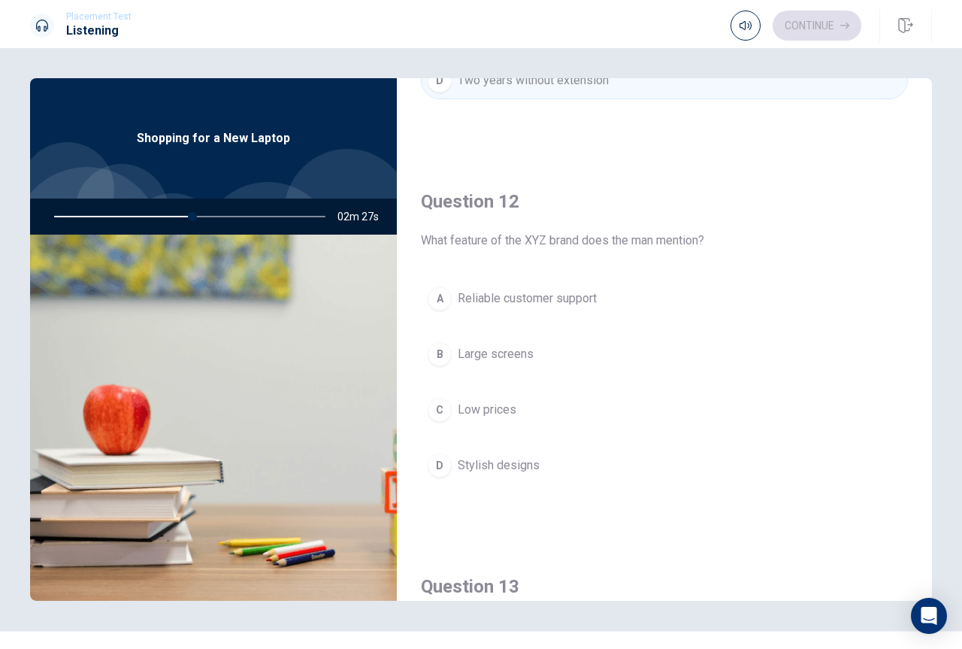
scroll to position [387, 0]
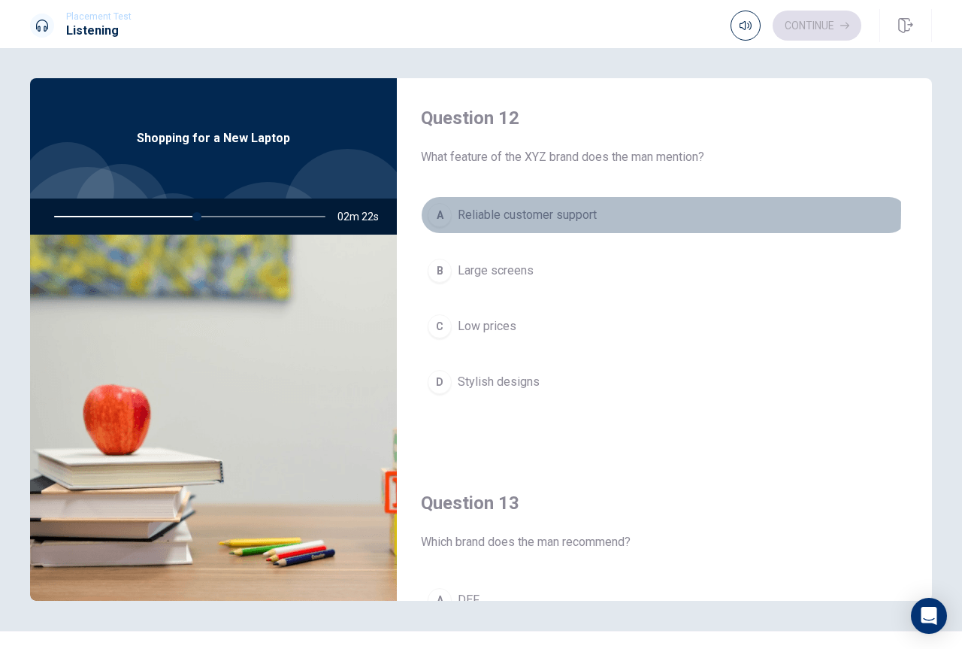
drag, startPoint x: 443, startPoint y: 210, endPoint x: 486, endPoint y: 232, distance: 48.1
click at [443, 211] on div "A" at bounding box center [440, 215] width 24 height 24
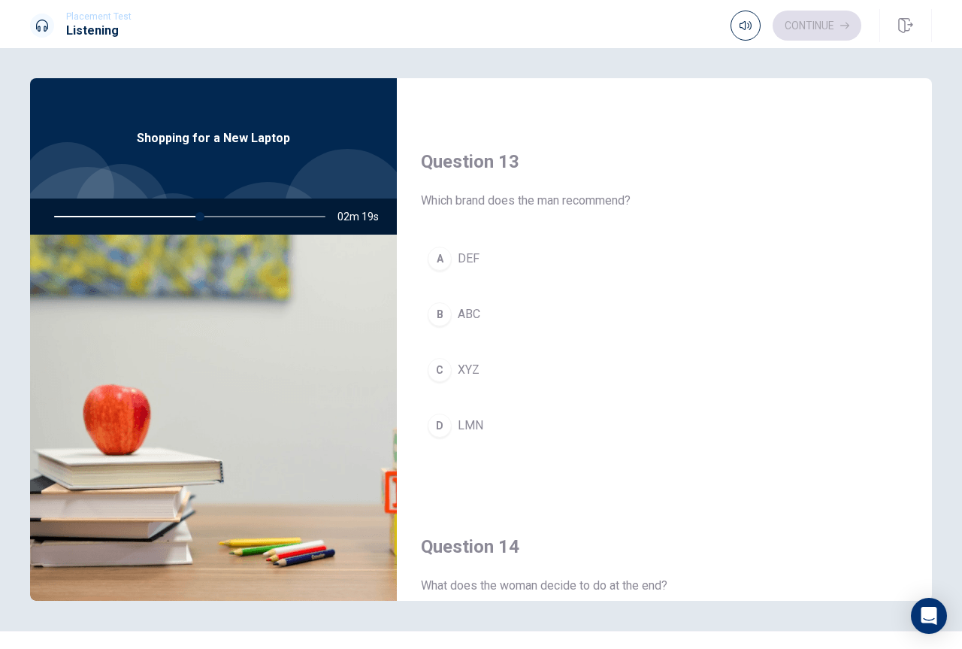
scroll to position [731, 0]
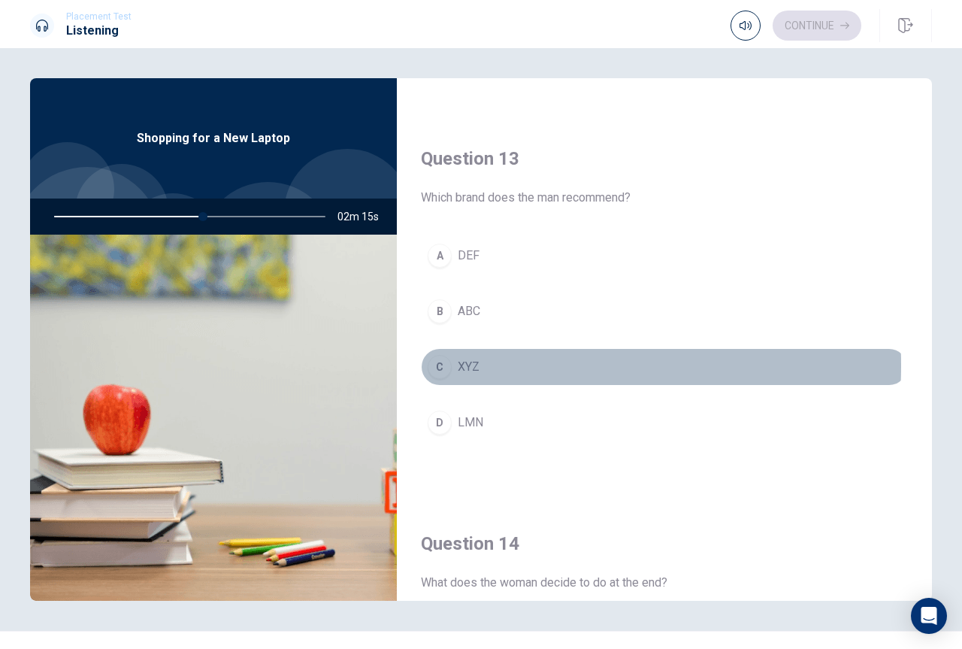
click at [438, 365] on div "C" at bounding box center [440, 367] width 24 height 24
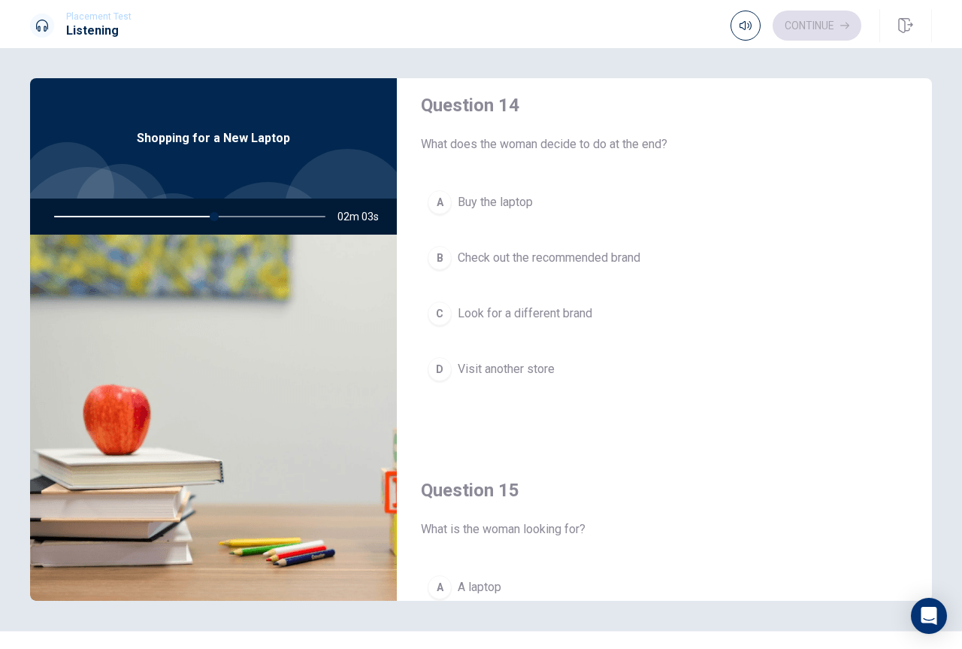
scroll to position [1176, 0]
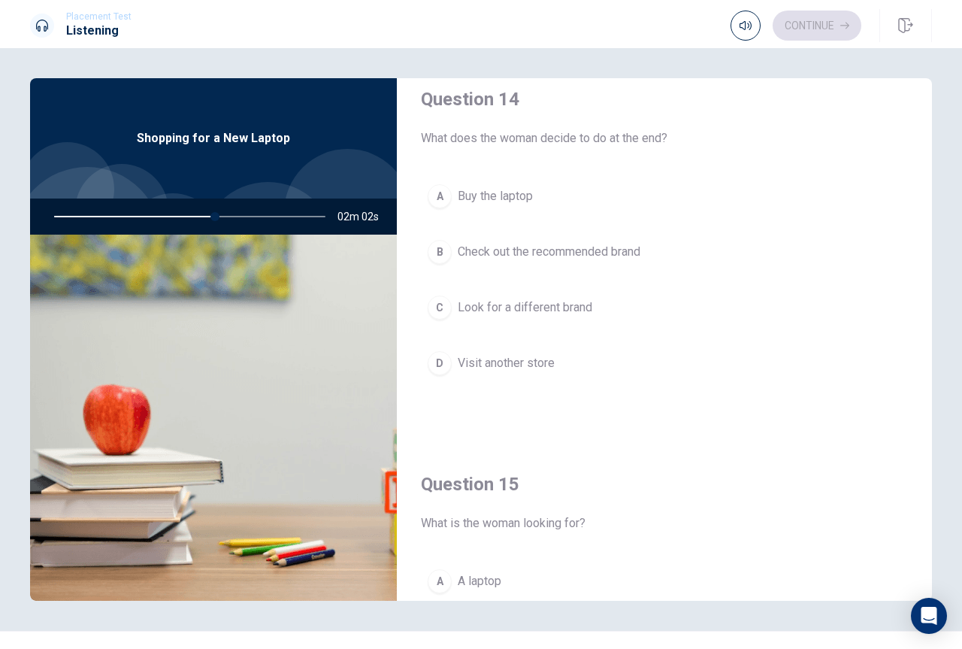
click at [435, 248] on div "B" at bounding box center [440, 252] width 24 height 24
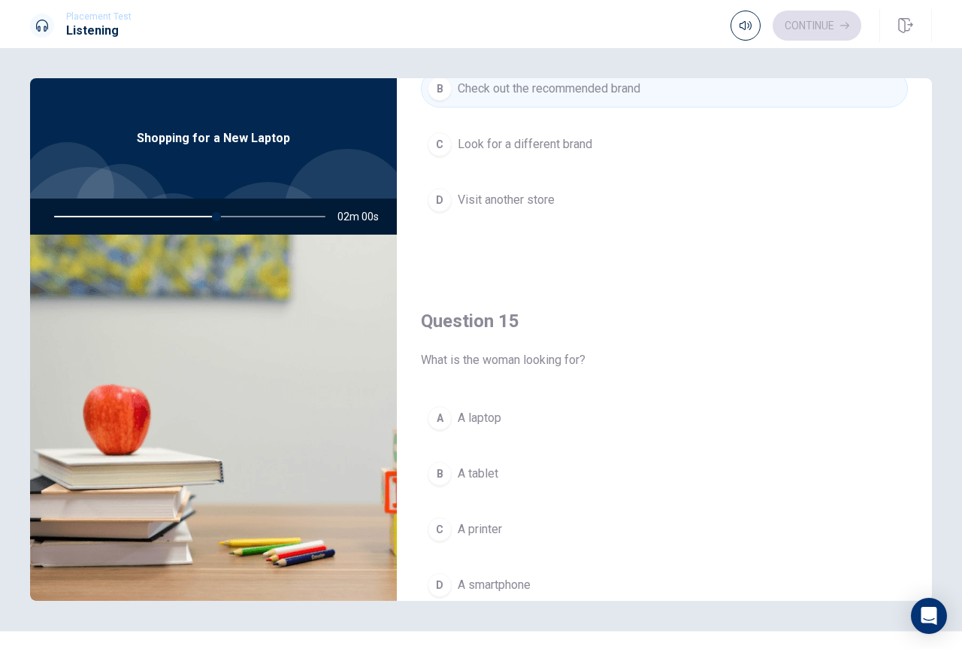
scroll to position [1402, 0]
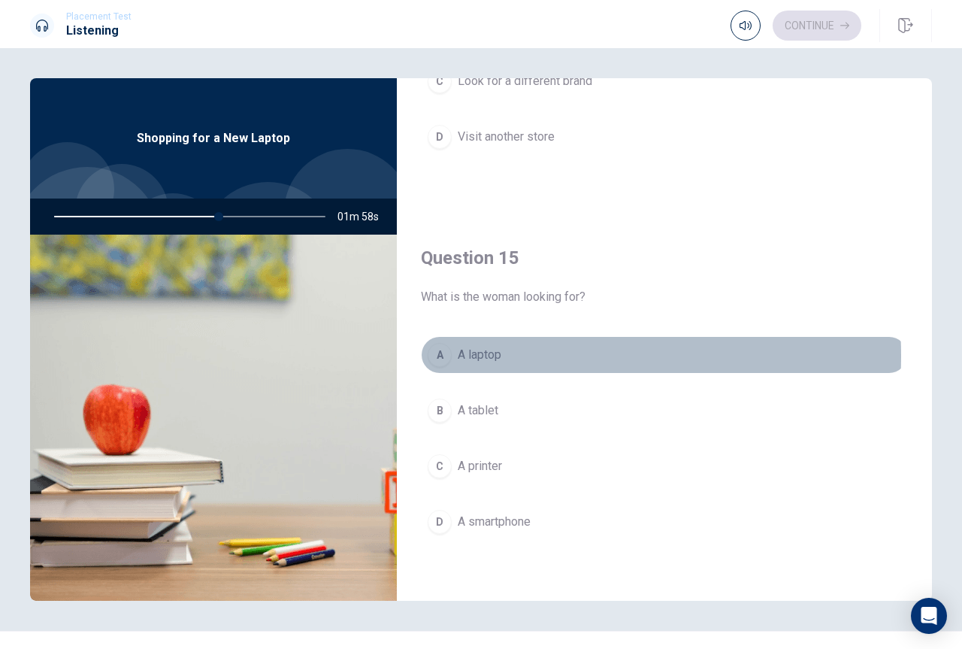
click at [473, 356] on span "A laptop" at bounding box center [480, 355] width 44 height 18
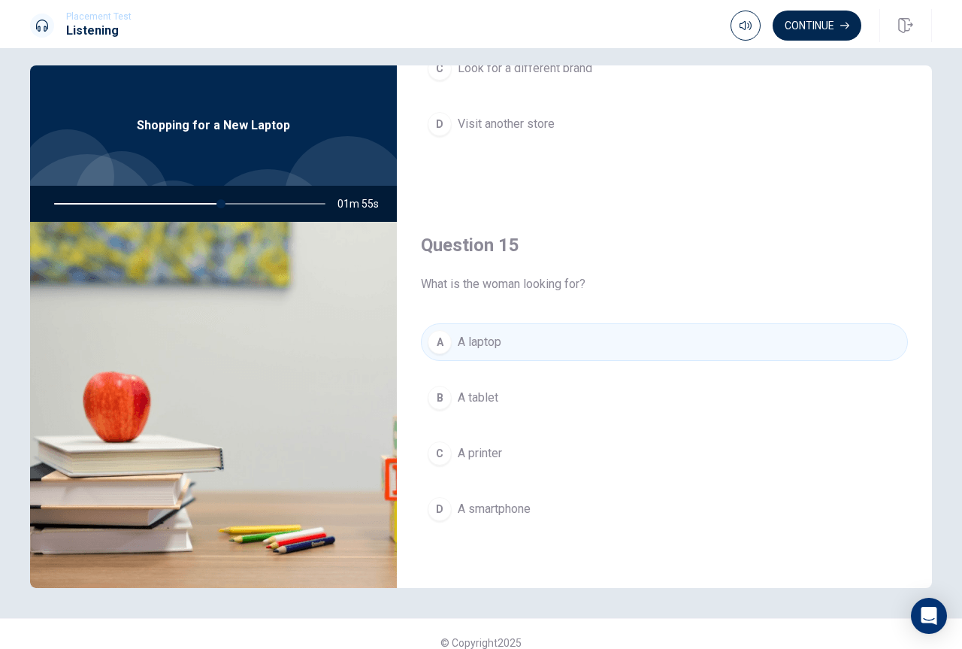
scroll to position [30, 0]
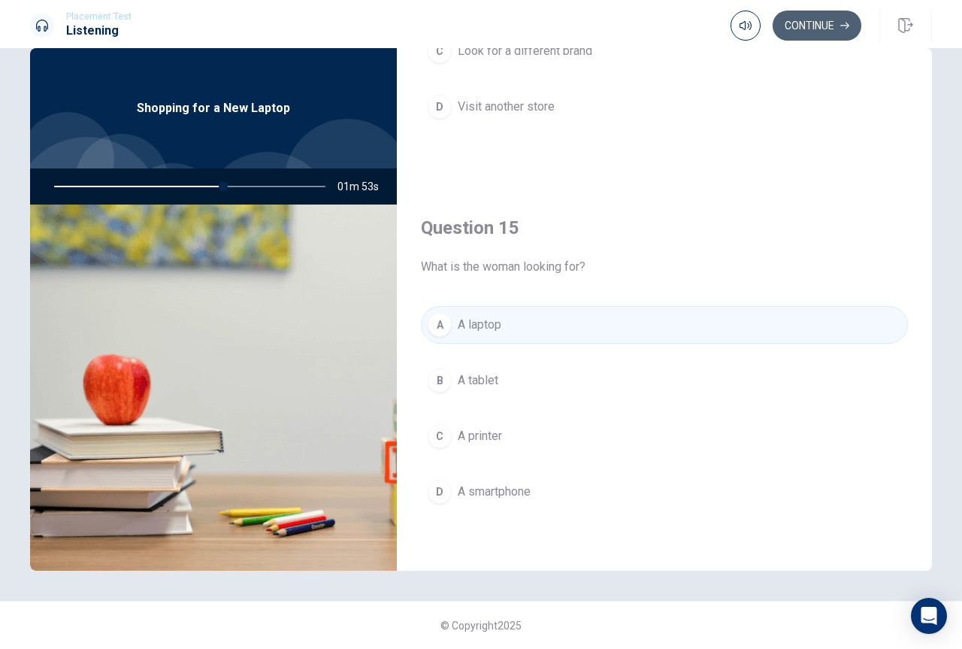
click at [815, 24] on button "Continue" at bounding box center [817, 26] width 89 height 30
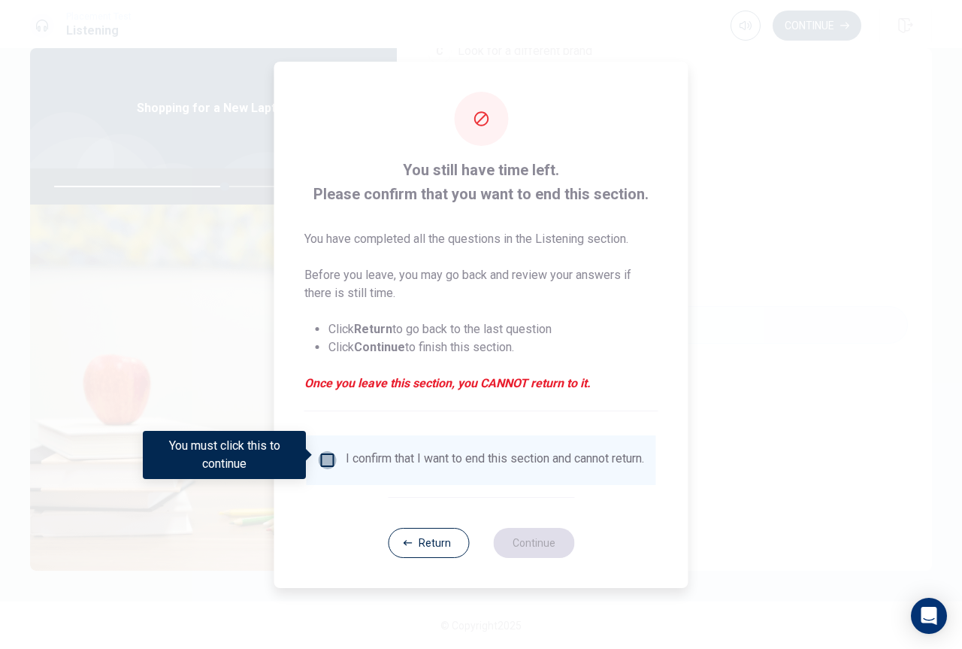
click at [326, 455] on input "You must click this to continue" at bounding box center [328, 460] width 18 height 18
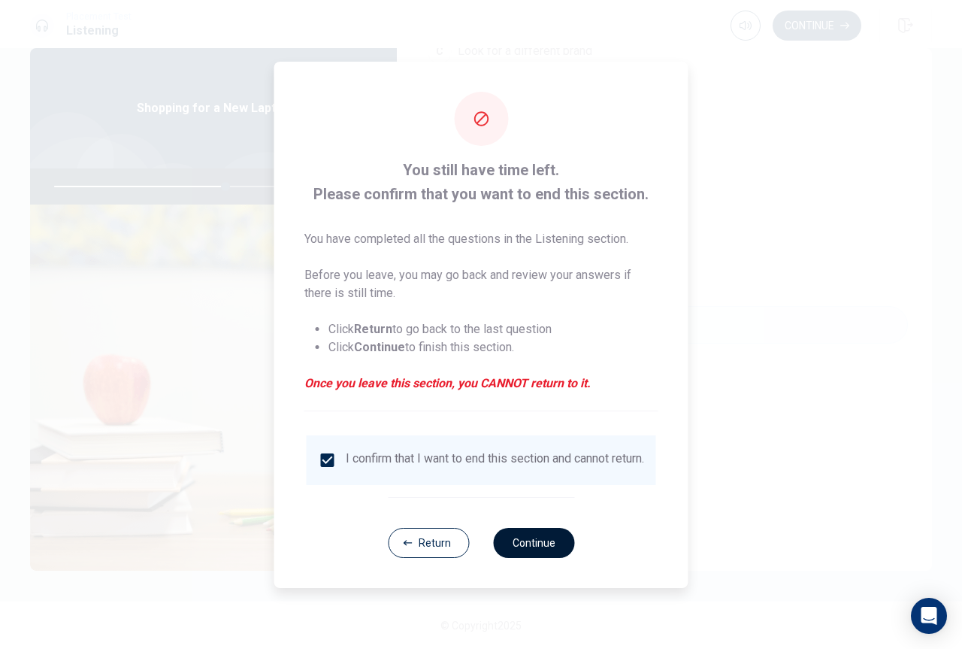
click at [536, 544] on button "Continue" at bounding box center [533, 543] width 81 height 30
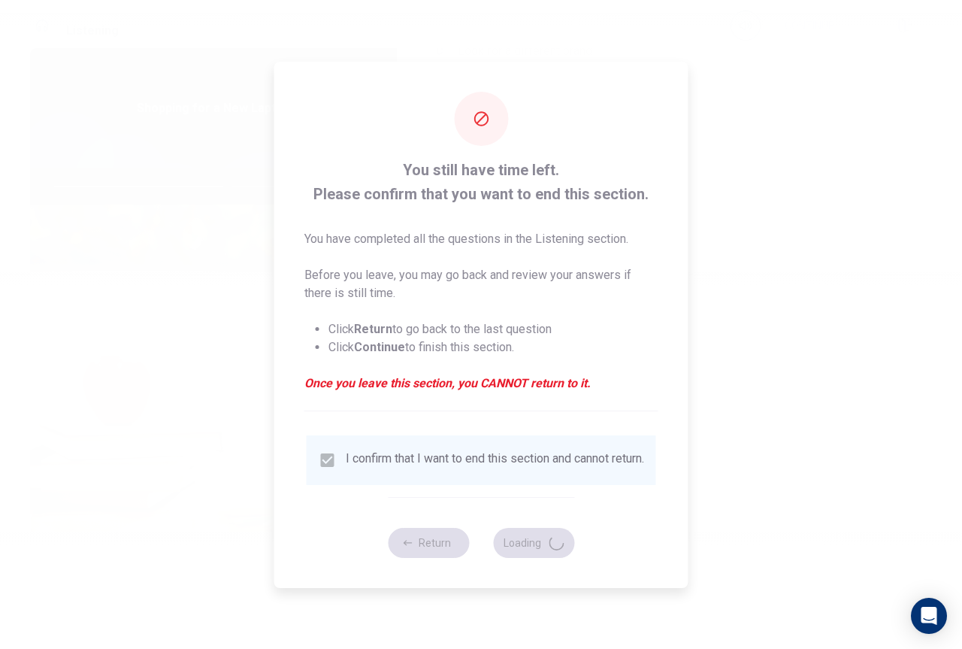
type input "64"
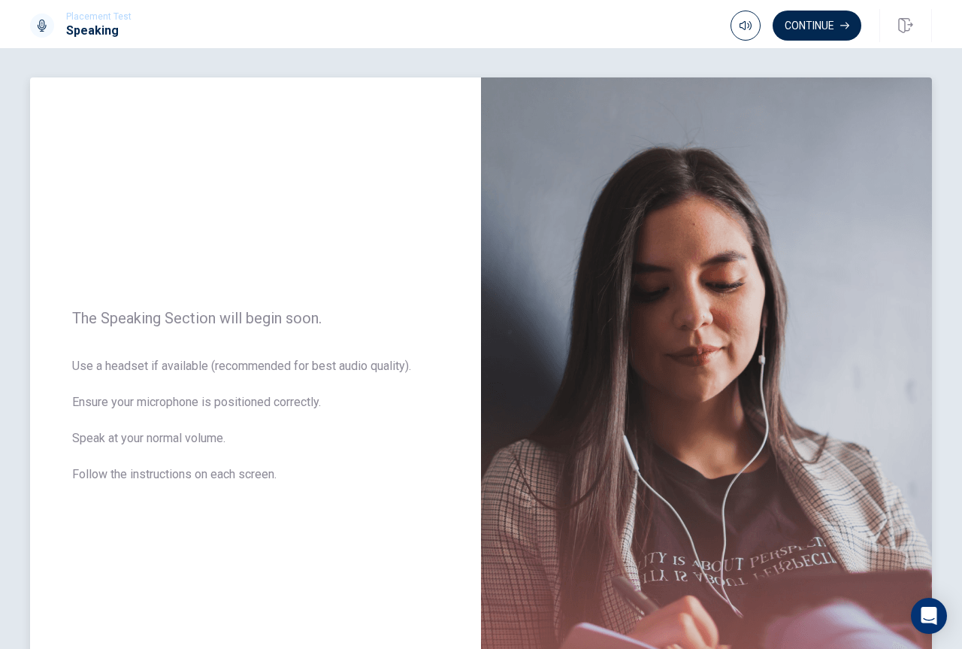
scroll to position [0, 0]
click at [821, 28] on button "Continue" at bounding box center [817, 26] width 89 height 30
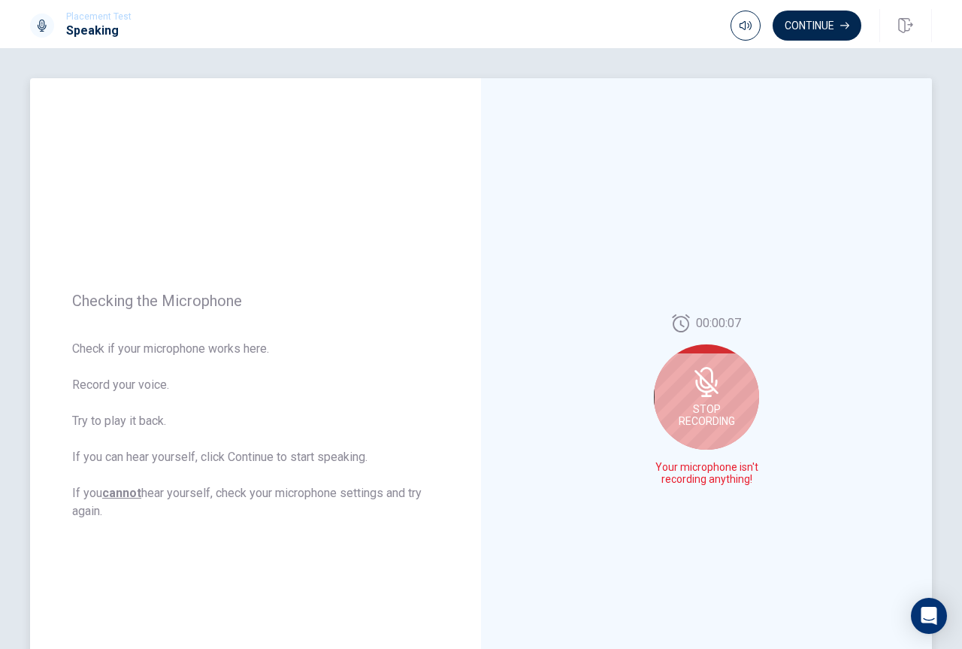
click at [704, 419] on span "Stop Recording" at bounding box center [707, 415] width 56 height 24
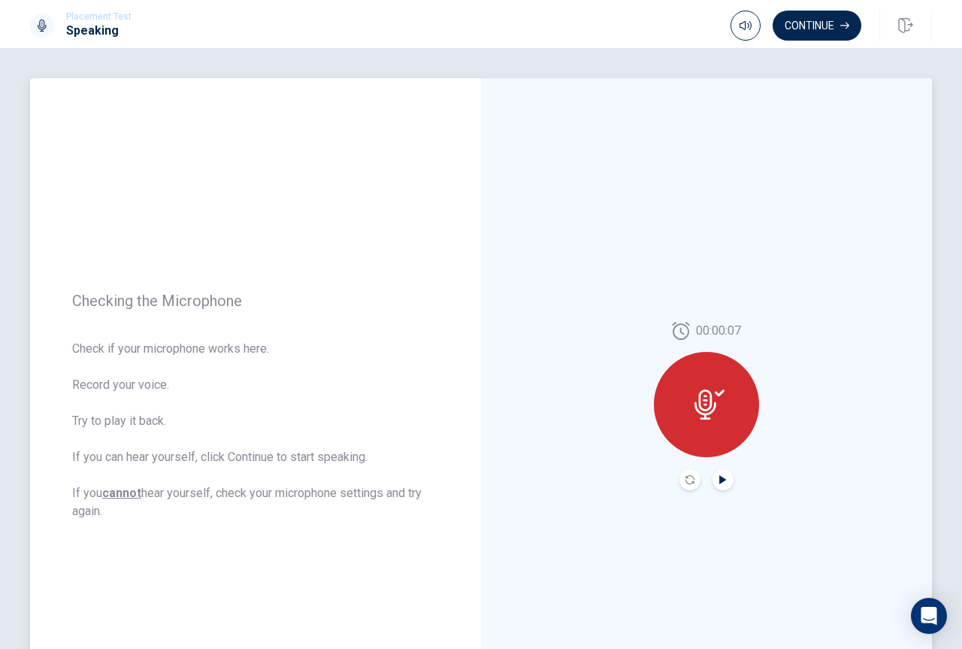
click at [721, 478] on icon "Play Audio" at bounding box center [722, 479] width 7 height 9
click at [701, 422] on div at bounding box center [706, 404] width 105 height 105
click at [701, 404] on icon at bounding box center [706, 404] width 22 height 30
click at [686, 480] on icon "Record Again" at bounding box center [690, 479] width 9 height 9
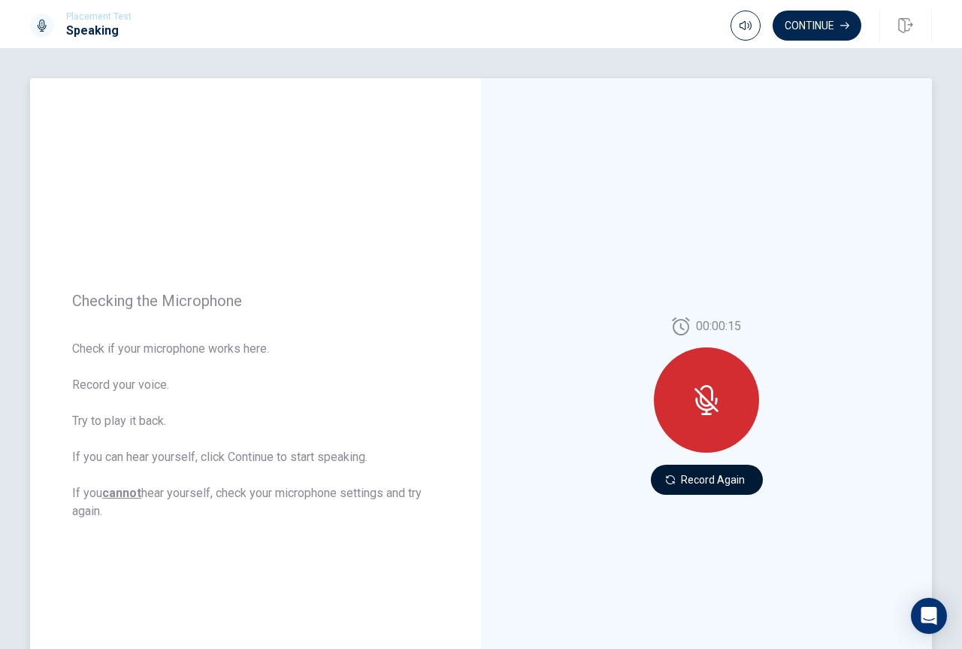
click at [708, 483] on button "Record Again" at bounding box center [707, 480] width 112 height 30
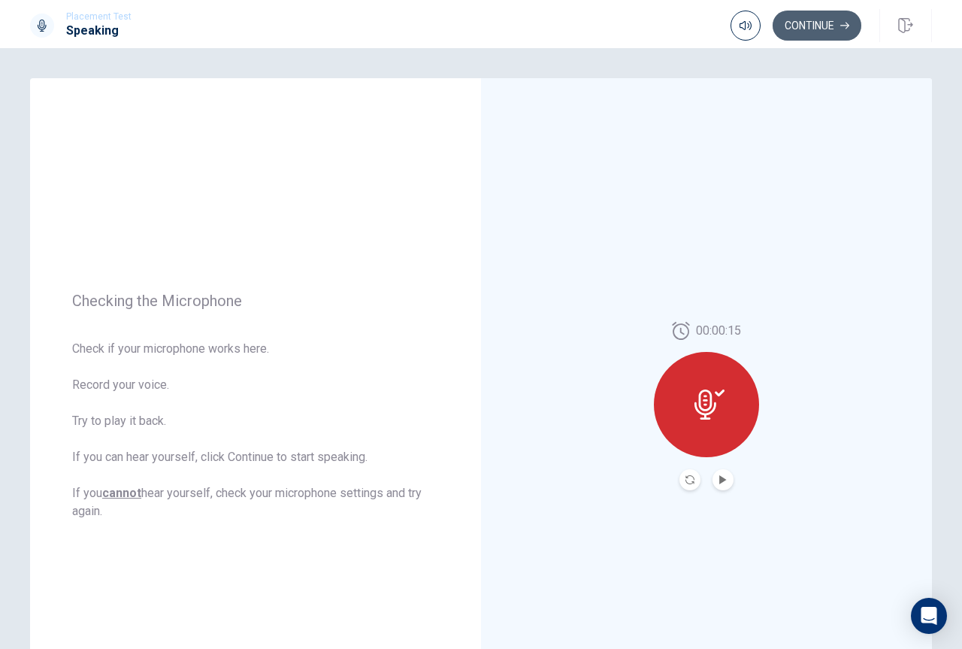
click at [818, 26] on button "Continue" at bounding box center [817, 26] width 89 height 30
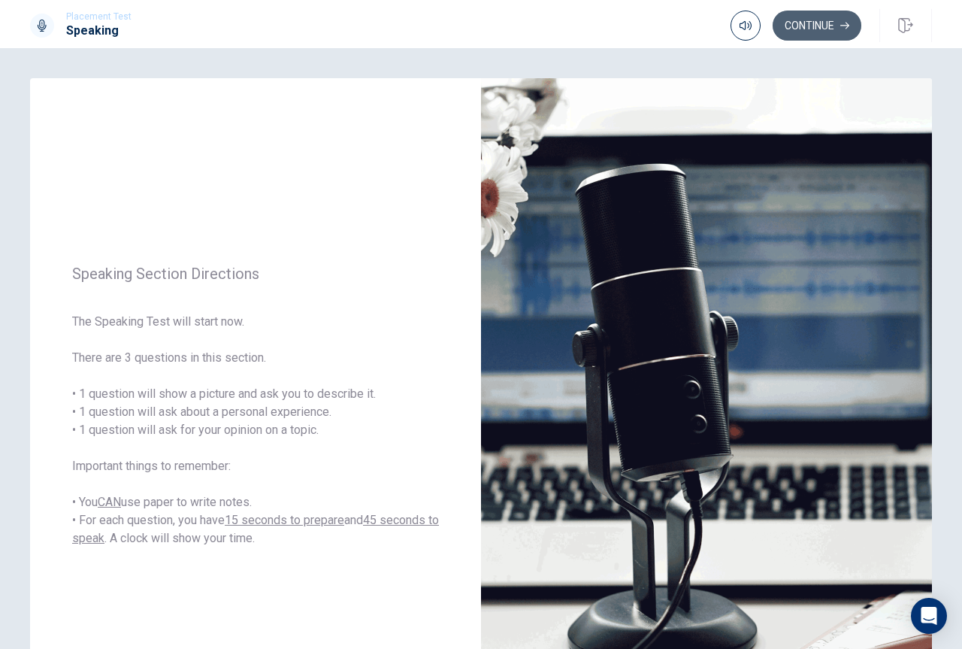
click at [820, 23] on button "Continue" at bounding box center [817, 26] width 89 height 30
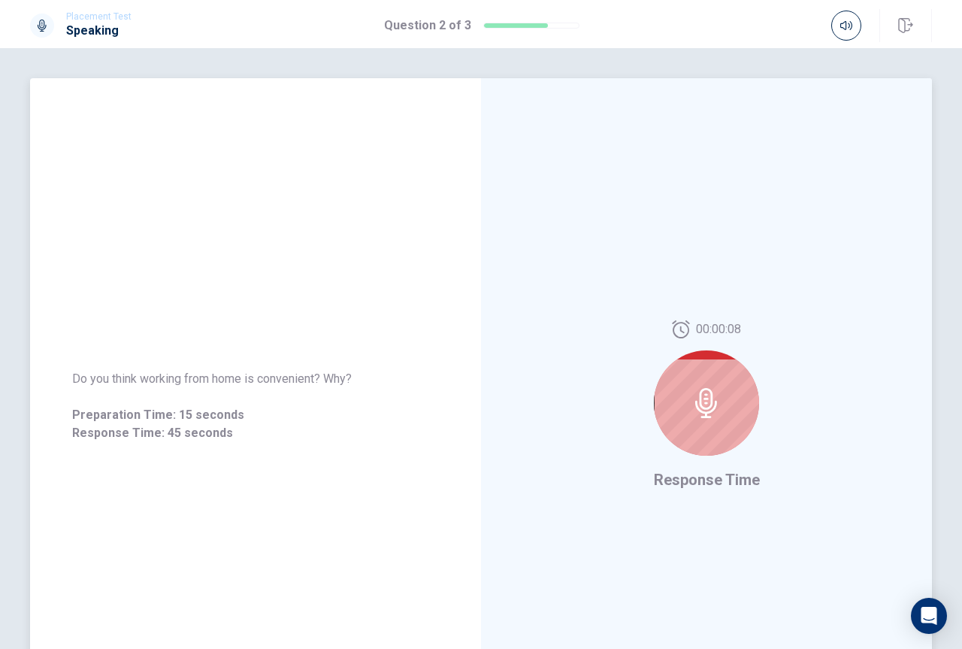
click at [704, 404] on icon at bounding box center [706, 403] width 22 height 30
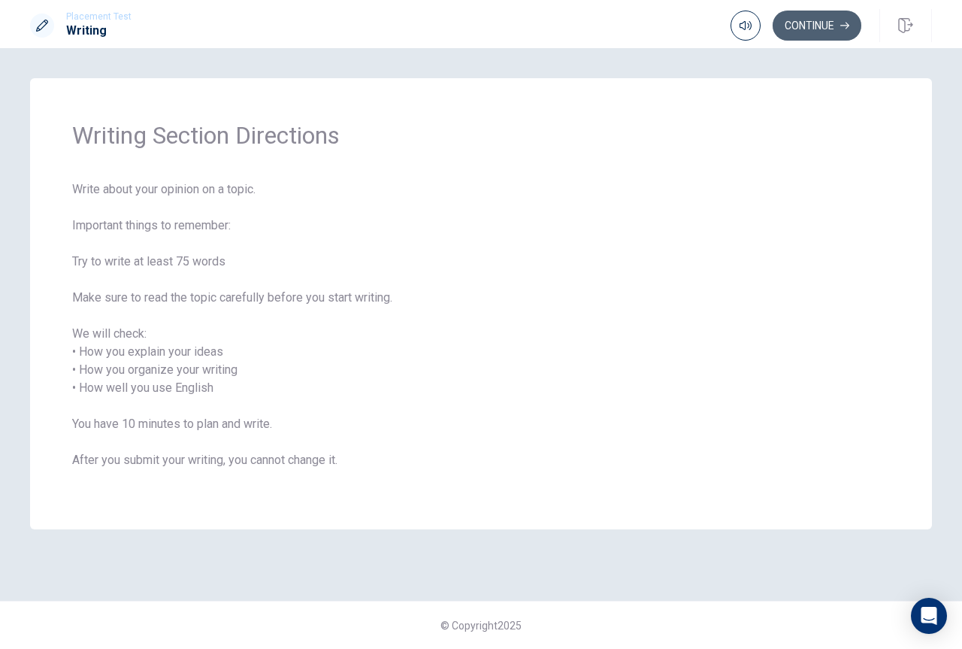
click at [807, 25] on button "Continue" at bounding box center [817, 26] width 89 height 30
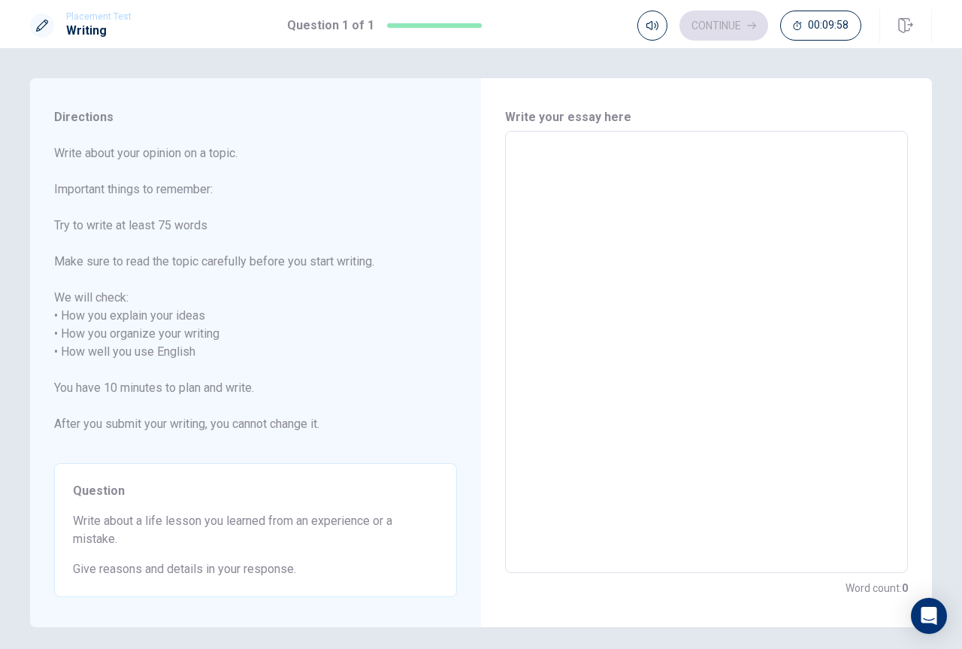
click at [540, 163] on textarea at bounding box center [707, 352] width 382 height 417
click at [528, 164] on textarea at bounding box center [707, 352] width 382 height 417
click at [516, 163] on textarea at bounding box center [707, 352] width 382 height 417
click at [516, 156] on textarea at bounding box center [707, 352] width 382 height 417
click at [522, 150] on textarea at bounding box center [707, 352] width 382 height 417
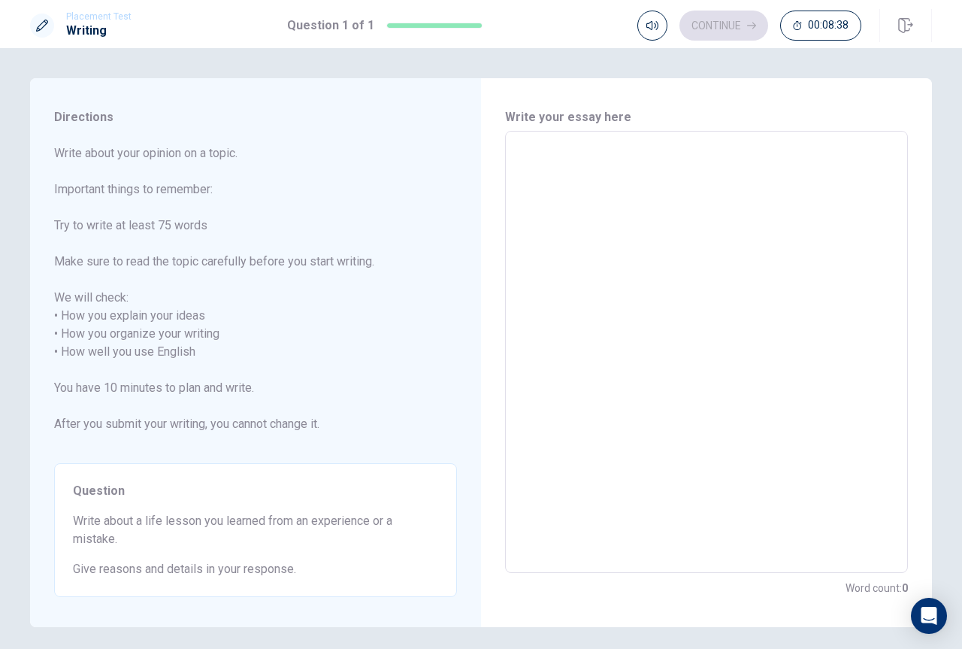
type textarea "O"
type textarea "x"
type textarea "On"
type textarea "x"
type textarea "Onc"
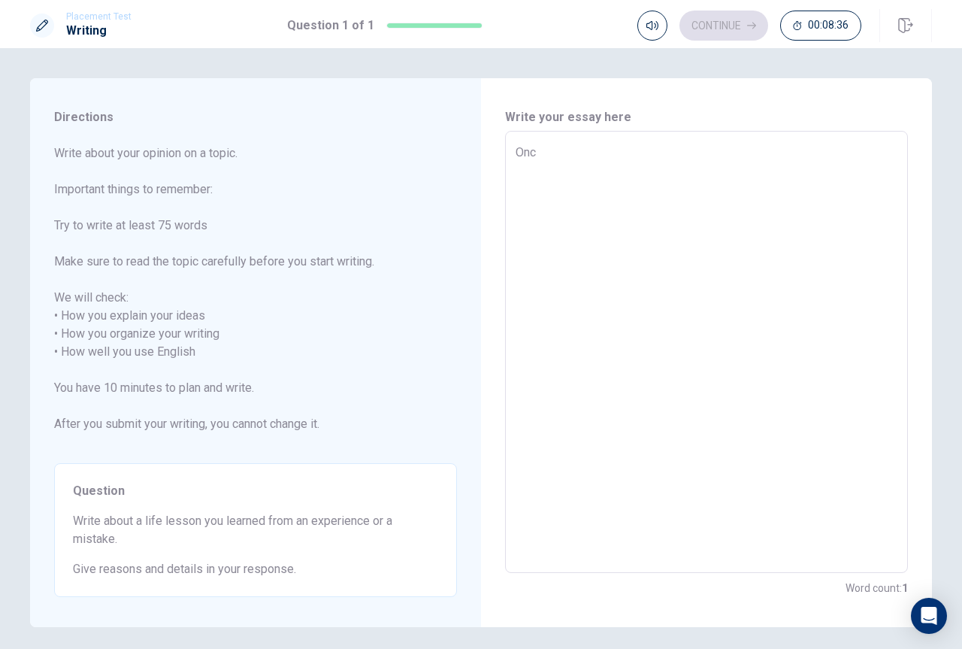
type textarea "x"
type textarea "Once"
type textarea "x"
type textarea "Once"
type textarea "x"
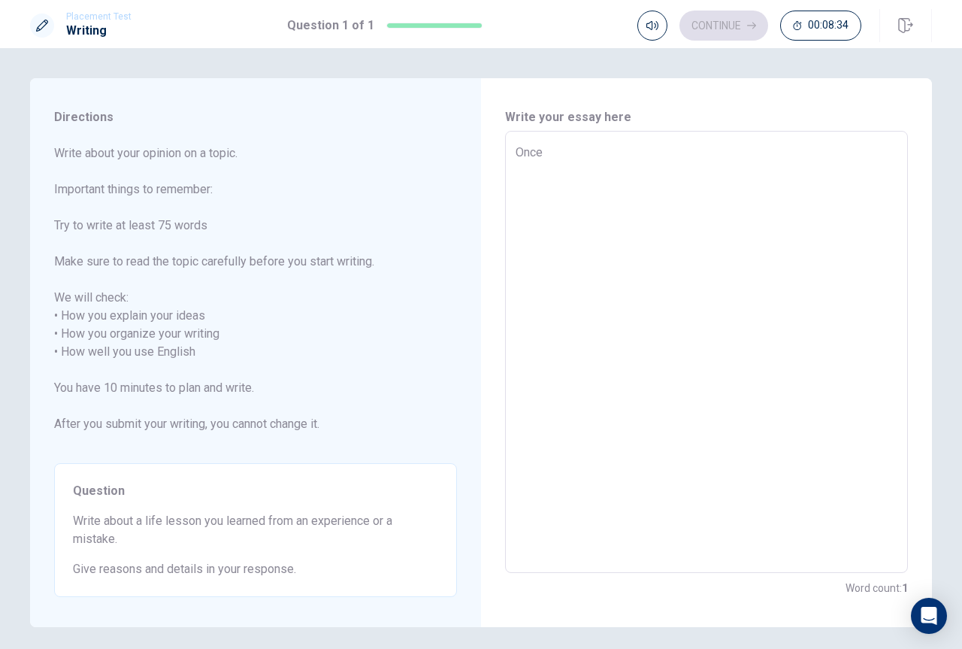
type textarea "Once"
type textarea "x"
type textarea "Once,"
type textarea "x"
type textarea "Once,"
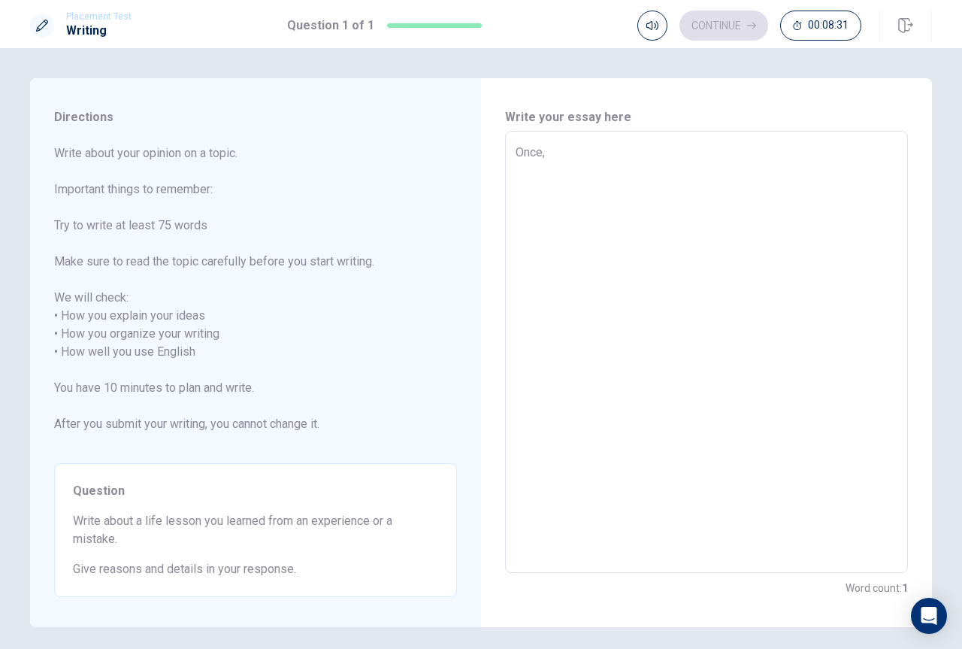
type textarea "x"
type textarea "Once, I"
type textarea "x"
type textarea "Once, I"
type textarea "x"
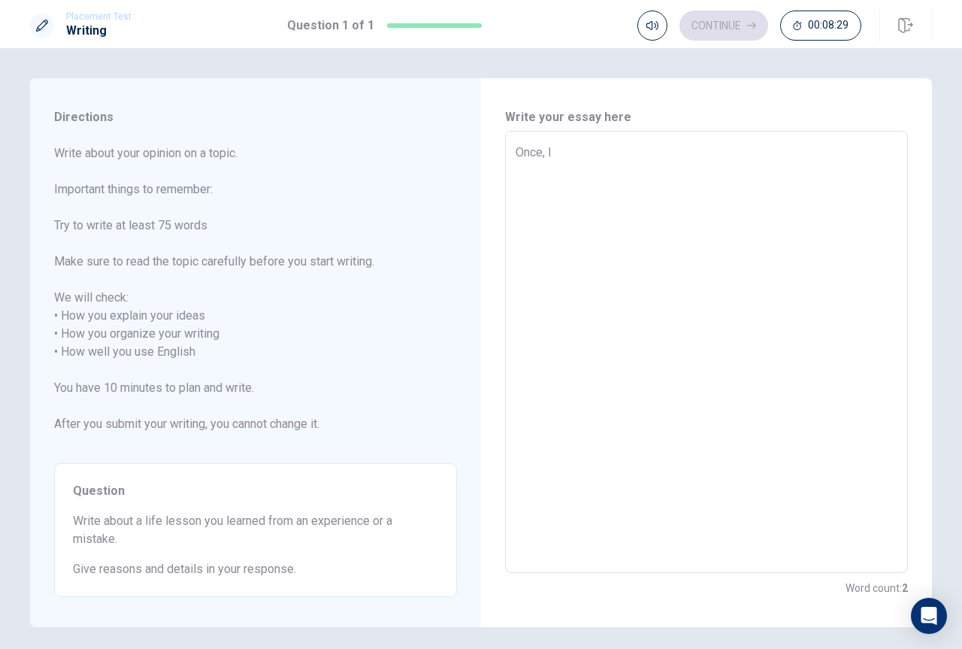
type textarea "Once, I d"
type textarea "x"
type textarea "Once, I de"
type textarea "x"
type textarea "Once, I des"
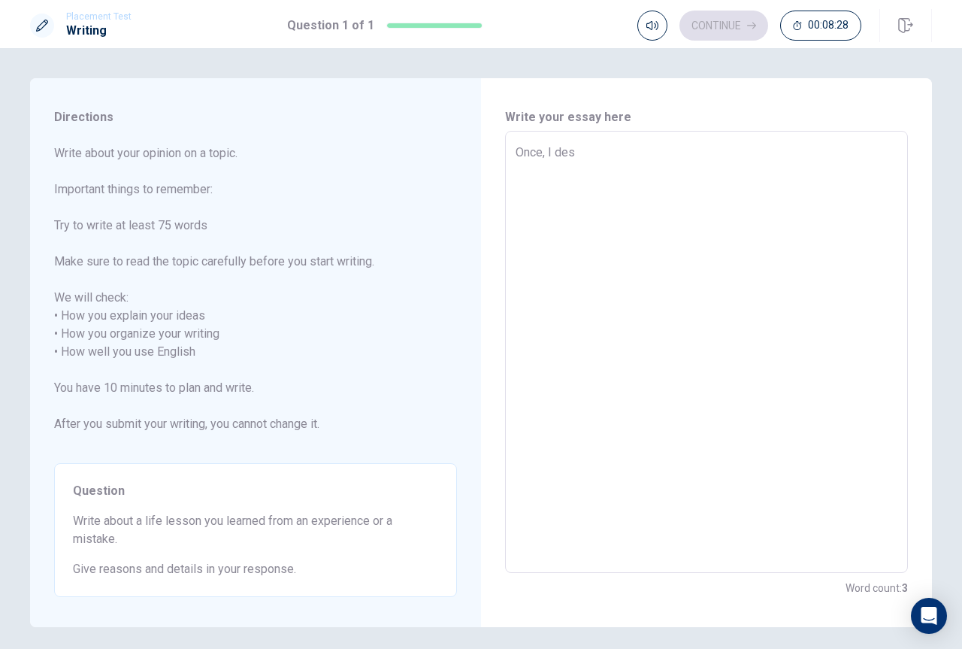
type textarea "x"
type textarea "Once, I desi"
type textarea "x"
type textarea "Once, I desid"
type textarea "x"
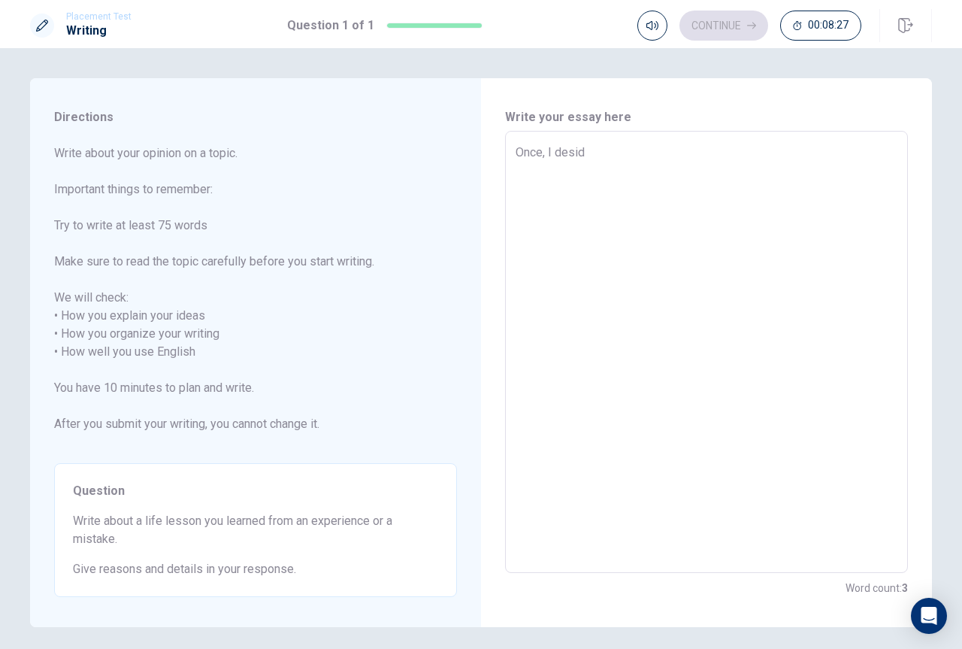
type textarea "Once, I deside"
type textarea "x"
type textarea "Once, I desided"
type textarea "x"
type textarea "Once, I desided"
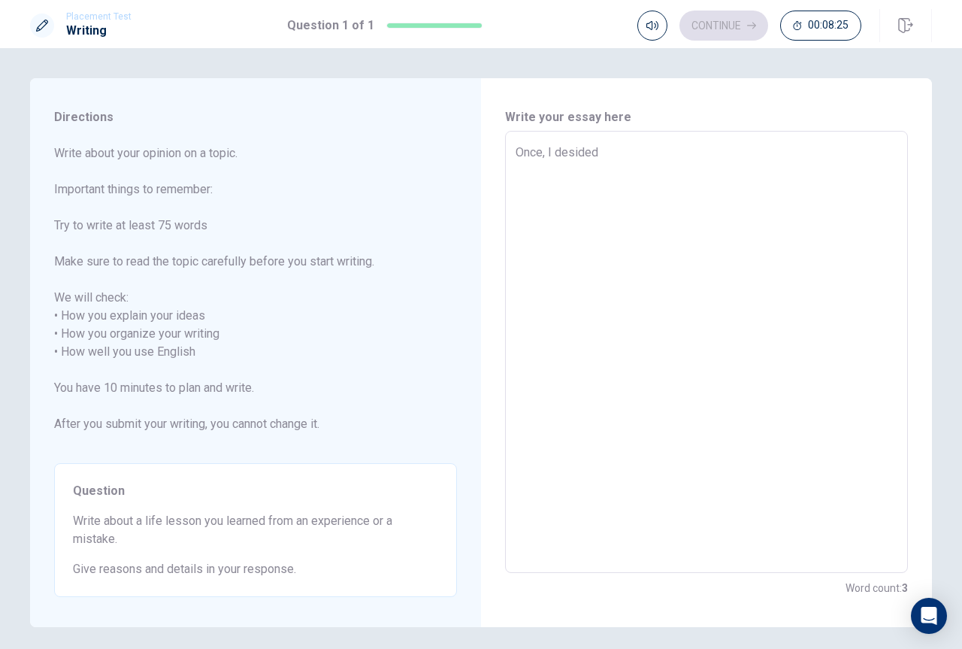
type textarea "x"
type textarea "Once, I desided n"
type textarea "x"
type textarea "Once, I desided no"
type textarea "x"
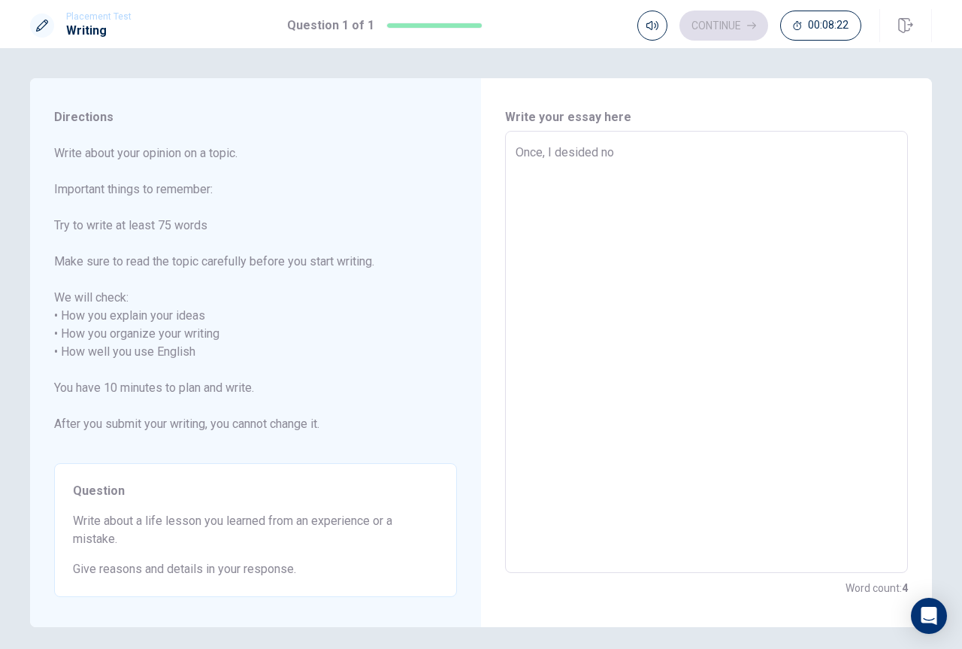
type textarea "Once, I desided not"
type textarea "x"
type textarea "Once, I desided not"
type textarea "x"
type textarea "Once, I desided not t"
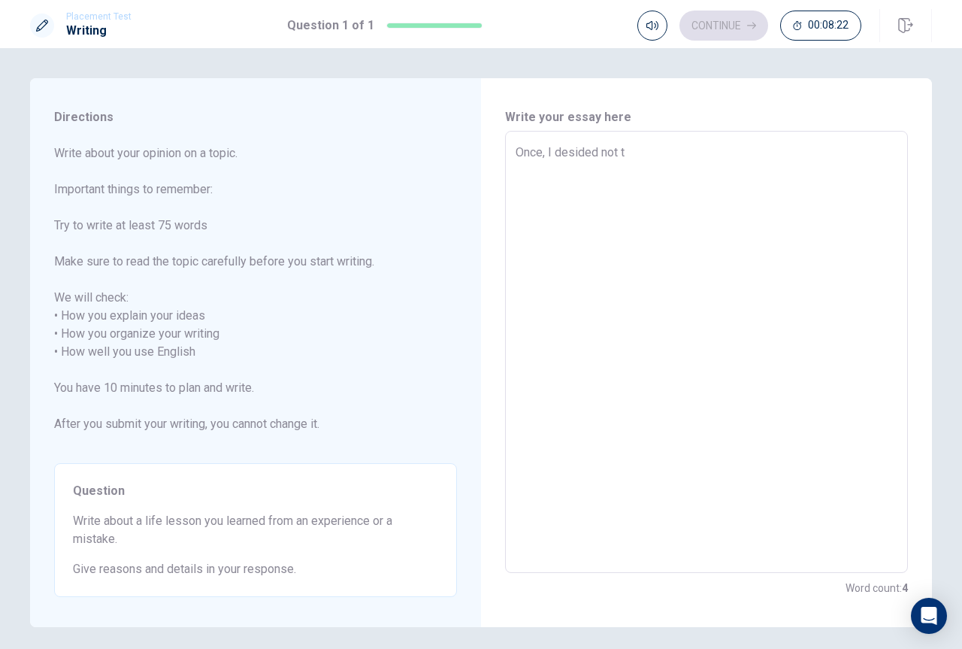
type textarea "x"
type textarea "Once, I desided not to"
type textarea "x"
type textarea "Once, I desided not to"
type textarea "x"
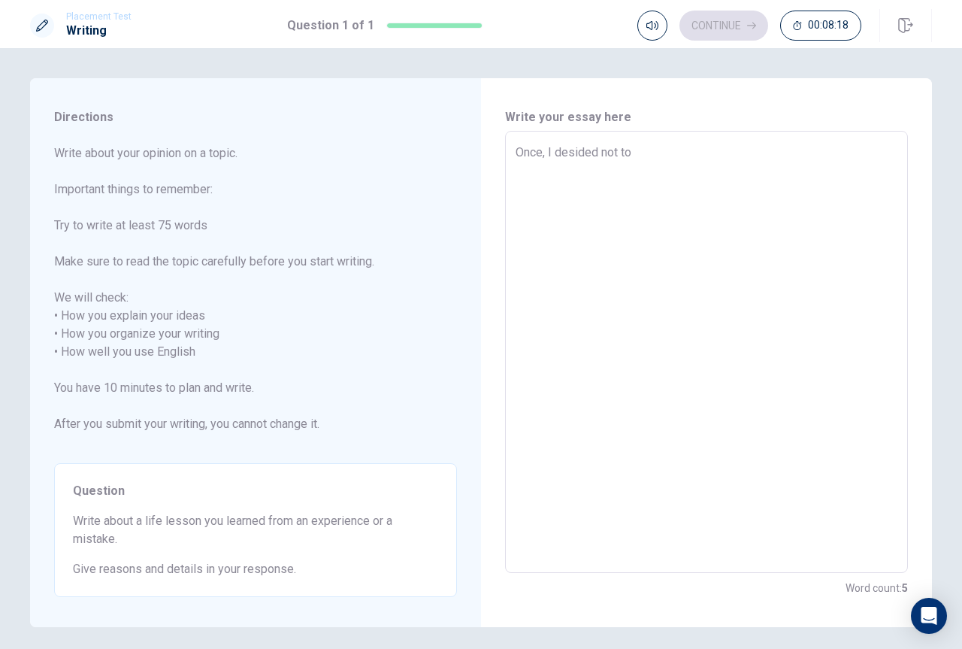
type textarea "Once, I desided not to s"
type textarea "x"
type textarea "Once, I desided not to st"
type textarea "x"
type textarea "Once, I desided not to stu"
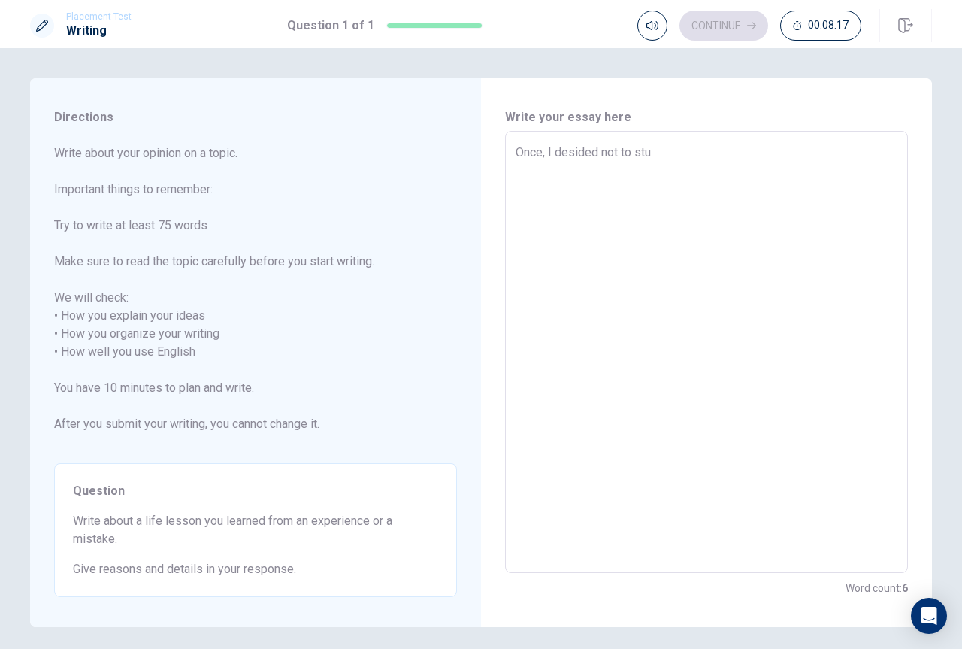
type textarea "x"
type textarea "Once, I desided not to stud"
type textarea "x"
type textarea "Once, I desided not to study"
type textarea "x"
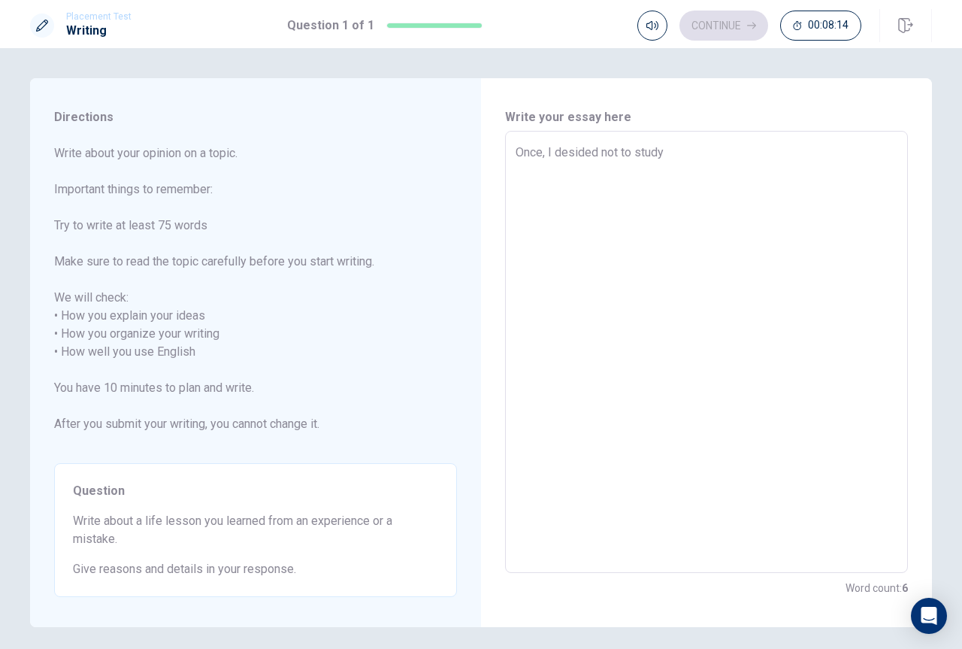
type textarea "Once, I desided not to study"
type textarea "x"
type textarea "Once, I desided not to study f"
type textarea "x"
type textarea "Once, I desided not to study fo"
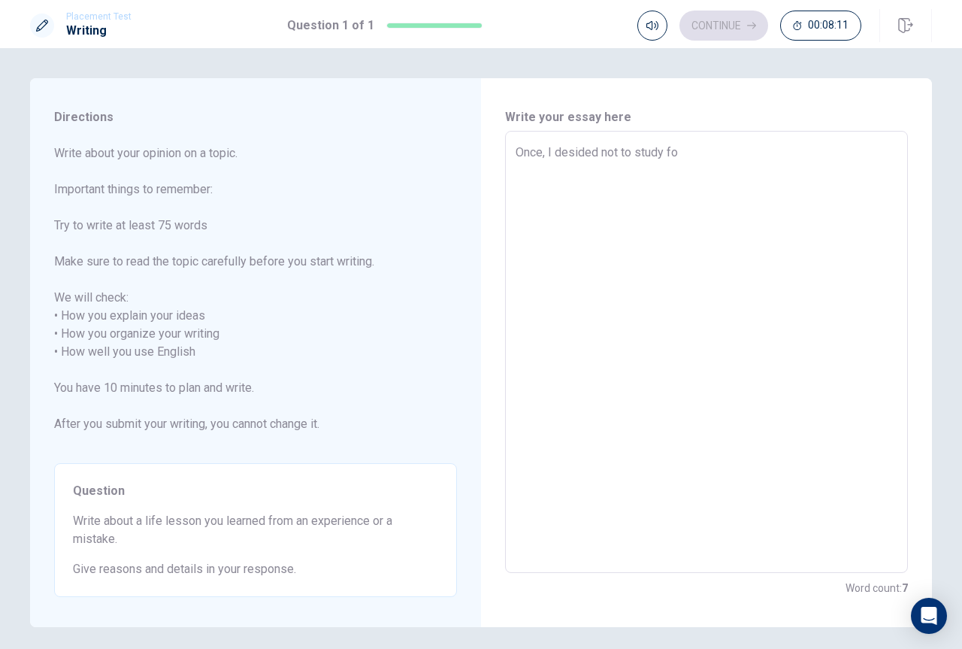
type textarea "x"
type textarea "Once, I desided not to study for"
type textarea "x"
type textarea "Once, I desided not to study for"
type textarea "x"
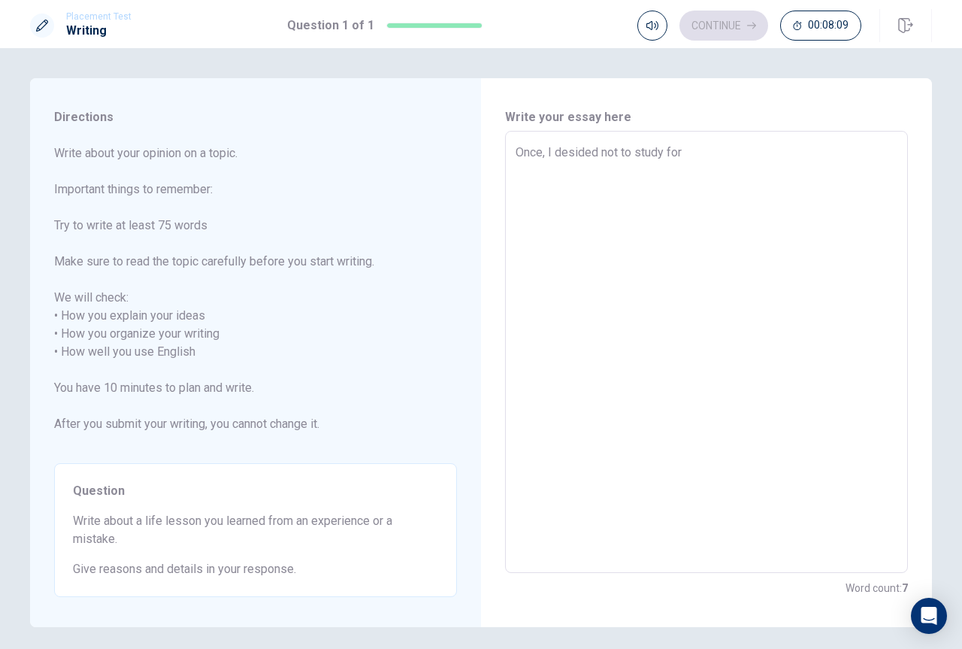
type textarea "Once, I desided not to study for a"
type textarea "x"
type textarea "Once, I desided not to study for an"
type textarea "x"
type textarea "Once, I desided not to study for an"
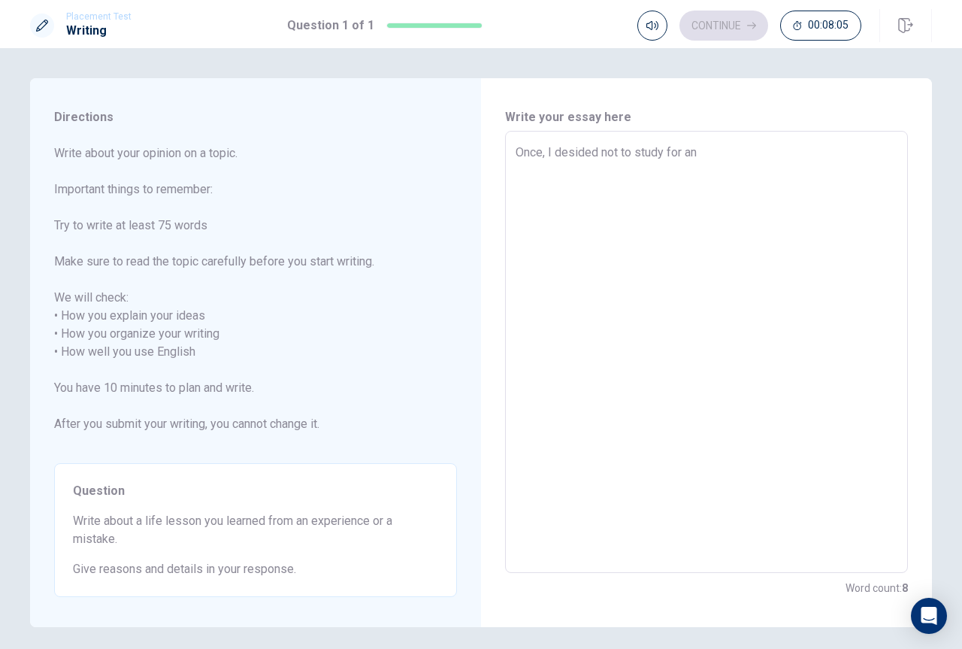
type textarea "x"
type textarea "Once, I desided not to study for an i"
type textarea "x"
type textarea "Once, I desided not to study for an im"
type textarea "x"
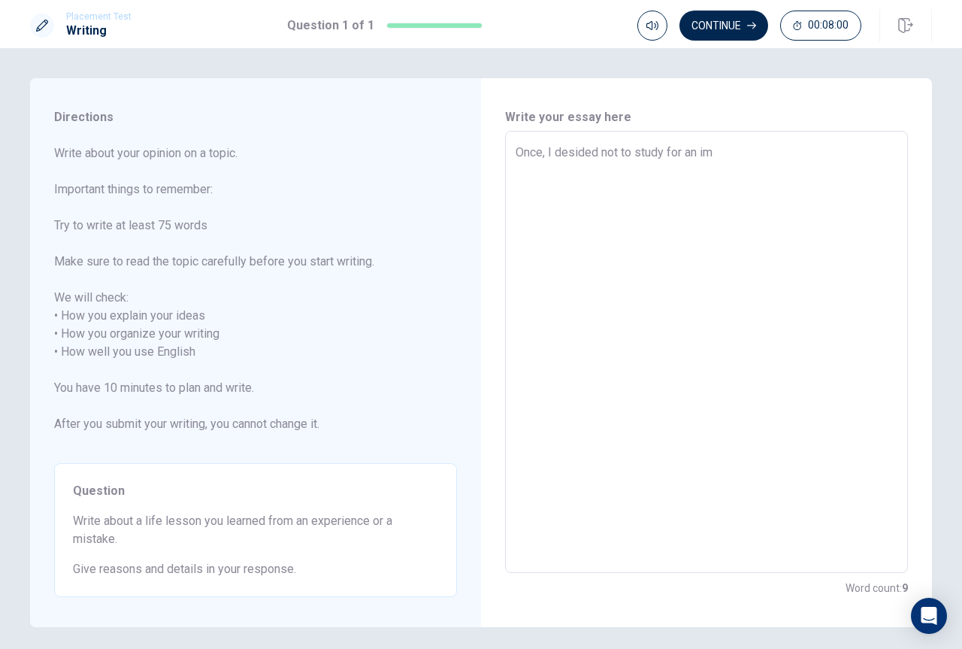
type textarea "Once, I desided not to study for an imp"
type textarea "x"
type textarea "Once, I desided not to study for an impo"
type textarea "x"
type textarea "Once, I desided not to study for an impor"
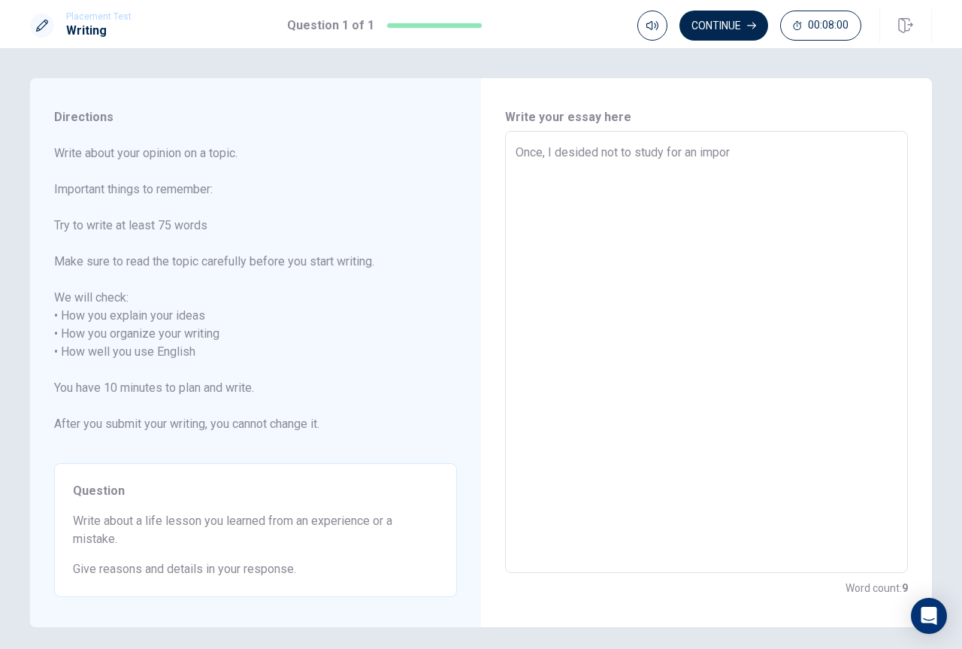
type textarea "x"
type textarea "Once, I desided not to study for an import"
type textarea "x"
type textarea "Once, I desided not to study for an importa"
type textarea "x"
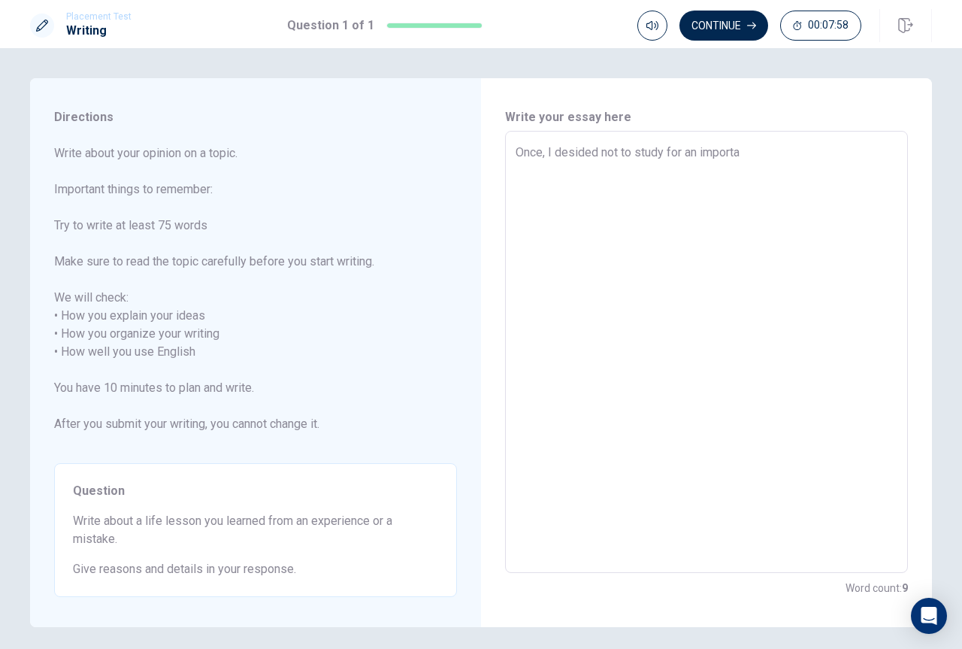
type textarea "Once, I desided not to study for an importan"
type textarea "x"
type textarea "Once, I desided not to study for an important"
type textarea "x"
type textarea "Once, I desided not to study for an important"
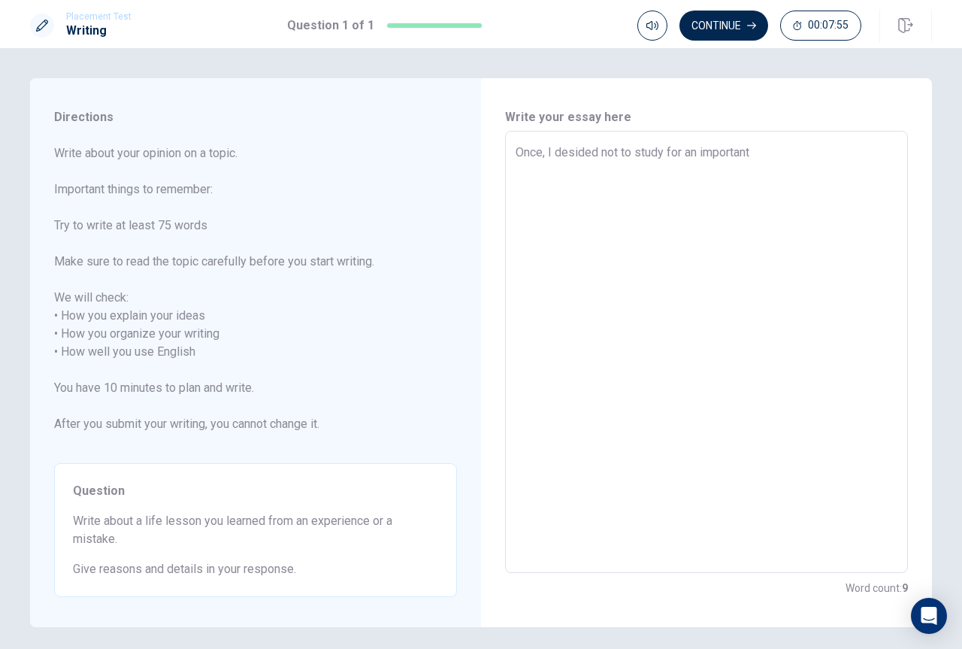
type textarea "x"
type textarea "Once, I desided not to study for an important t"
type textarea "x"
type textarea "Once, I desided not to study for an important te"
type textarea "x"
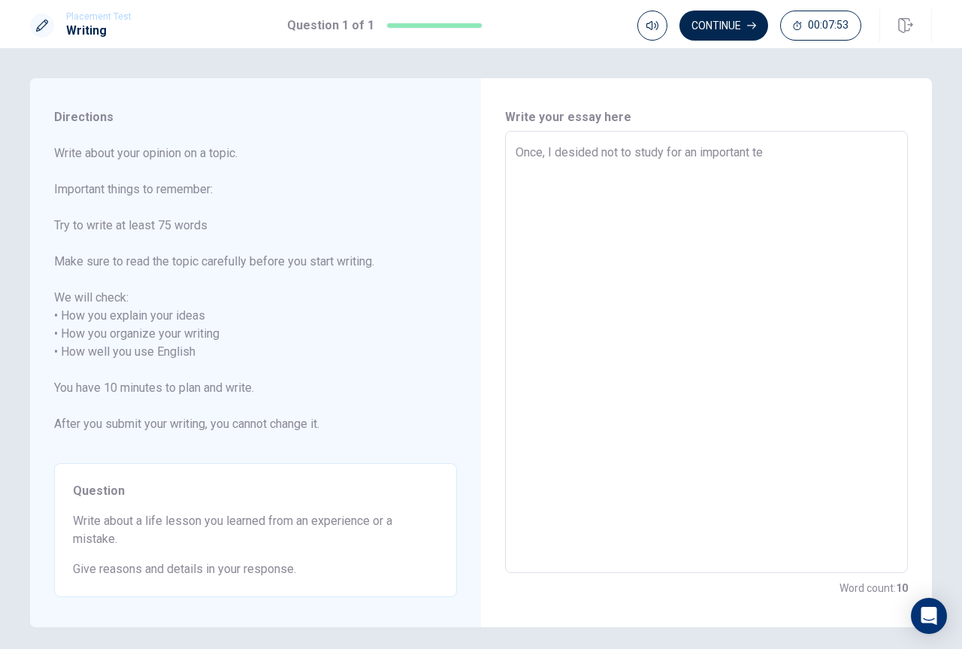
type textarea "Once, I desided not to study for an important tes"
type textarea "x"
type textarea "Once, I desided not to study for an important test"
type textarea "x"
type textarea "Once, I desided not to study for an important test"
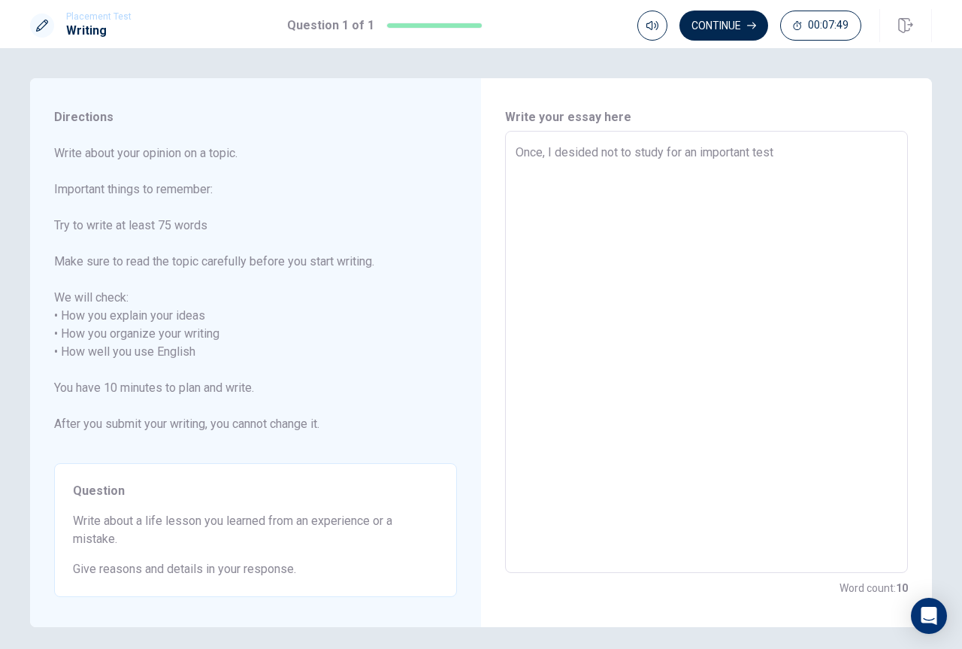
type textarea "x"
type textarea "Once, I desided not to study for an important test b"
type textarea "x"
type textarea "Once, I desided not to study for an important test be"
type textarea "x"
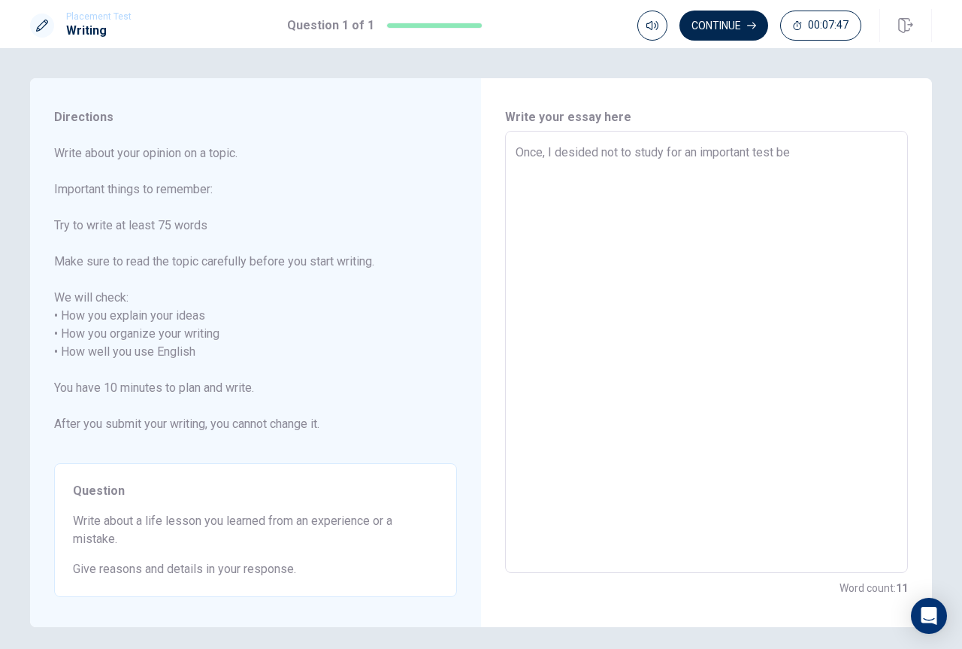
type textarea "Once, I desided not to study for an important test bec"
type textarea "x"
type textarea "Once, I desided not to study for an important test beca"
type textarea "x"
type textarea "Once, I desided not to study for an important test becau"
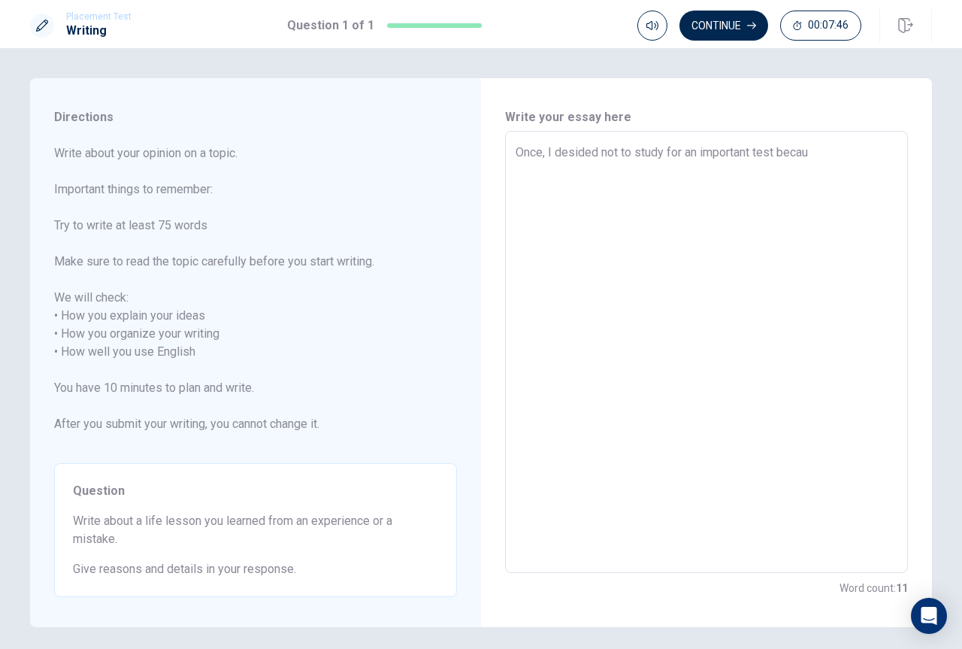
type textarea "x"
type textarea "Once, I desided not to study for an important test becaus"
type textarea "x"
type textarea "Once, I desided not to study for an important test because"
type textarea "x"
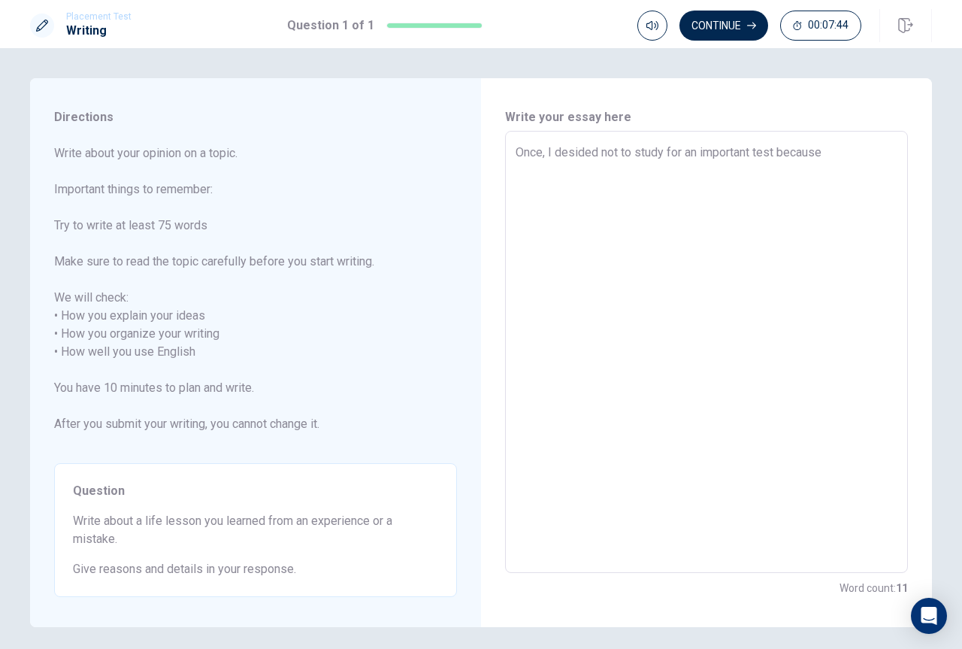
type textarea "Once, I desided not to study for an important test because"
type textarea "x"
type textarea "Once, I desided not to study for an important test because I"
type textarea "x"
type textarea "Once, I desided not to study for an important test because I"
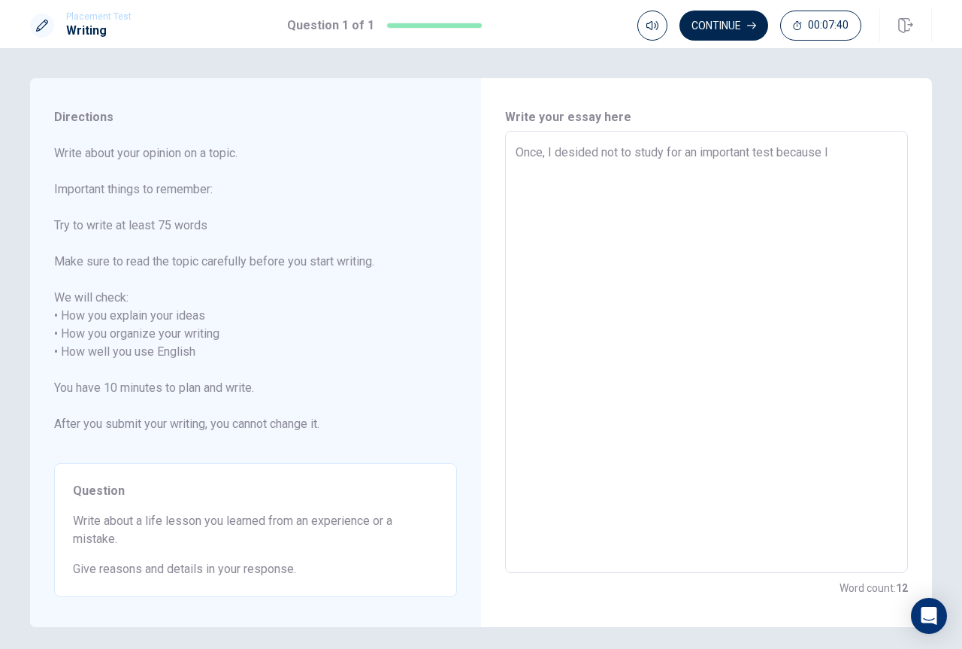
type textarea "x"
type textarea "Once, I desided not to study for an important test because I t"
type textarea "x"
type textarea "Once, I desided not to study for an important test because I th"
type textarea "x"
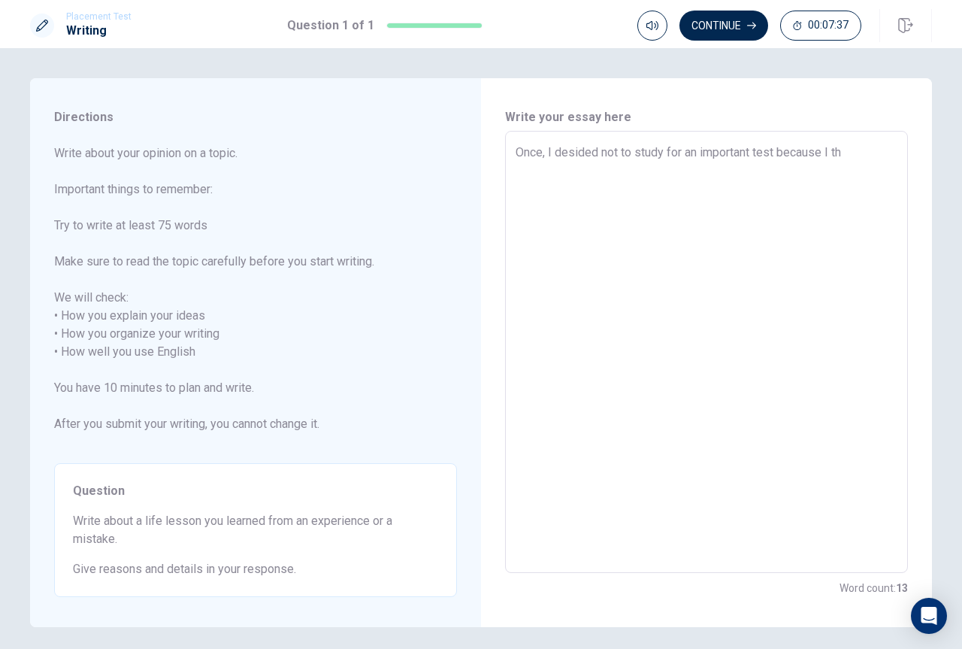
type textarea "Once, I desided not to study for an important test because I tho"
type textarea "x"
type textarea "Once, I desided not to study for an important test because I thou"
type textarea "x"
type textarea "Once, I desided not to study for an important test because I thoug"
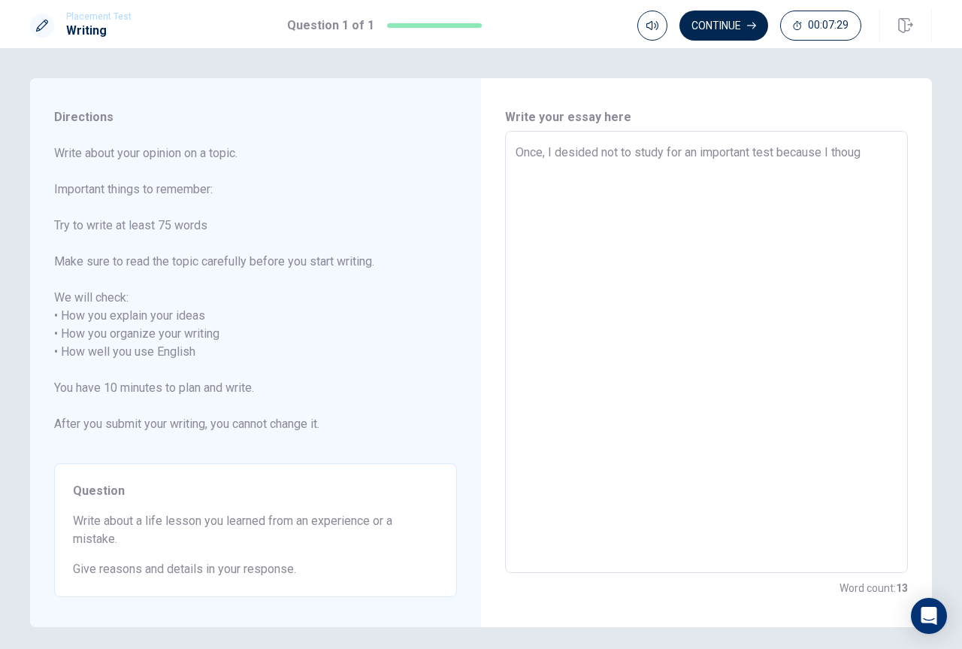
type textarea "x"
type textarea "Once, I desided not to study for an important test because I though"
type textarea "x"
type textarea "Once, I desided not to study for an important test because I thought"
type textarea "x"
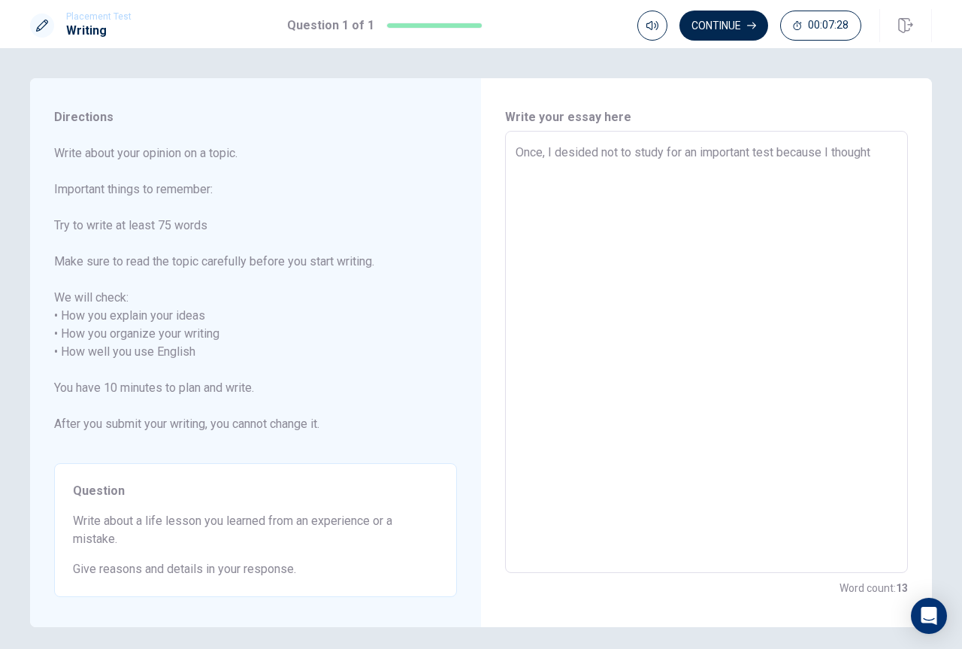
type textarea "Once, I desided not to study for an important test because I thought"
type textarea "x"
type textarea "Once, I desided not to study for an important test because I thought I"
type textarea "x"
type textarea "Once, I desided not to study for an important test because I thought I"
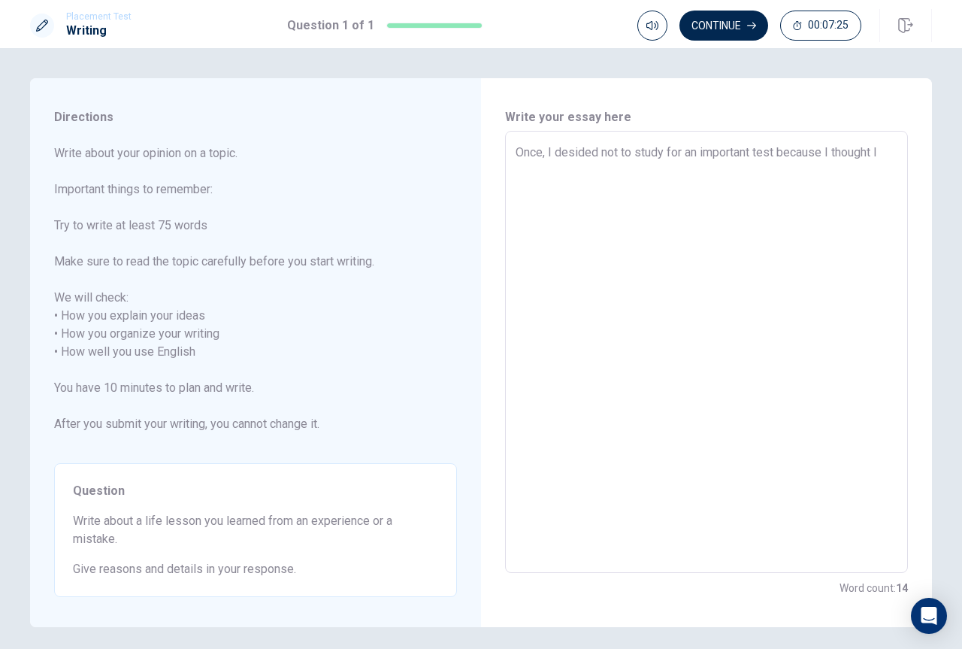
type textarea "x"
type textarea "Once, I desided not to study for an important test because I thought I k"
type textarea "x"
type textarea "Once, I desided not to study for an important test because I thought I kn"
type textarea "x"
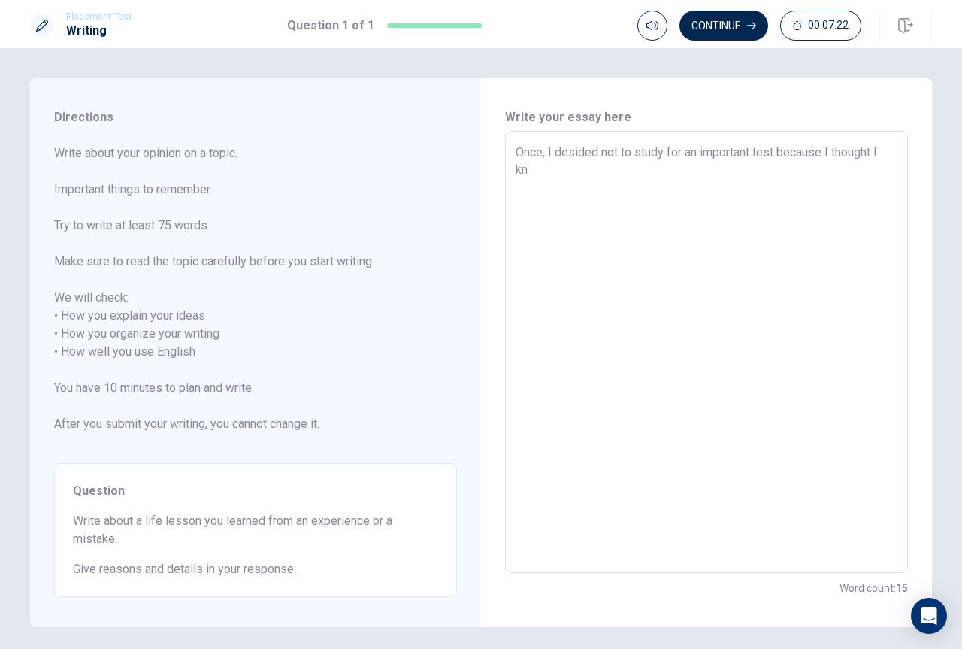
type textarea "Once, I desided not to study for an important test because I thought I kne"
type textarea "x"
type textarea "Once, I desided not to study for an important test because I thought I knew"
type textarea "x"
type textarea "Once, I desided not to study for an important test because I thought I knew"
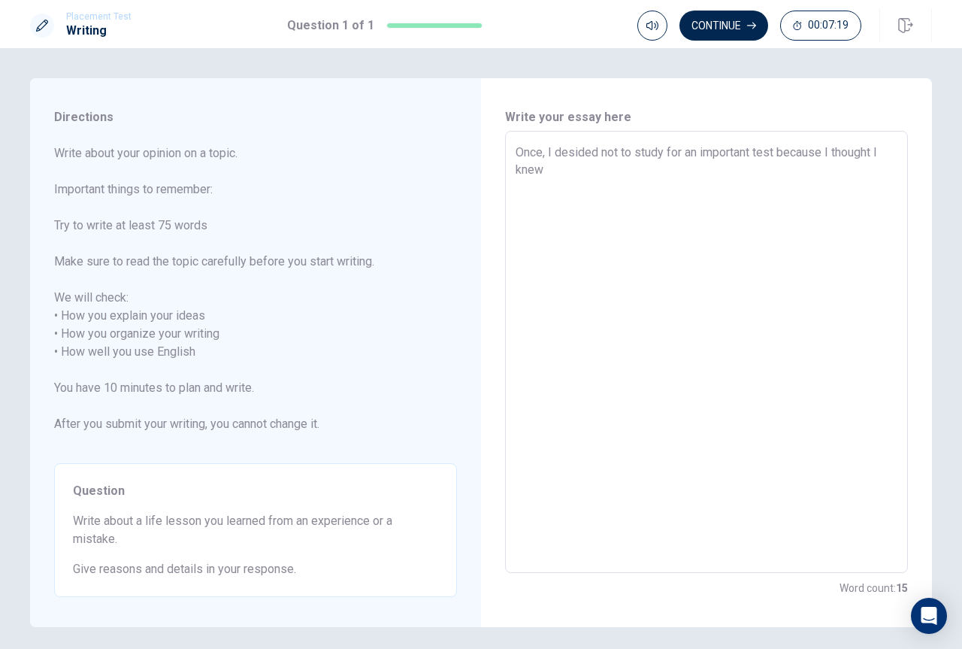
type textarea "x"
type textarea "Once, I desided not to study for an important test because I thought I knew e"
type textarea "x"
type textarea "Once, I desided not to study for an important test because I thought I knew ev"
type textarea "x"
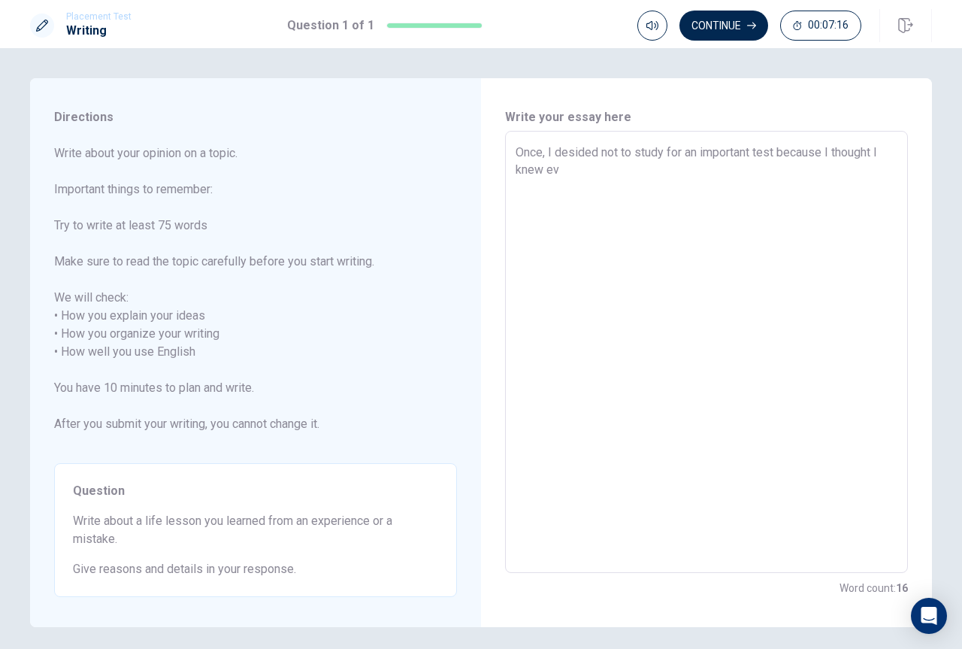
type textarea "Once, I desided not to study for an important test because I thought I knew [PE…"
type textarea "x"
type textarea "Once, I desided not to study for an important test because I thought I knew ever"
type textarea "x"
type textarea "Once, I desided not to study for an important test because I thought I knew [PE…"
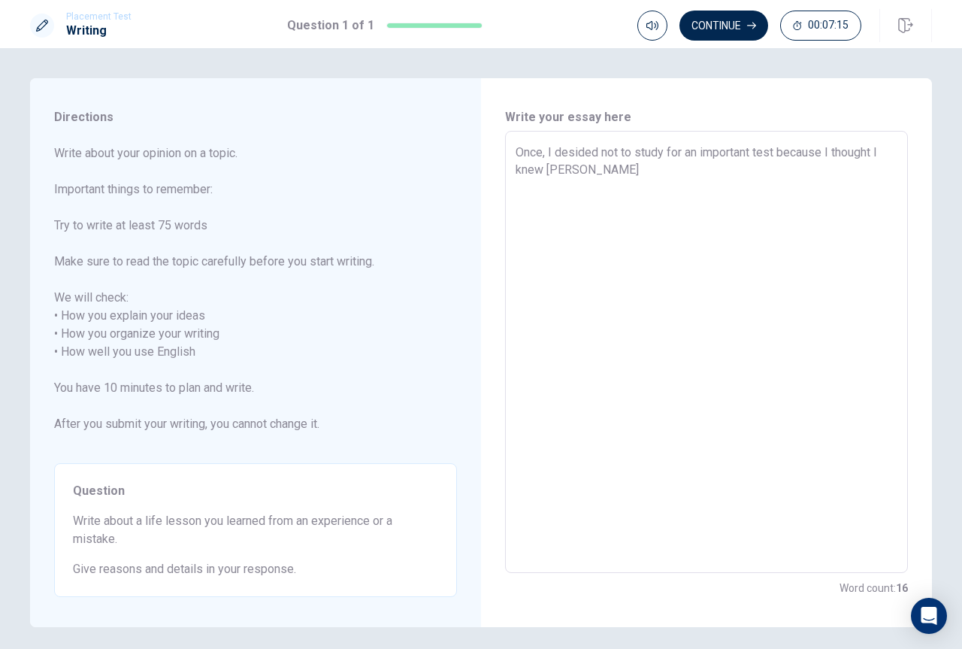
type textarea "x"
type textarea "Once, I desided not to study for an important test because I thought I knew [PE…"
type textarea "x"
type textarea "Once, I desided not to study for an important test because I thought I knew [PE…"
type textarea "x"
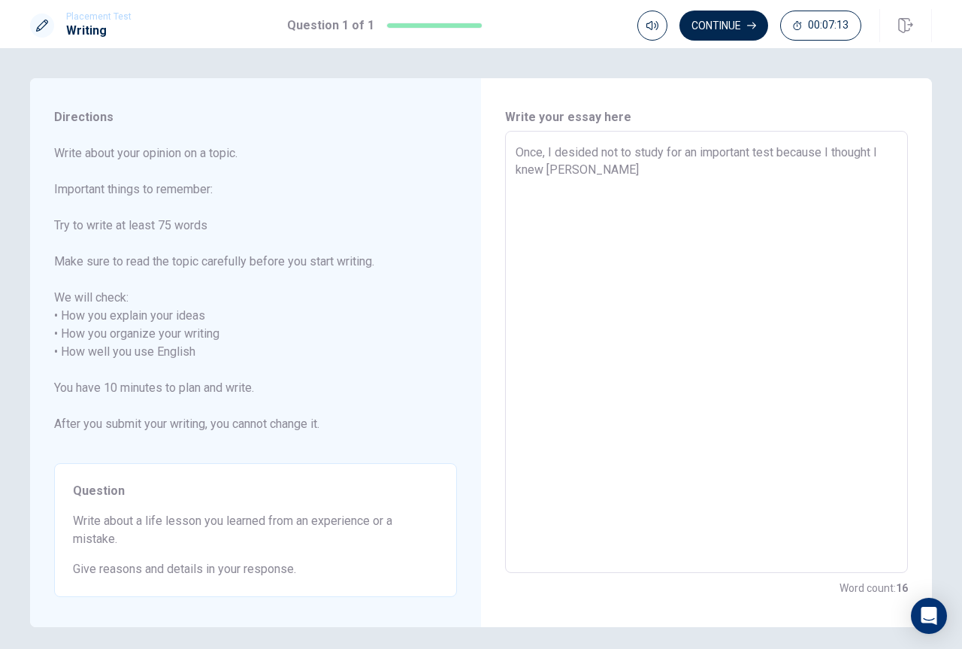
type textarea "Once, I desided not to study for an important test because I thought I knew eve…"
type textarea "x"
type textarea "Once, I desided not to study for an important test because I thought I knew eve…"
type textarea "x"
type textarea "Once, I desided not to study for an important test because I thought I knew eve…"
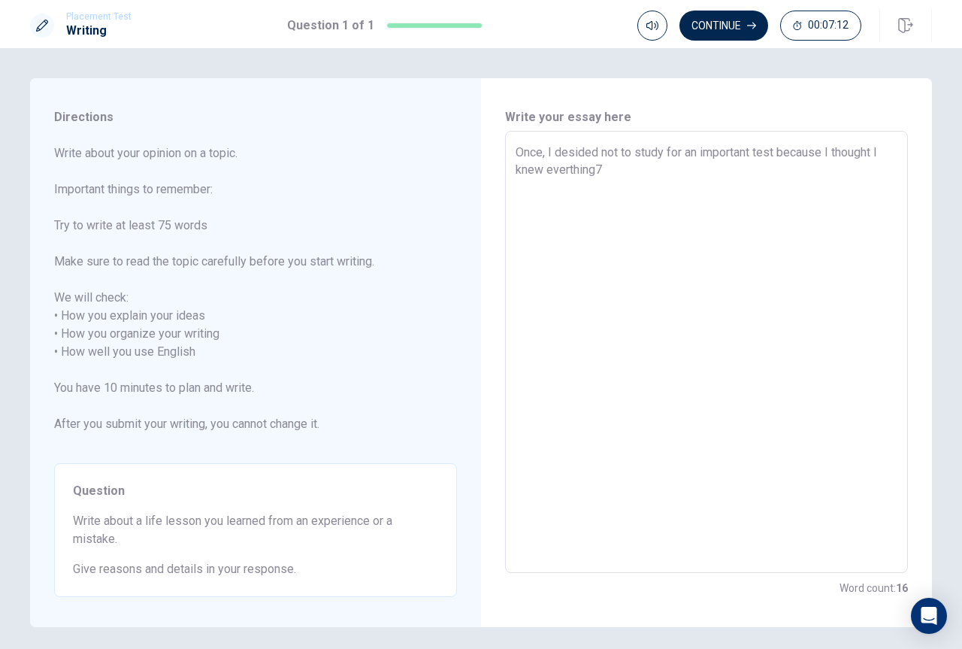
type textarea "x"
type textarea "Once, I desided not to study for an important test because I thought I knew eve…"
type textarea "x"
type textarea "Once, I desided not to study for an important test because I thought I knew eve…"
type textarea "x"
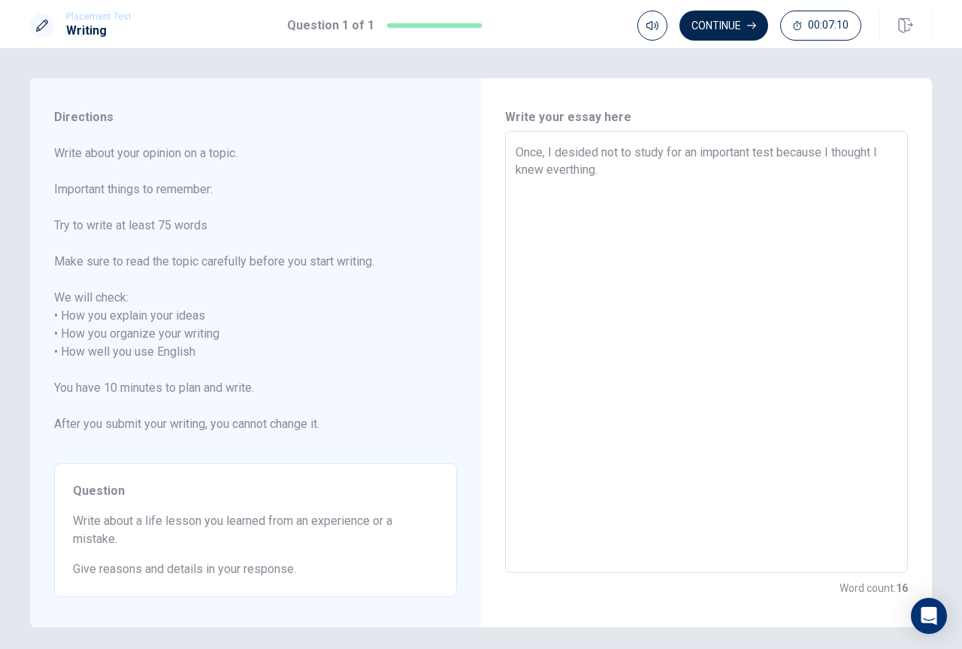
type textarea "Once, I desided not to study for an important test because I thought I knew eve…"
type textarea "x"
type textarea "Once, I desided not to study for an important test because I thought I knew eve…"
type textarea "x"
type textarea "Once, I desided not to study for an important test because I thought I knew eve…"
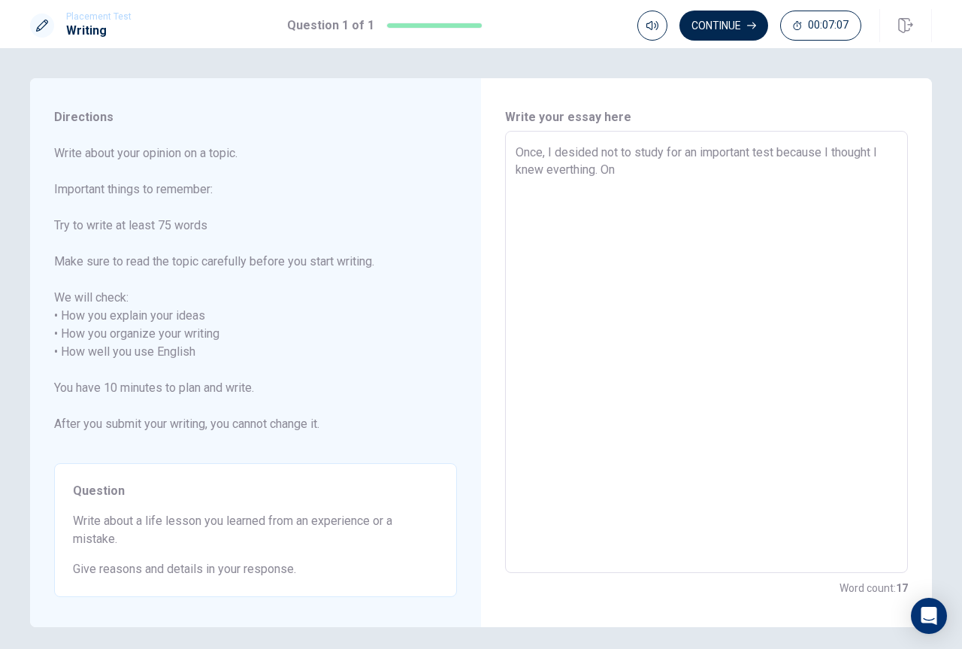
type textarea "x"
type textarea "Once, I desided not to study for an important test because I thought I knew eve…"
type textarea "x"
type textarea "Once, I desided not to study for an important test because I thought I knew eve…"
type textarea "x"
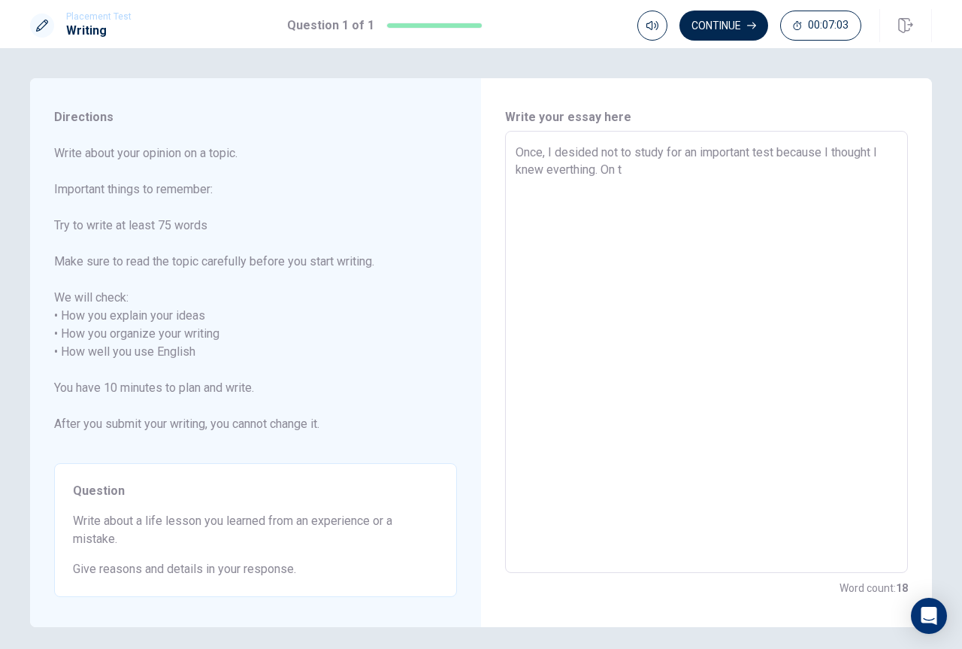
type textarea "Once, I desided not to study for an important test because I thought I knew eve…"
type textarea "x"
type textarea "Once, I desided not to study for an important test because I thought I knew eve…"
type textarea "x"
type textarea "Once, I desided not to study for an important test because I thought I knew eve…"
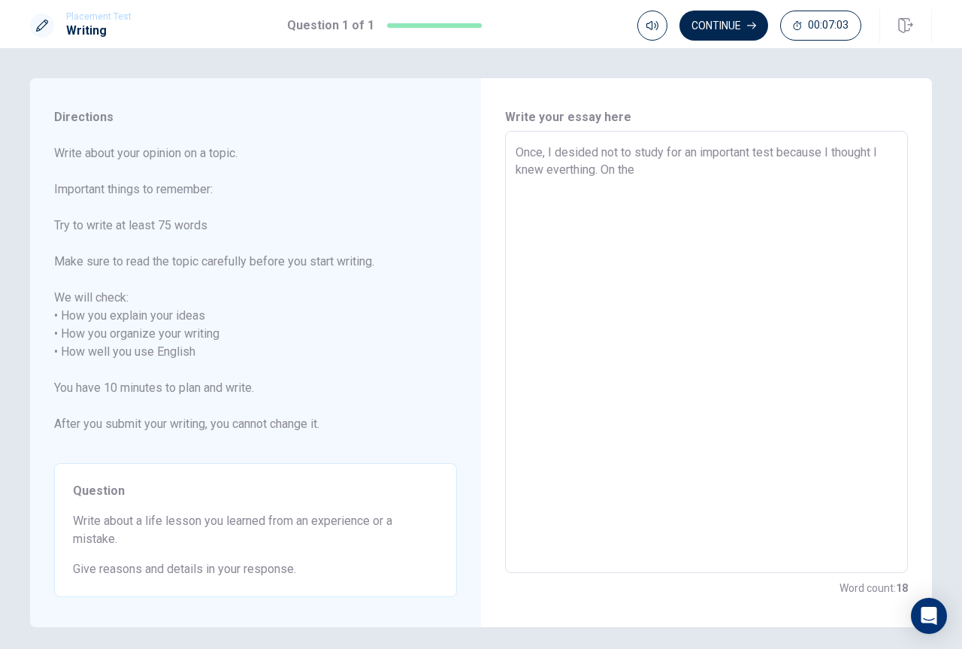
type textarea "x"
type textarea "Once, I desided not to study for an important test because I thought I knew eve…"
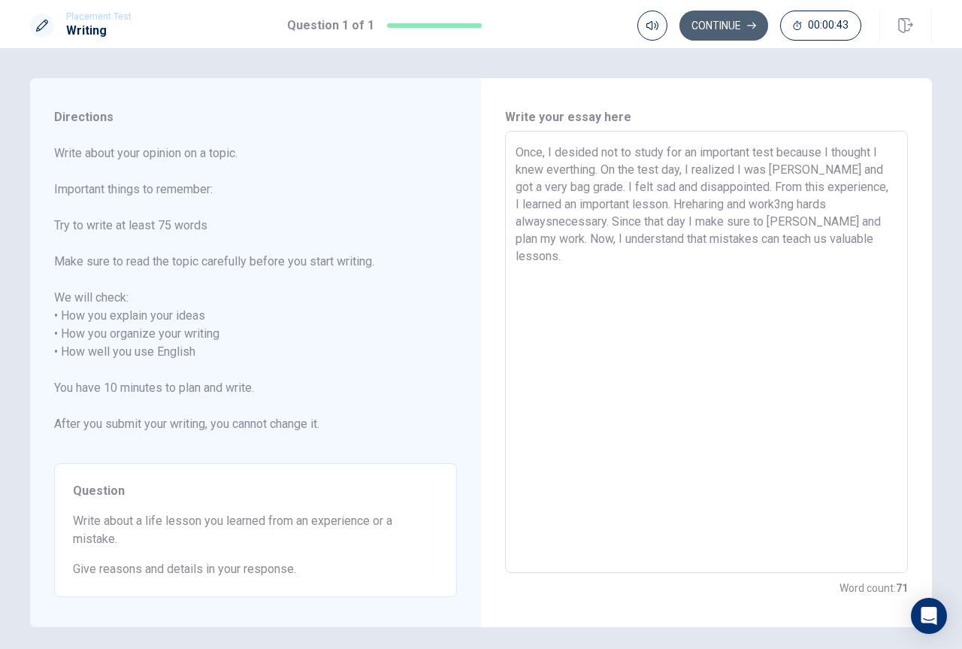
click at [713, 25] on button "Continue" at bounding box center [724, 26] width 89 height 30
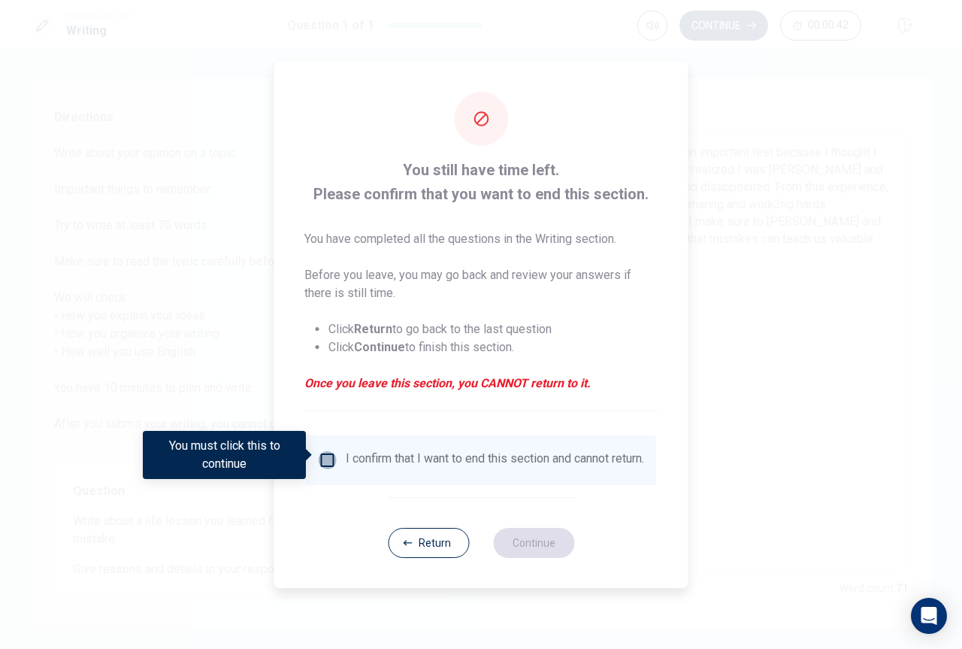
click at [329, 452] on input "You must click this to continue" at bounding box center [328, 460] width 18 height 18
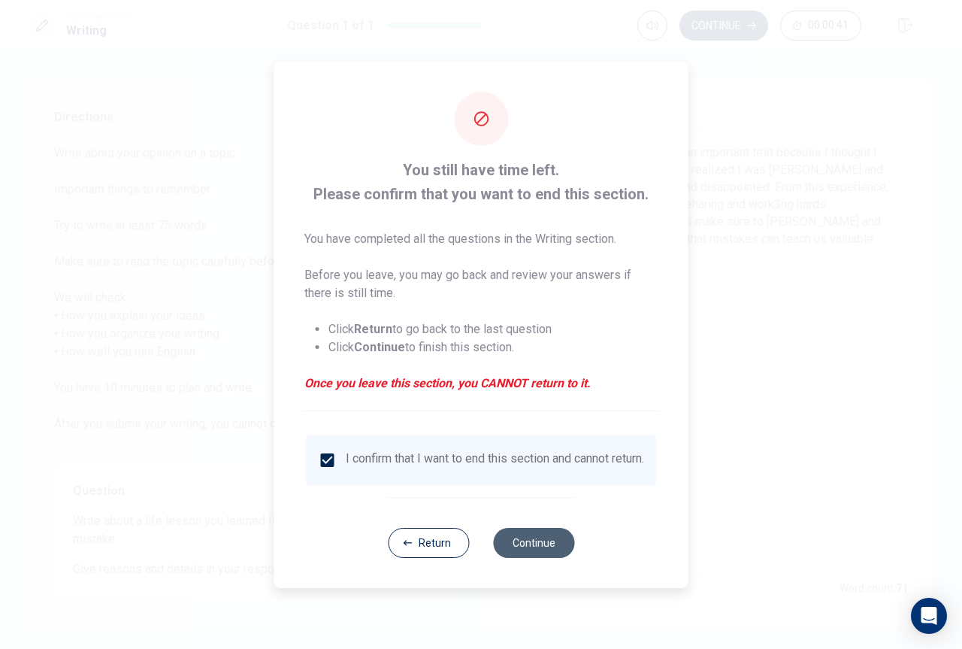
click at [525, 544] on button "Continue" at bounding box center [533, 543] width 81 height 30
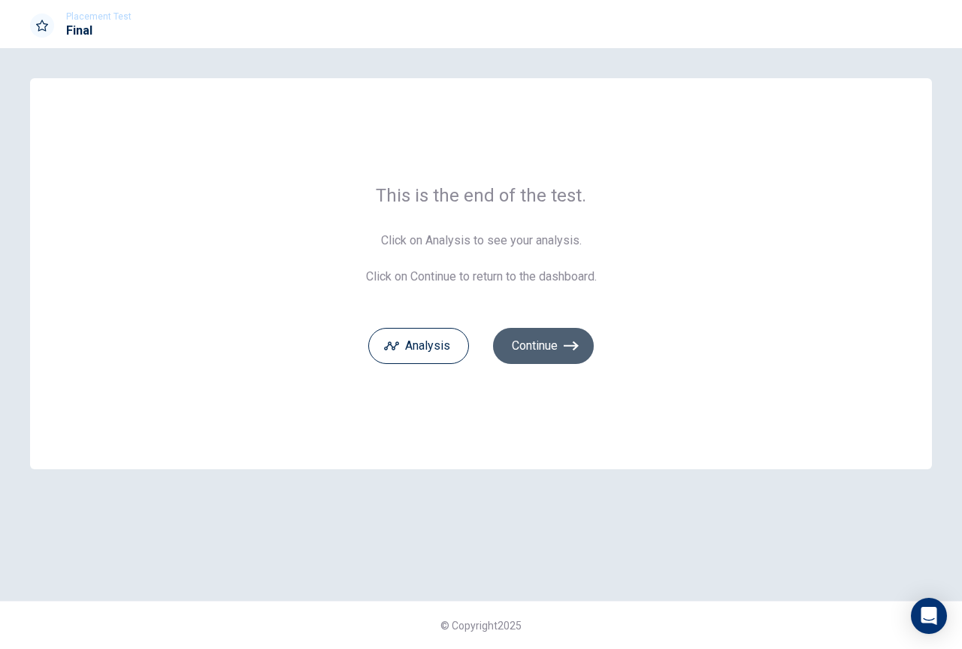
click at [527, 342] on button "Continue" at bounding box center [543, 346] width 101 height 36
